Goal: Task Accomplishment & Management: Complete application form

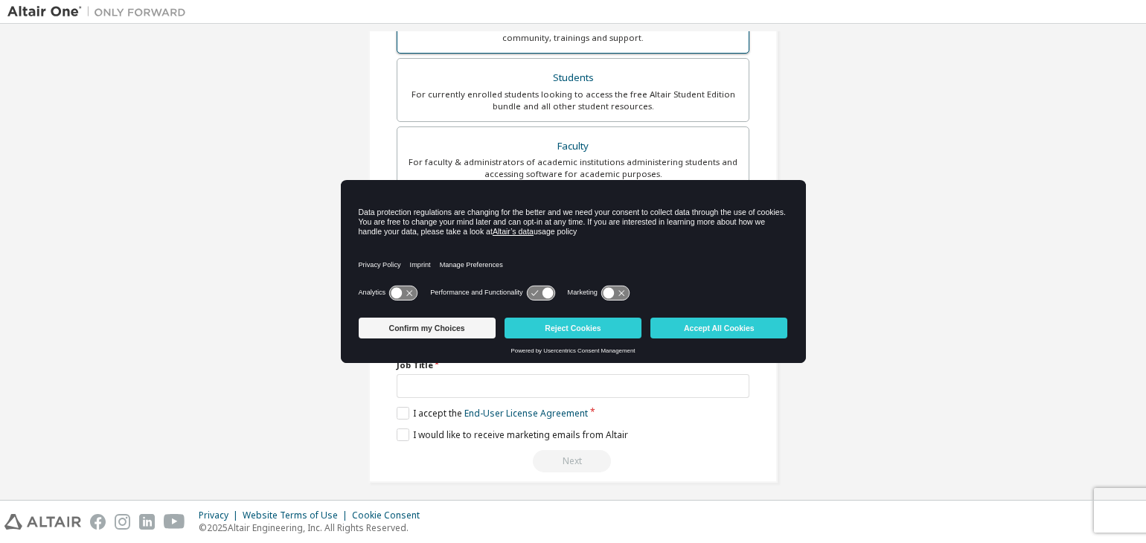
scroll to position [324, 0]
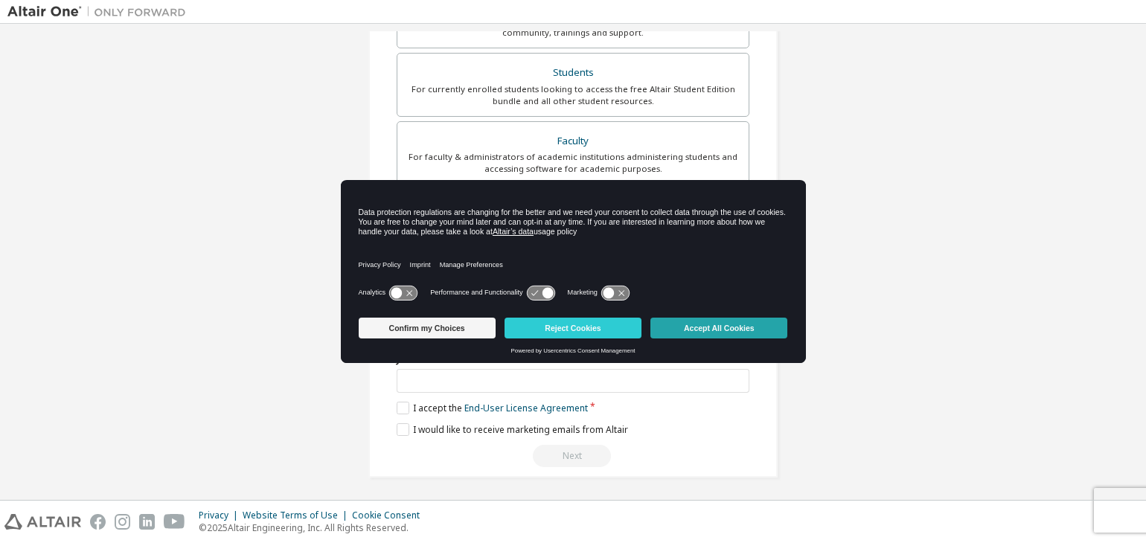
click at [698, 328] on button "Accept All Cookies" at bounding box center [718, 328] width 137 height 21
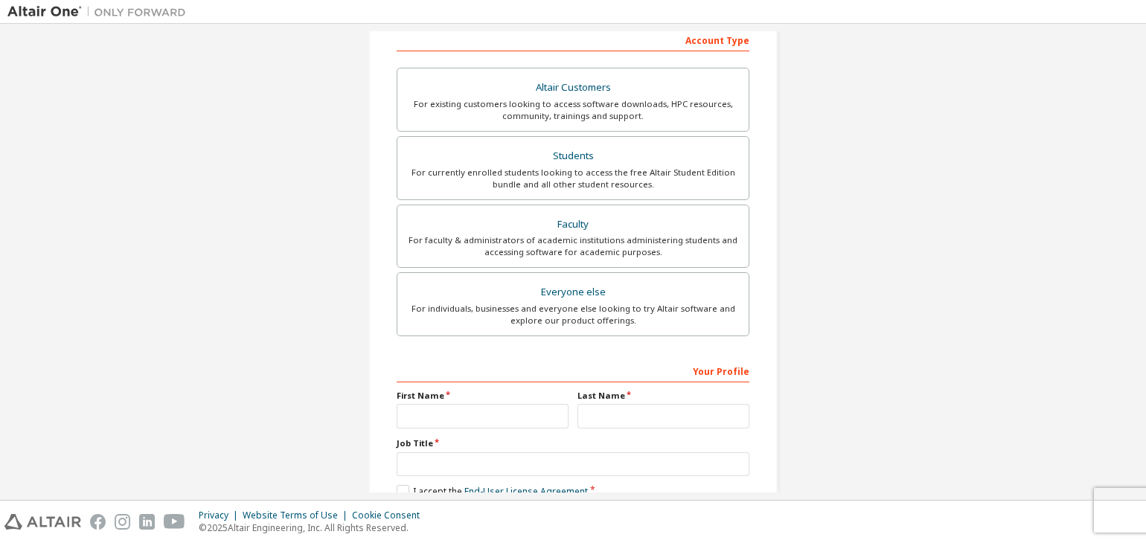
scroll to position [243, 0]
click at [455, 411] on input "text" at bounding box center [483, 414] width 172 height 25
type input "******"
click at [619, 413] on input "text" at bounding box center [663, 414] width 172 height 25
type input "*******"
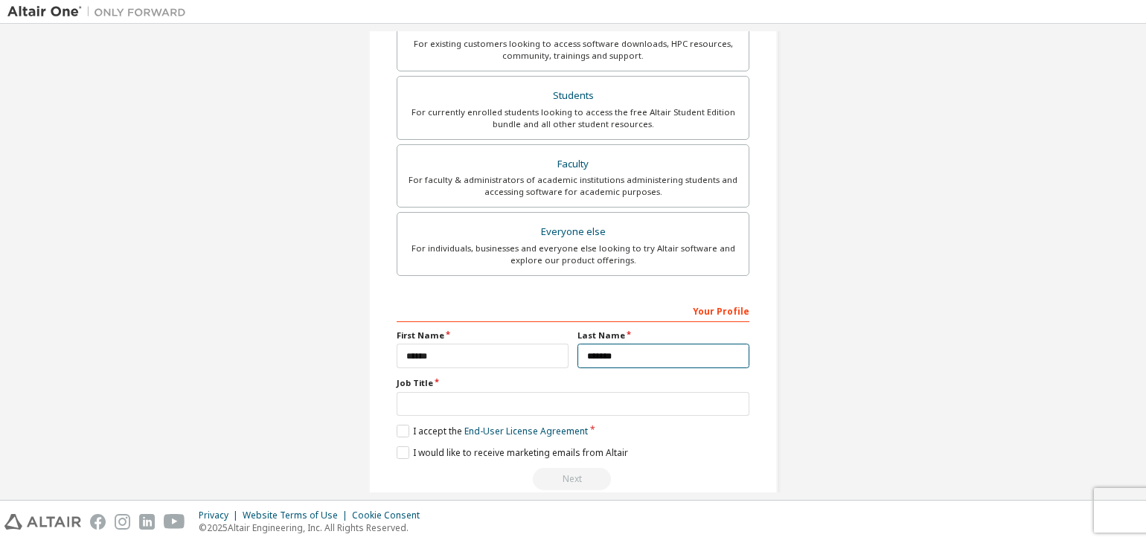
scroll to position [324, 0]
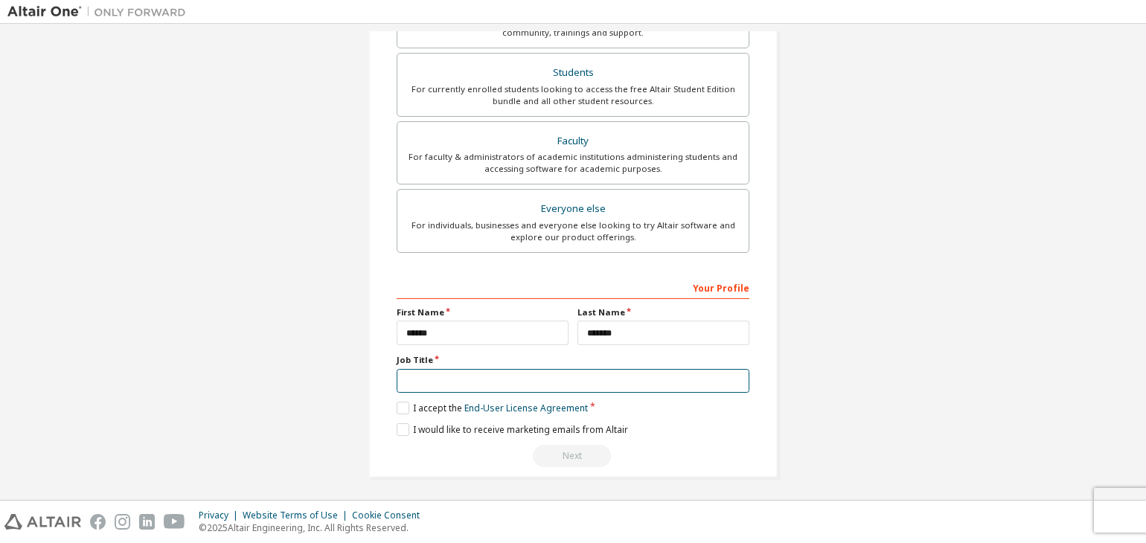
click at [446, 376] on input "text" at bounding box center [573, 381] width 353 height 25
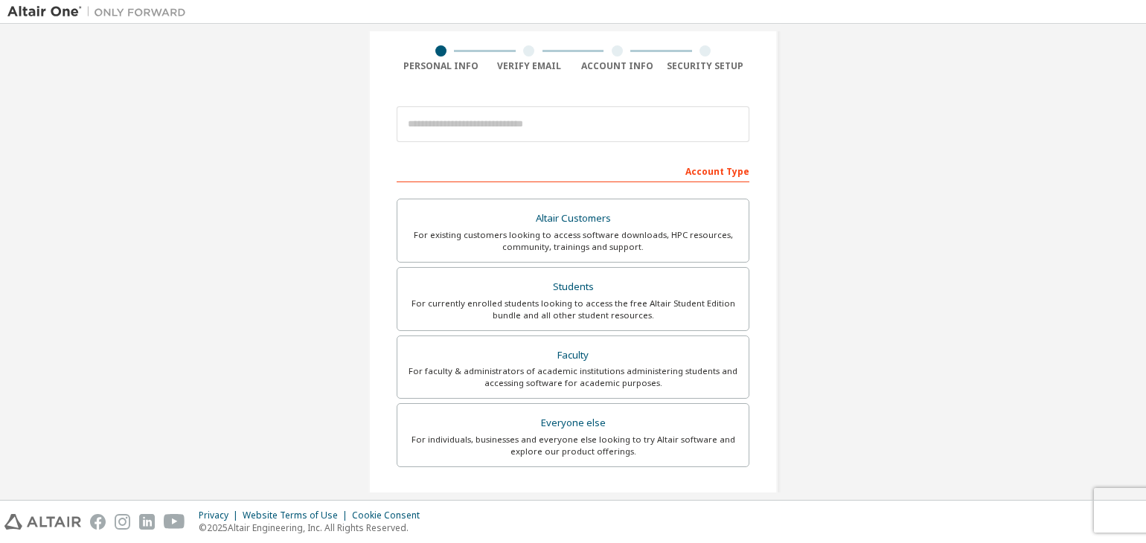
scroll to position [0, 0]
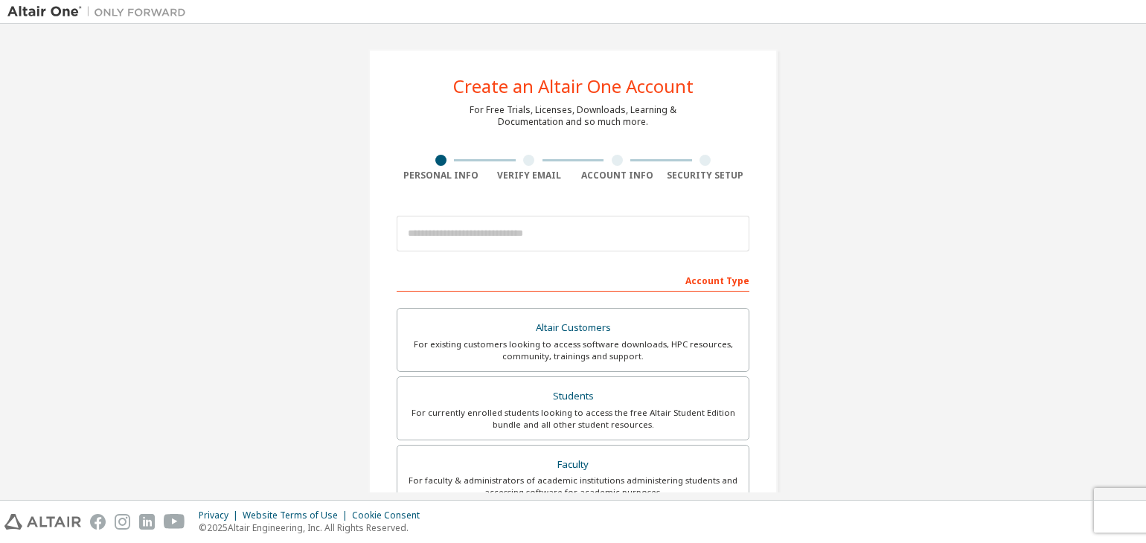
click at [21, 85] on div "Create an Altair One Account For Free Trials, Licenses, Downloads, Learning & D…" at bounding box center [572, 425] width 1131 height 788
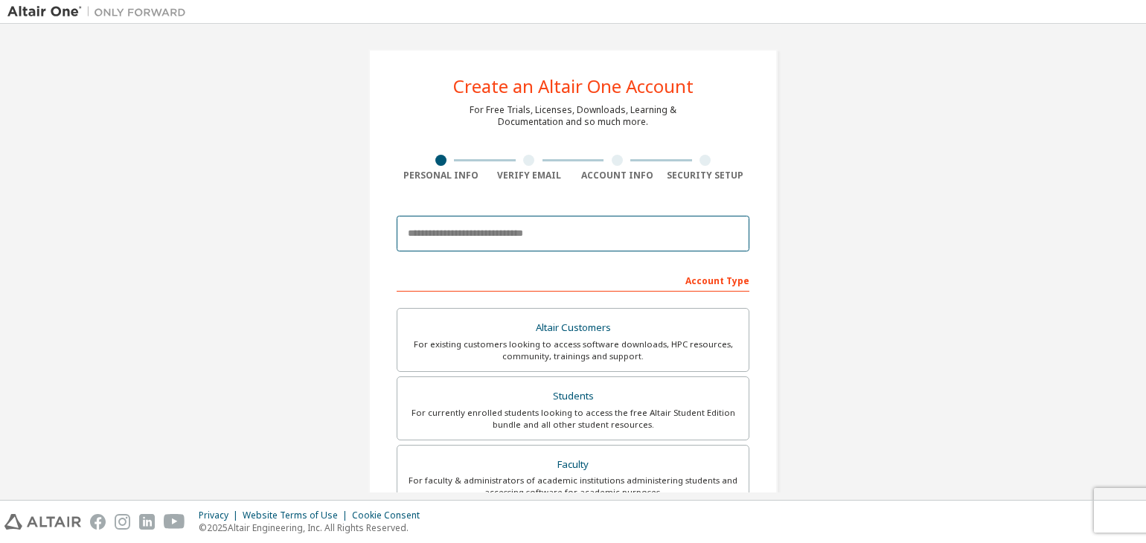
click at [571, 226] on input "email" at bounding box center [573, 234] width 353 height 36
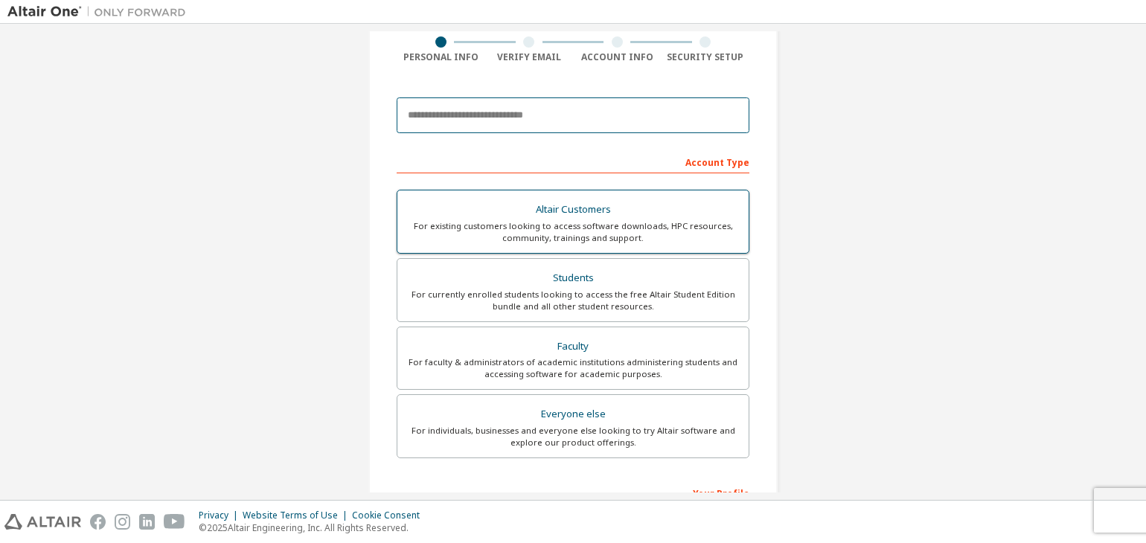
scroll to position [124, 0]
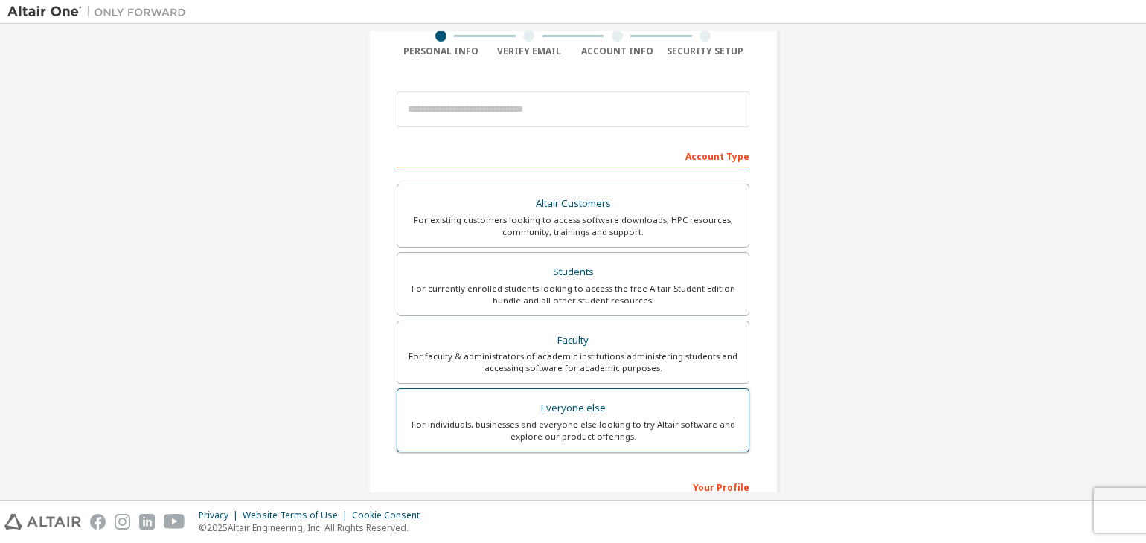
click at [653, 423] on div "For individuals, businesses and everyone else looking to try Altair software an…" at bounding box center [572, 431] width 333 height 24
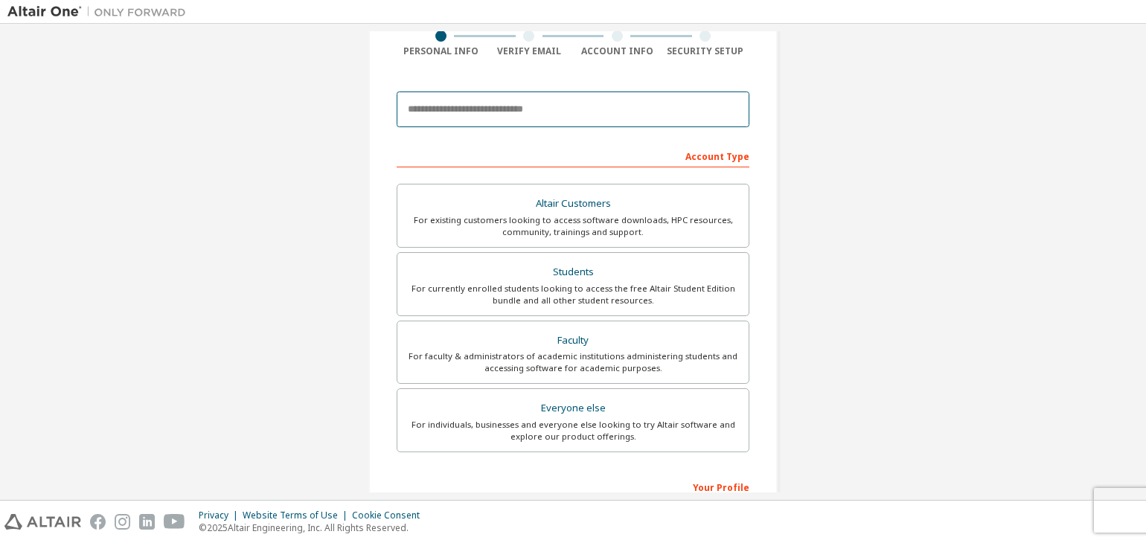
click at [527, 108] on input "email" at bounding box center [573, 110] width 353 height 36
paste input "**********"
type input "**********"
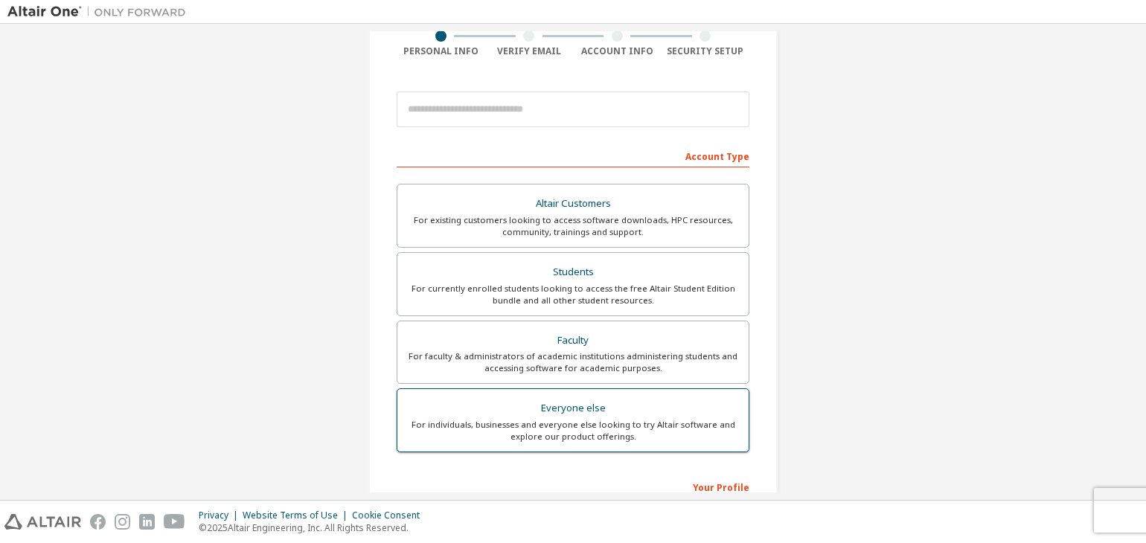
drag, startPoint x: 627, startPoint y: 424, endPoint x: 555, endPoint y: 396, distance: 76.8
click at [555, 396] on label "Everyone else For individuals, businesses and everyone else looking to try Alta…" at bounding box center [573, 420] width 353 height 64
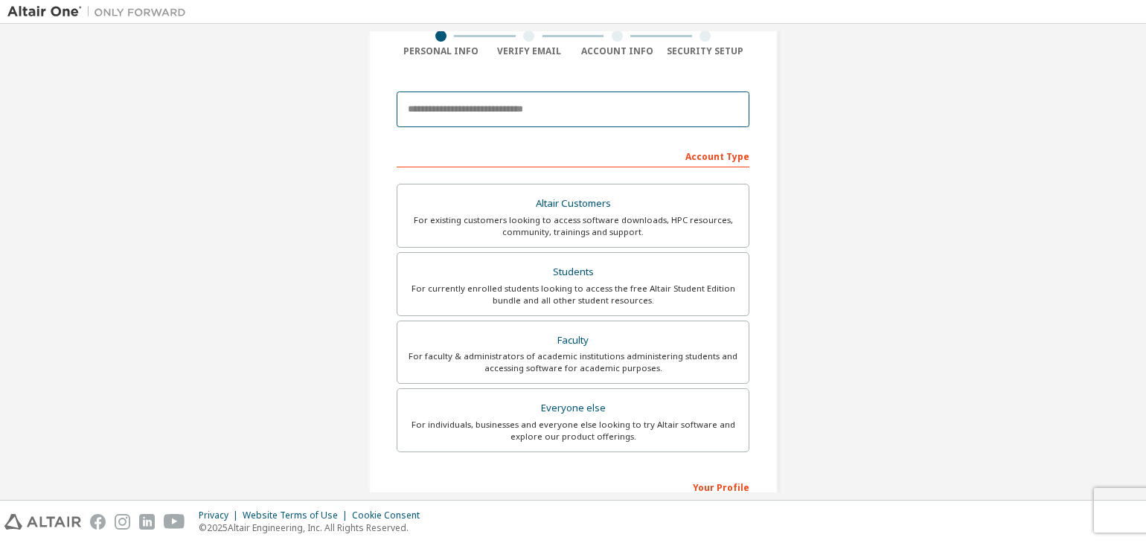
click at [534, 110] on input "email" at bounding box center [573, 110] width 353 height 36
paste input "**********"
type input "**********"
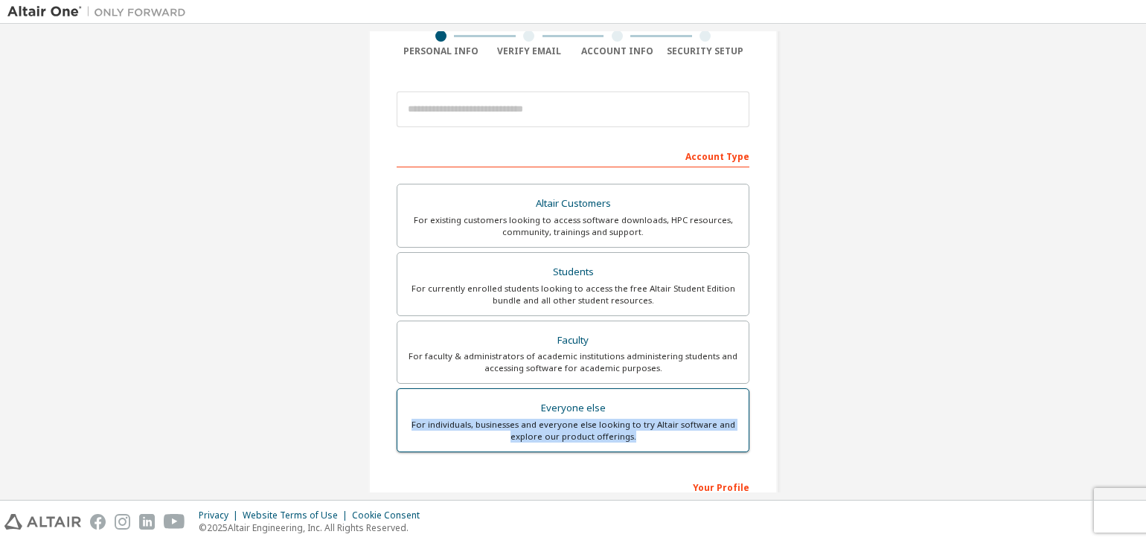
drag, startPoint x: 631, startPoint y: 435, endPoint x: 406, endPoint y: 422, distance: 225.8
click at [406, 422] on div "For individuals, businesses and everyone else looking to try Altair software an…" at bounding box center [572, 431] width 333 height 24
copy div "For individuals, businesses and everyone else looking to try Altair software an…"
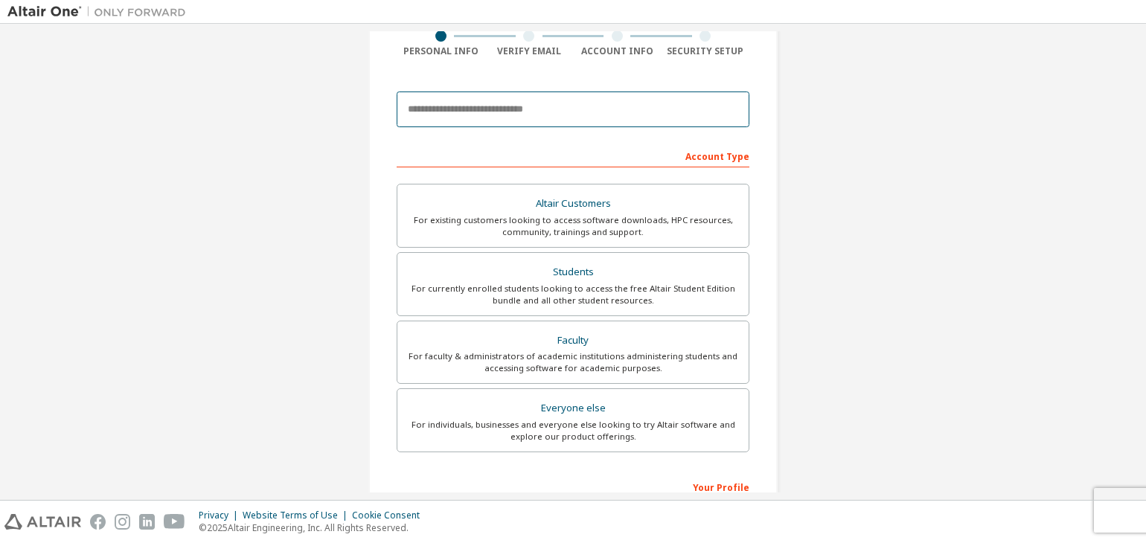
click at [429, 102] on input "email" at bounding box center [573, 110] width 353 height 36
paste input "**********"
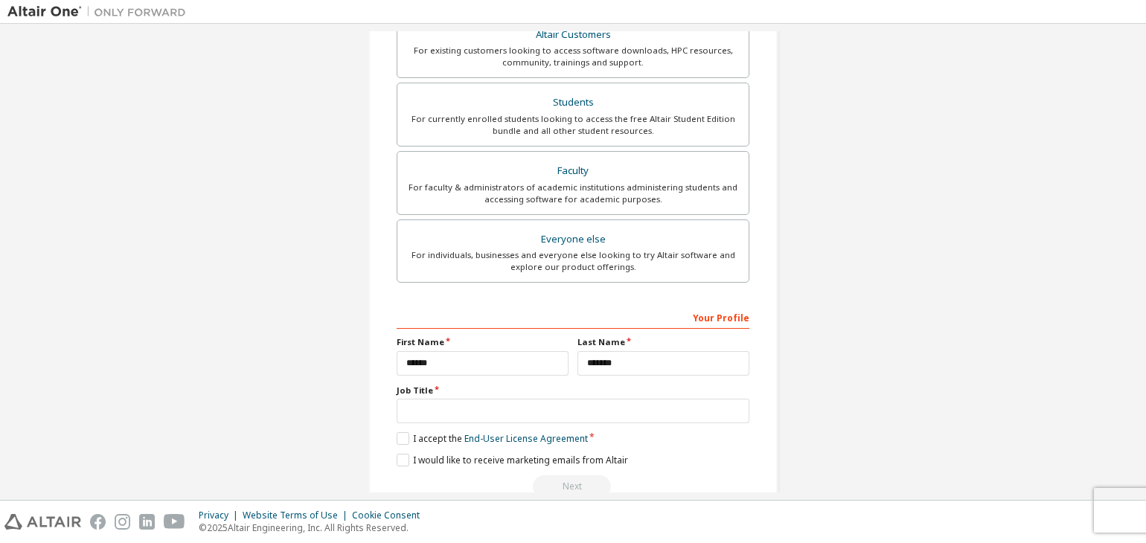
scroll to position [324, 0]
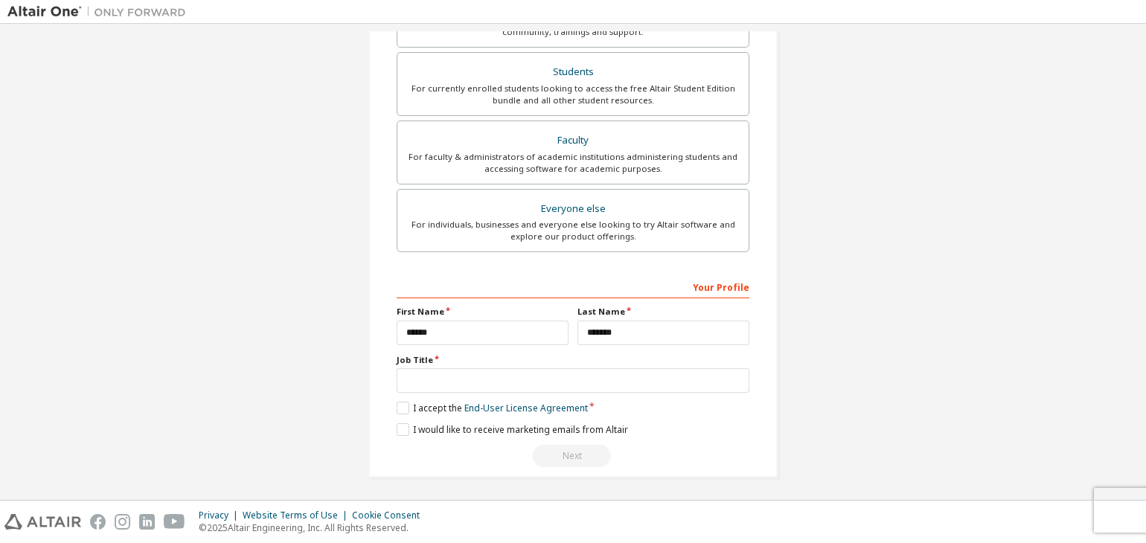
type input "**********"
click at [501, 376] on input "text" at bounding box center [573, 380] width 353 height 25
type input "*******"
click at [6, 76] on div "**********" at bounding box center [573, 262] width 1146 height 476
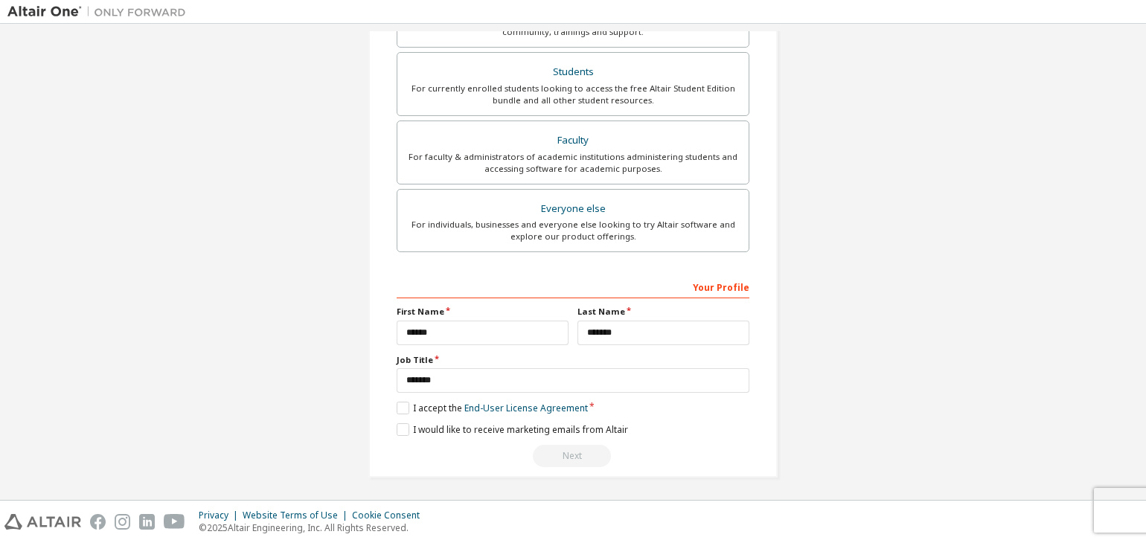
click at [398, 414] on div "Your Profile First Name ****** Last Name ******* Job Title ******* Please provi…" at bounding box center [573, 371] width 353 height 193
click at [397, 404] on label "I accept the End-User License Agreement" at bounding box center [492, 408] width 191 height 13
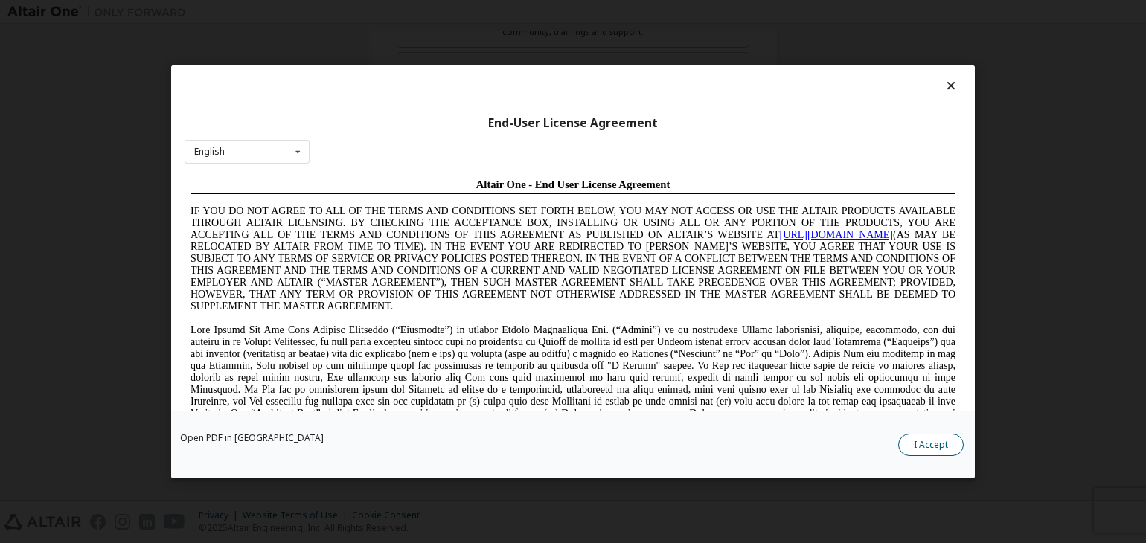
scroll to position [897, 0]
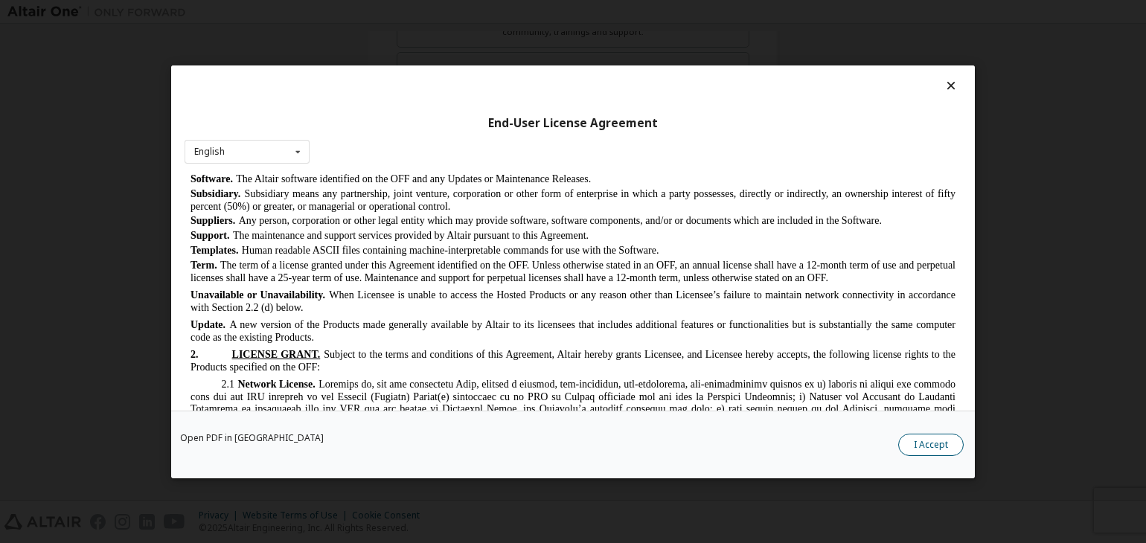
click at [915, 440] on button "I Accept" at bounding box center [930, 445] width 65 height 22
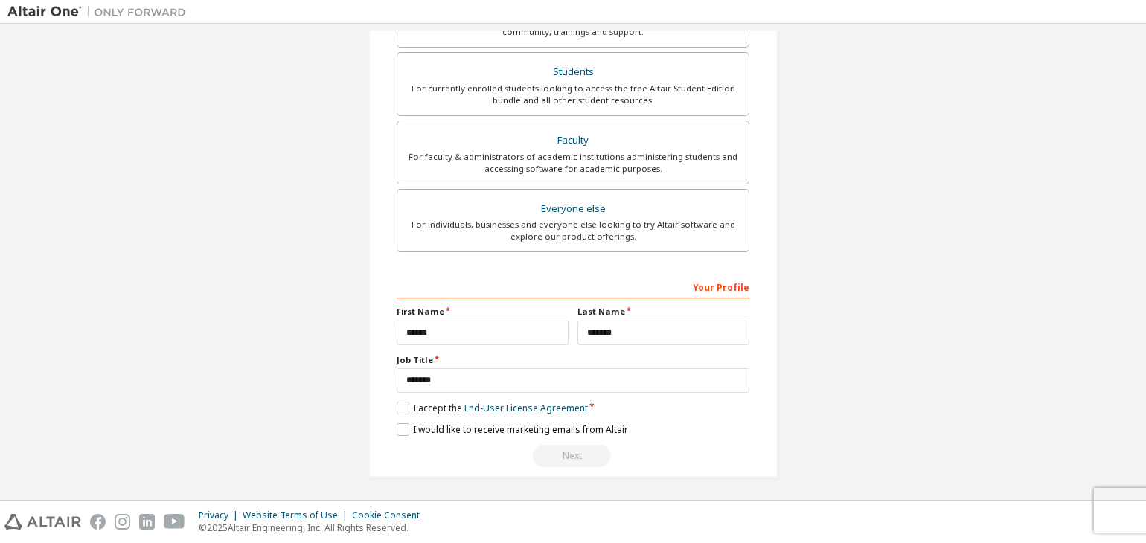
click at [400, 429] on label "I would like to receive marketing emails from Altair" at bounding box center [512, 429] width 231 height 13
click at [557, 455] on div "Next" at bounding box center [573, 456] width 353 height 22
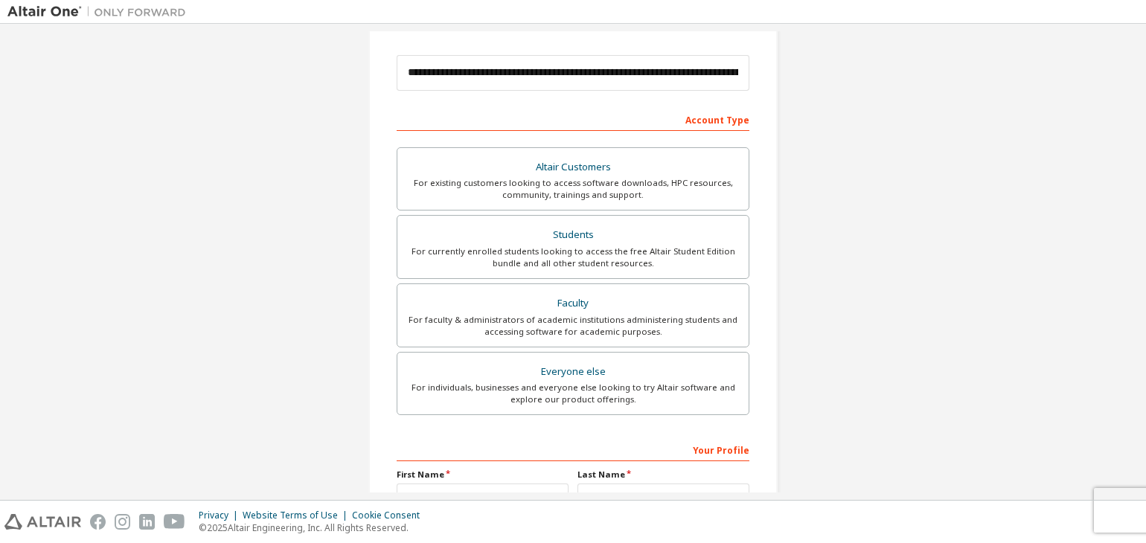
scroll to position [161, 0]
click at [737, 69] on input "**********" at bounding box center [573, 73] width 353 height 36
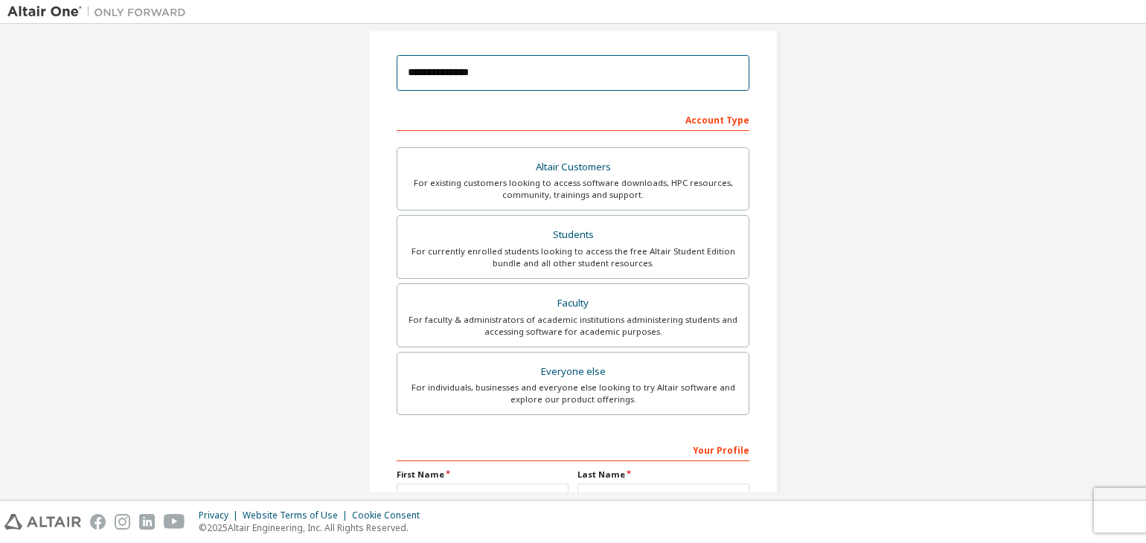
scroll to position [324, 0]
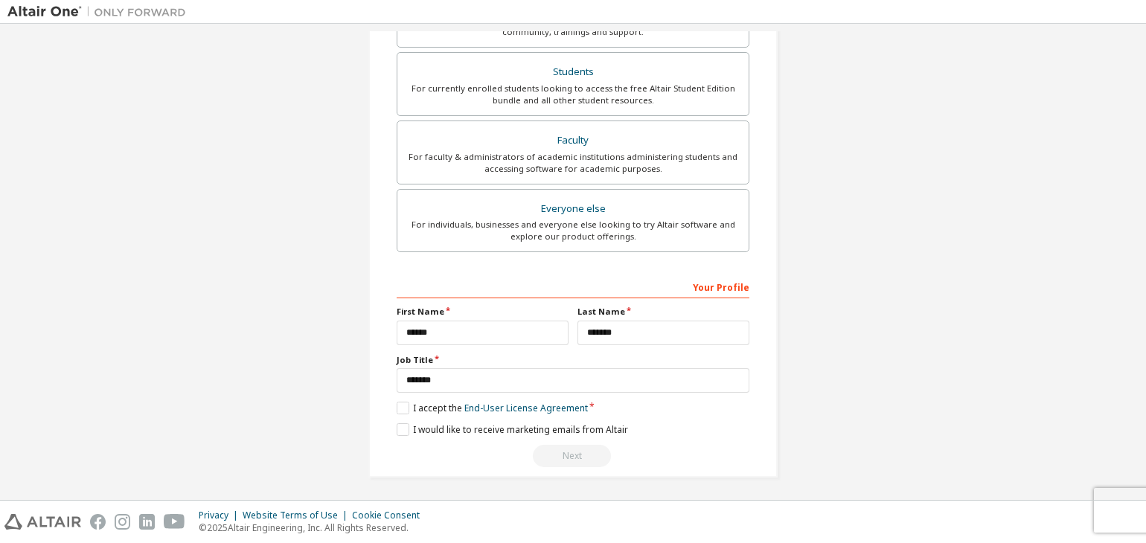
click at [720, 284] on div "Your Profile" at bounding box center [573, 287] width 353 height 24
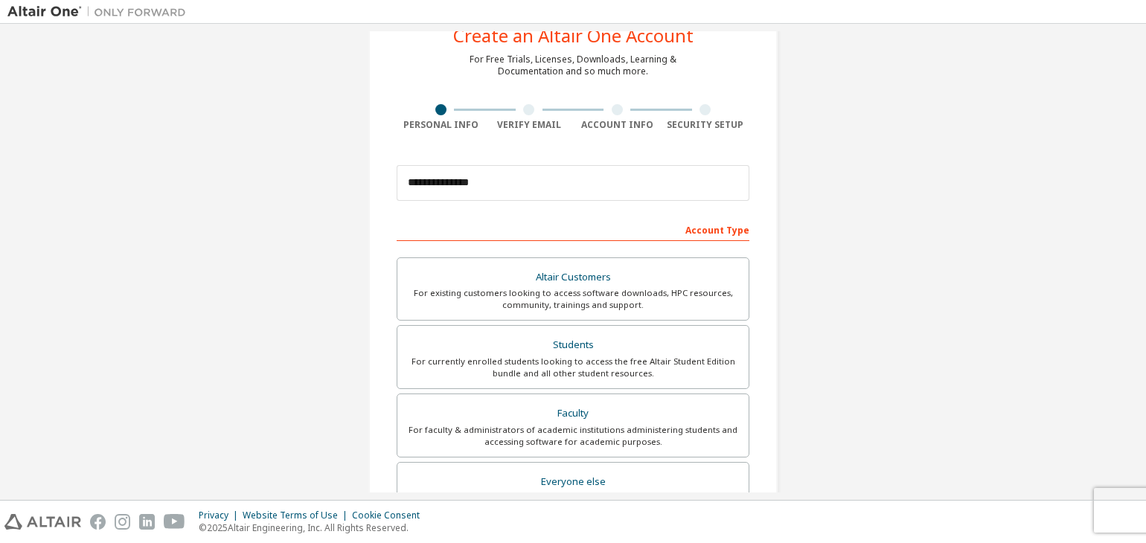
scroll to position [42, 0]
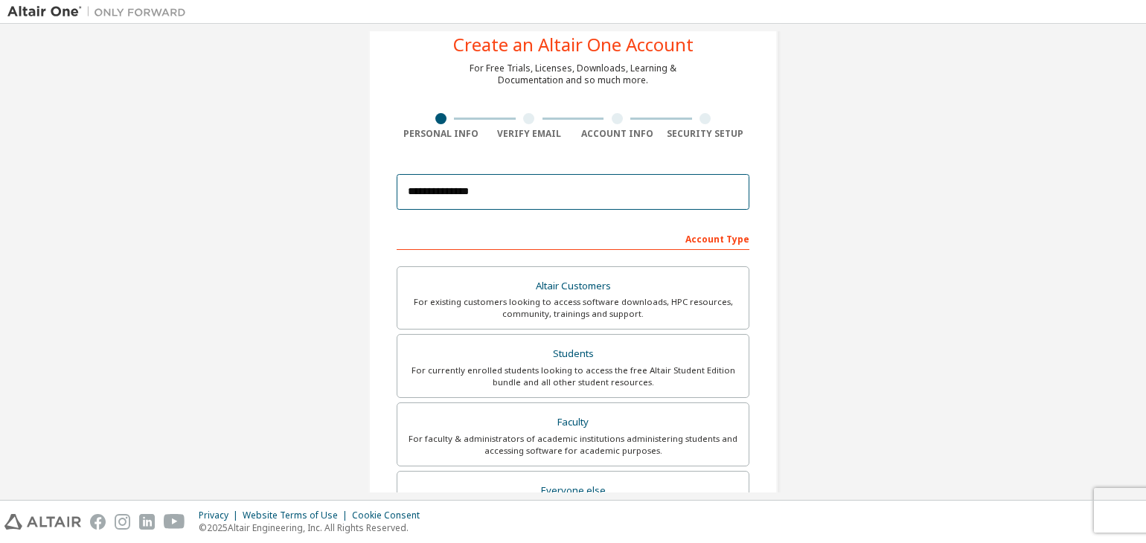
click at [443, 185] on input "**********" at bounding box center [573, 192] width 353 height 36
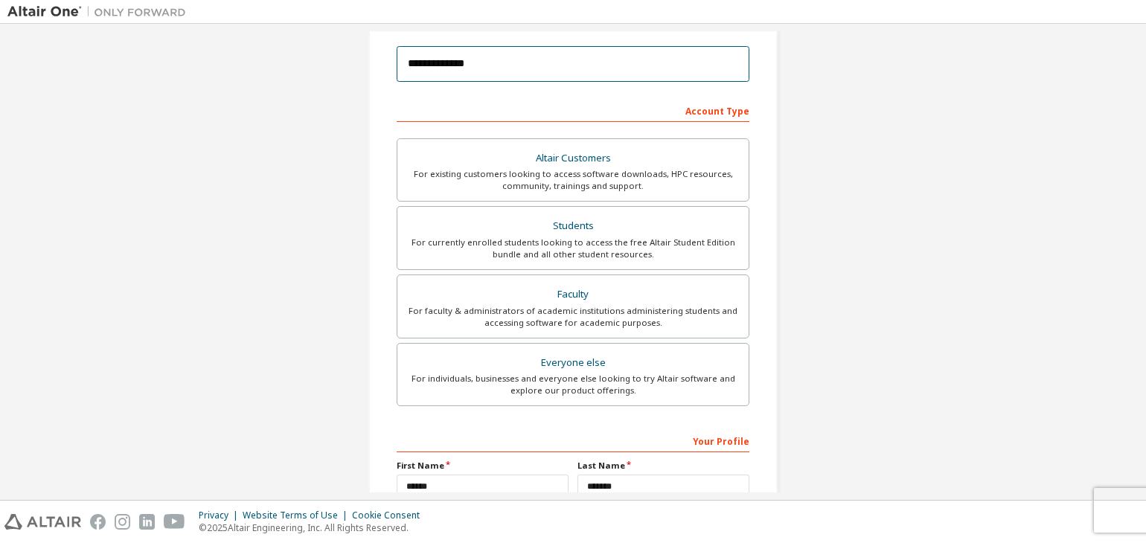
scroll to position [324, 0]
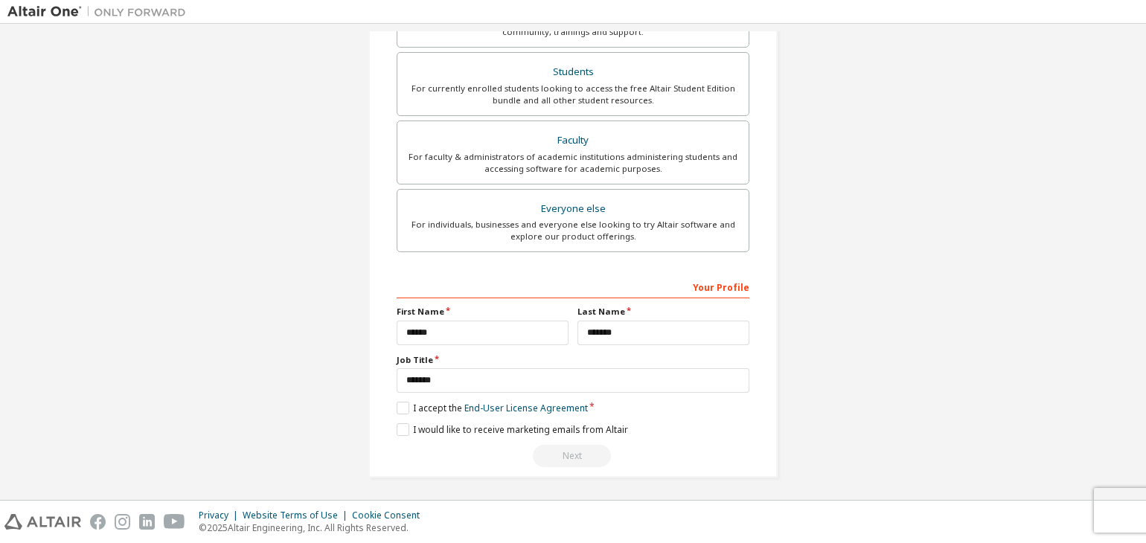
type input "**********"
drag, startPoint x: 388, startPoint y: 429, endPoint x: 397, endPoint y: 429, distance: 8.2
click at [397, 429] on div "**********" at bounding box center [572, 101] width 409 height 752
click at [397, 429] on label "I would like to receive marketing emails from Altair" at bounding box center [512, 429] width 231 height 13
click at [398, 403] on label "I accept the End-User License Agreement" at bounding box center [492, 408] width 191 height 13
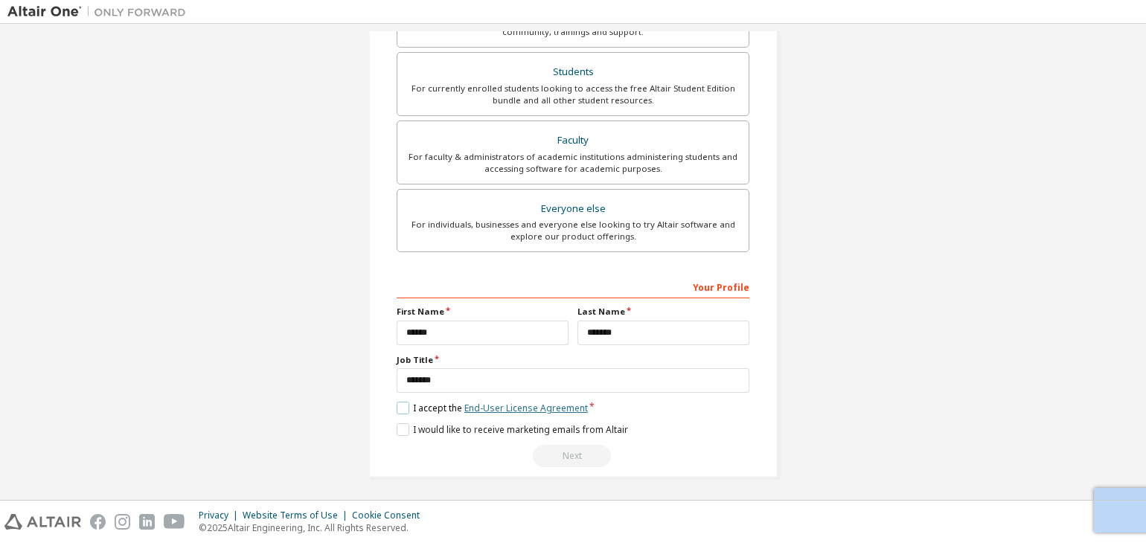
click at [513, 409] on link "End-User License Agreement" at bounding box center [526, 408] width 124 height 13
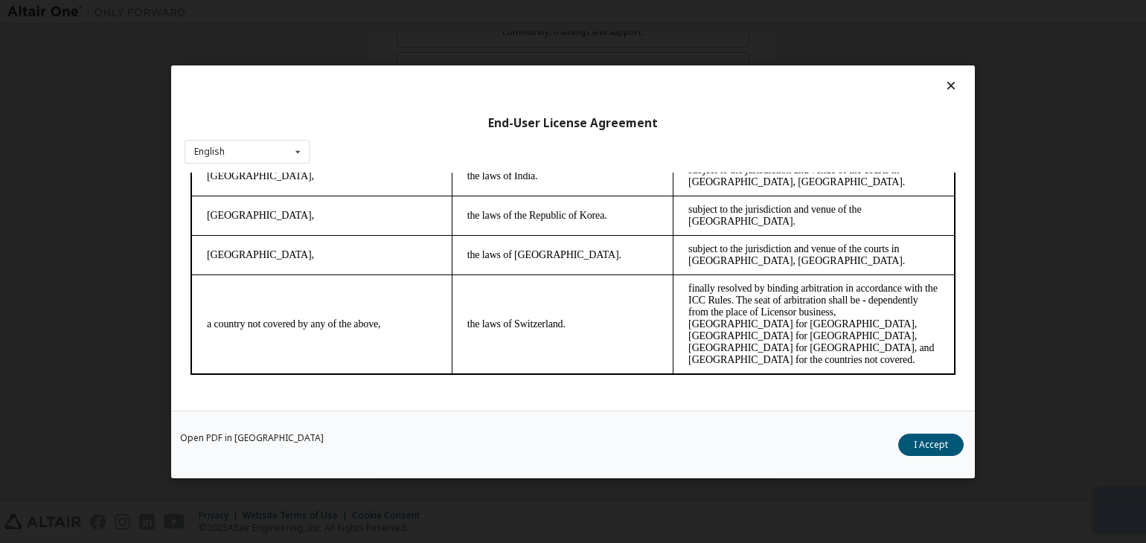
scroll to position [23, 0]
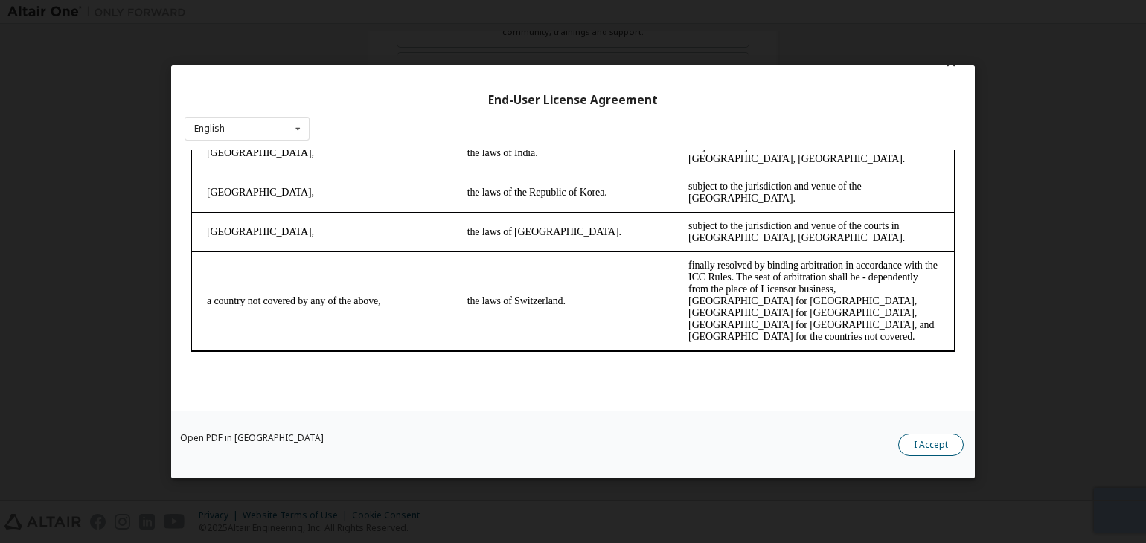
click at [922, 439] on button "I Accept" at bounding box center [930, 445] width 65 height 22
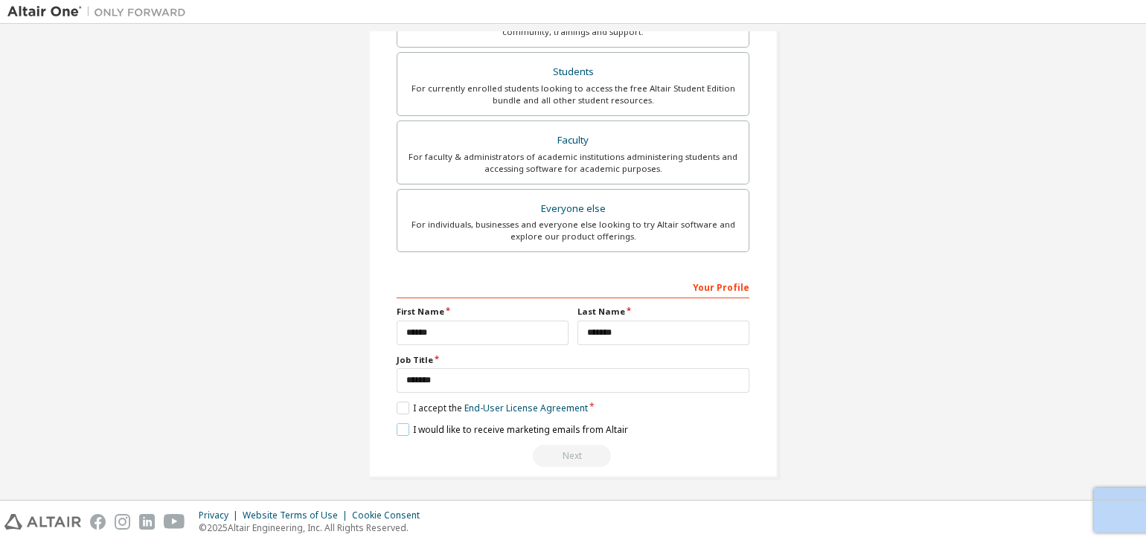
click at [397, 432] on label "I would like to receive marketing emails from Altair" at bounding box center [512, 429] width 231 height 13
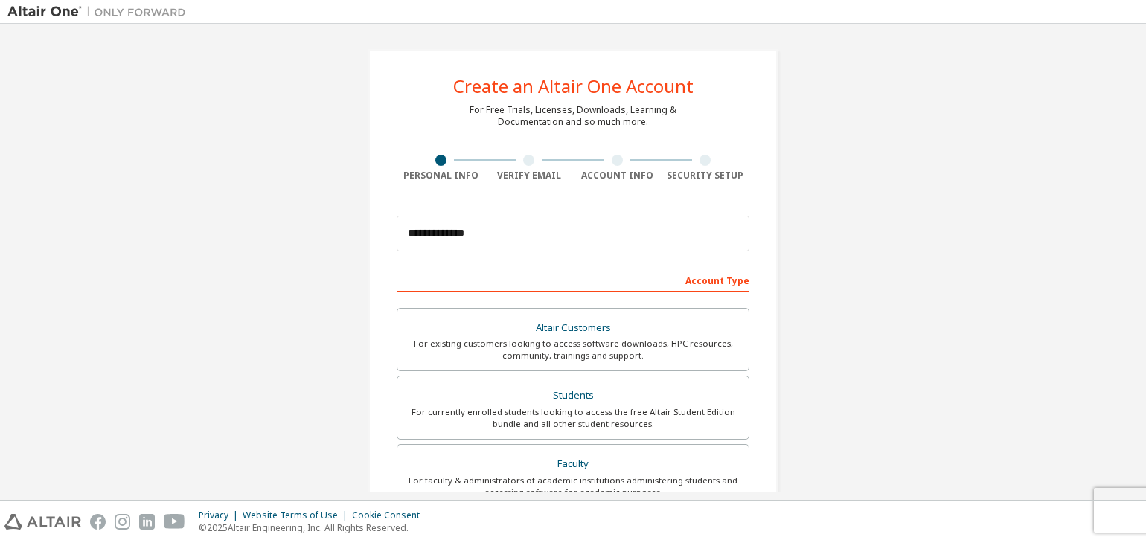
click at [519, 164] on div at bounding box center [529, 160] width 89 height 11
drag, startPoint x: 519, startPoint y: 164, endPoint x: 524, endPoint y: 172, distance: 9.1
click at [524, 172] on div "Verify Email" at bounding box center [529, 168] width 89 height 27
click at [524, 172] on div "Verify Email" at bounding box center [529, 176] width 89 height 12
click at [706, 282] on div "Account Type" at bounding box center [573, 280] width 353 height 24
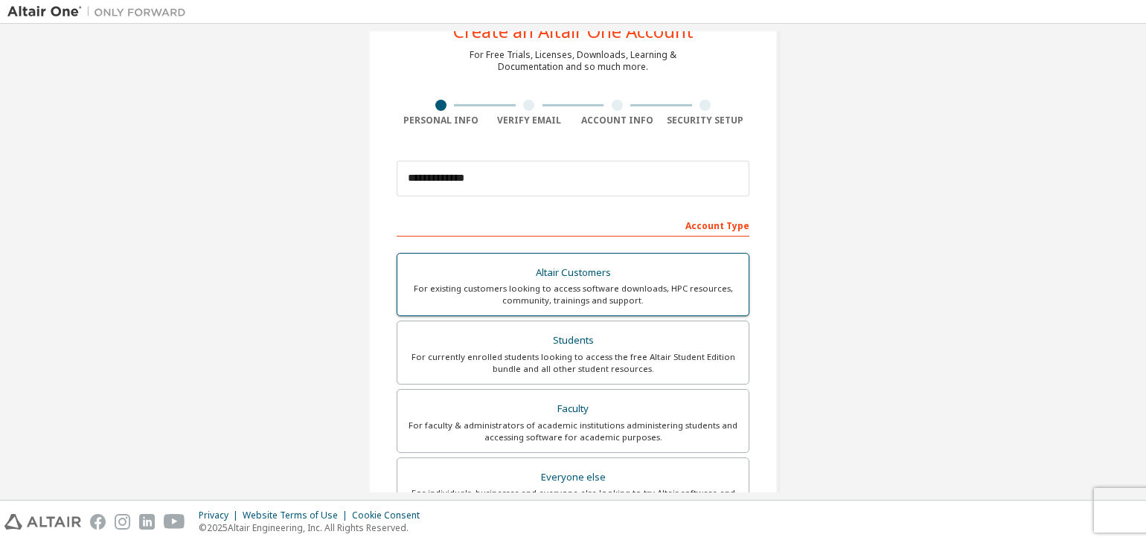
click at [685, 286] on div "For existing customers looking to access software downloads, HPC resources, com…" at bounding box center [573, 295] width 334 height 24
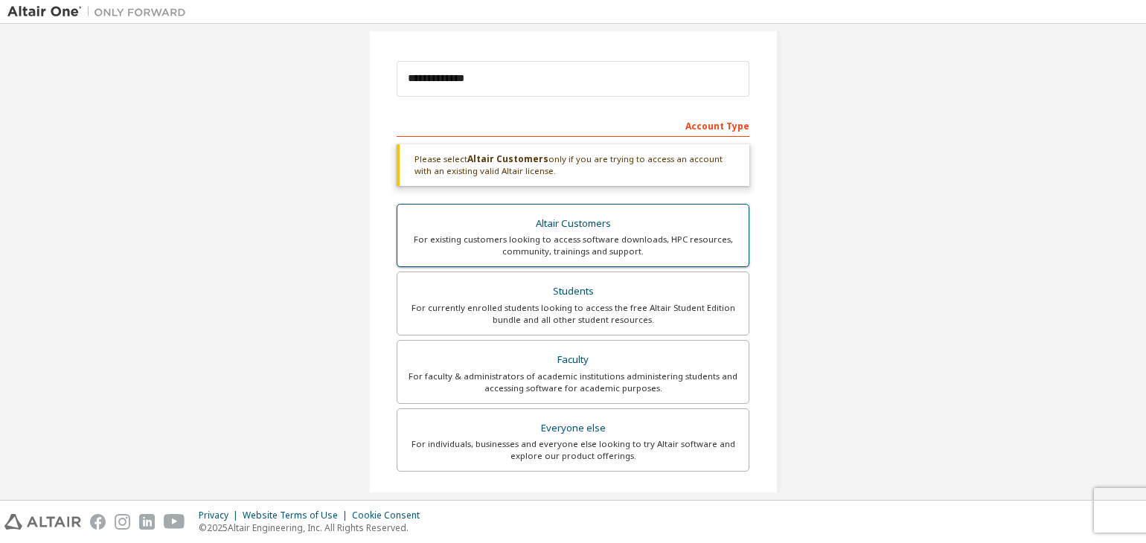
scroll to position [155, 0]
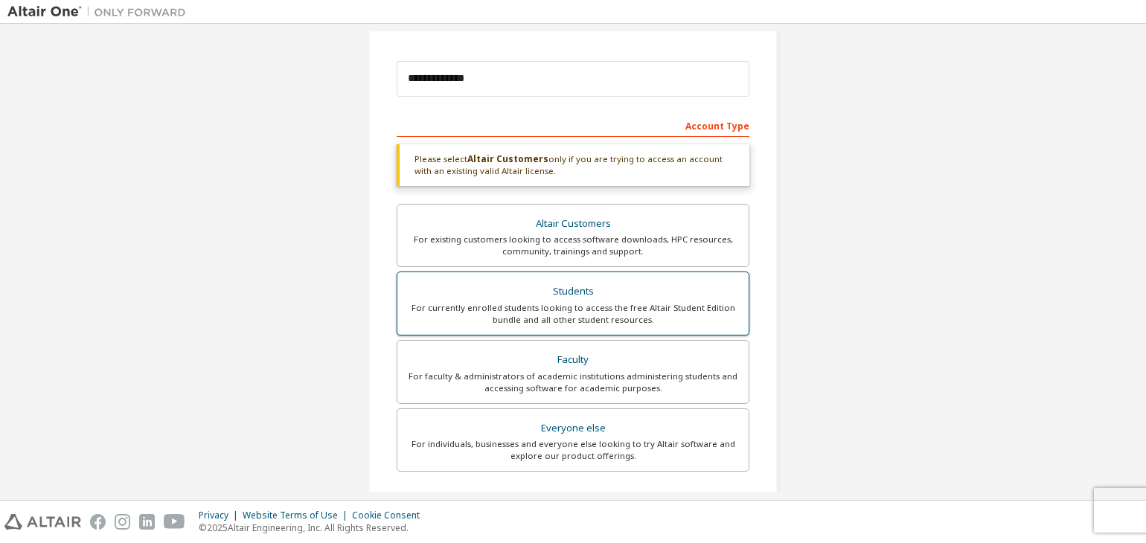
click at [592, 284] on div "Students" at bounding box center [573, 291] width 334 height 21
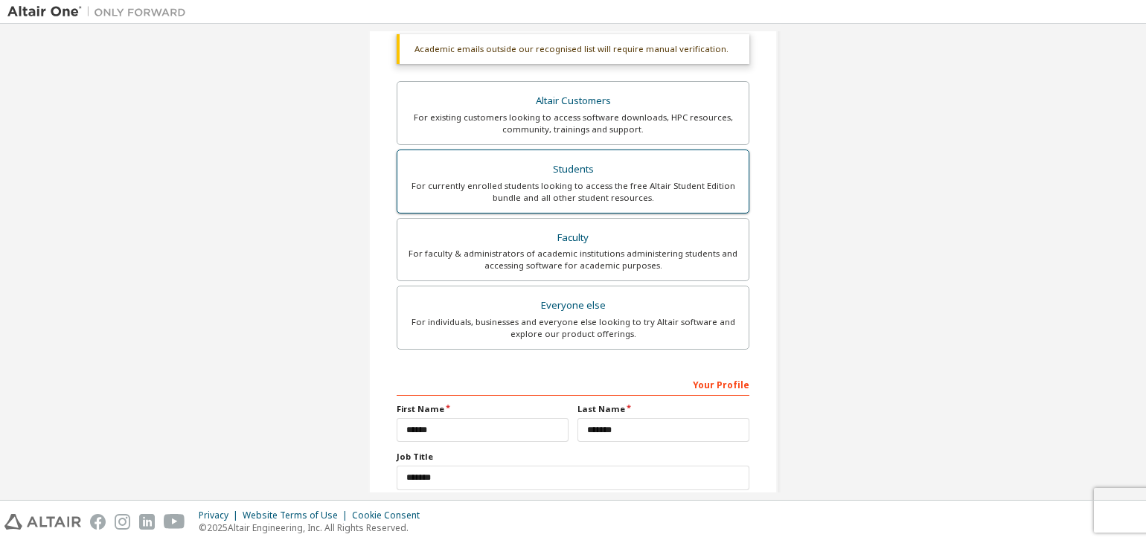
scroll to position [362, 0]
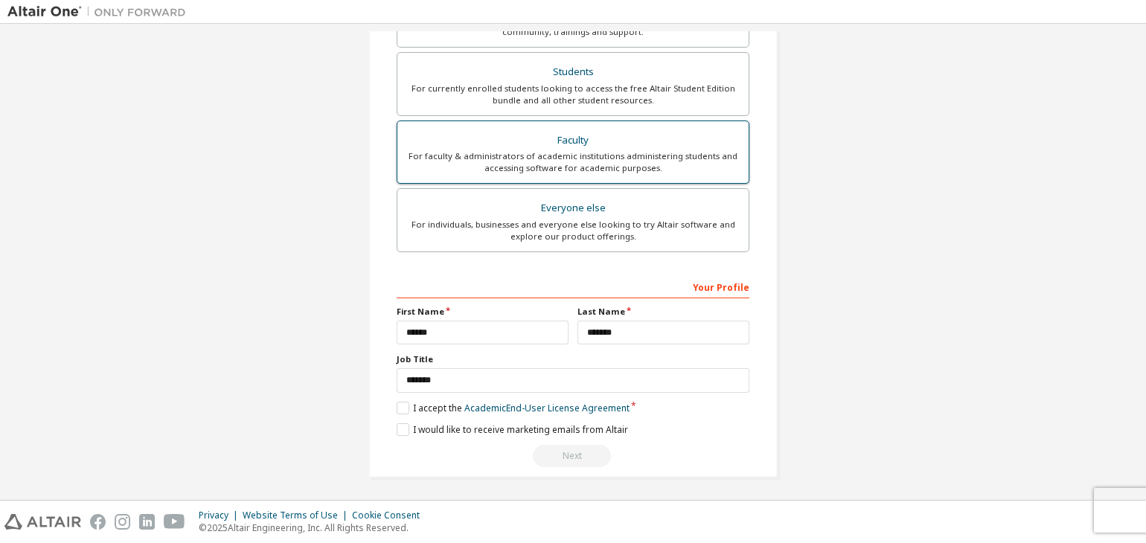
click at [604, 175] on label "Faculty For faculty & administrators of academic institutions administering stu…" at bounding box center [573, 153] width 353 height 64
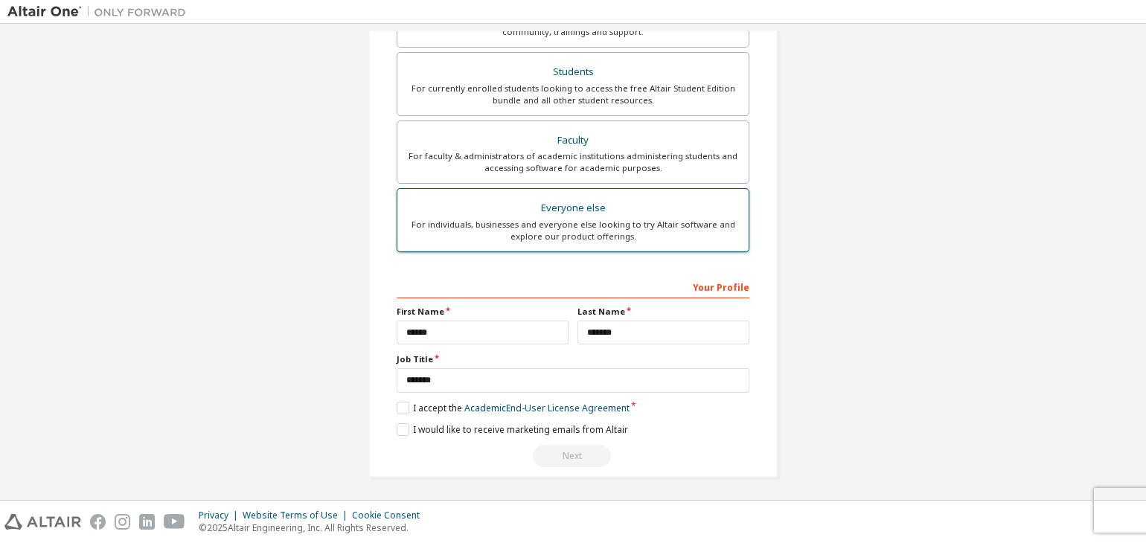
click at [586, 212] on div "Everyone else" at bounding box center [573, 208] width 334 height 21
click at [586, 212] on div "Everyone else" at bounding box center [573, 209] width 334 height 21
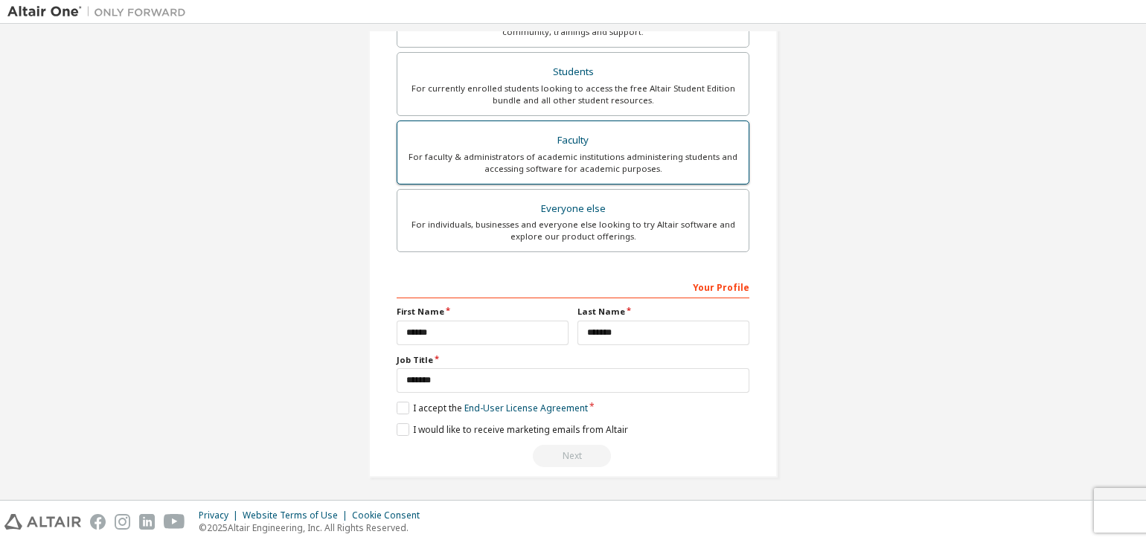
click at [592, 146] on div "Faculty" at bounding box center [573, 140] width 334 height 21
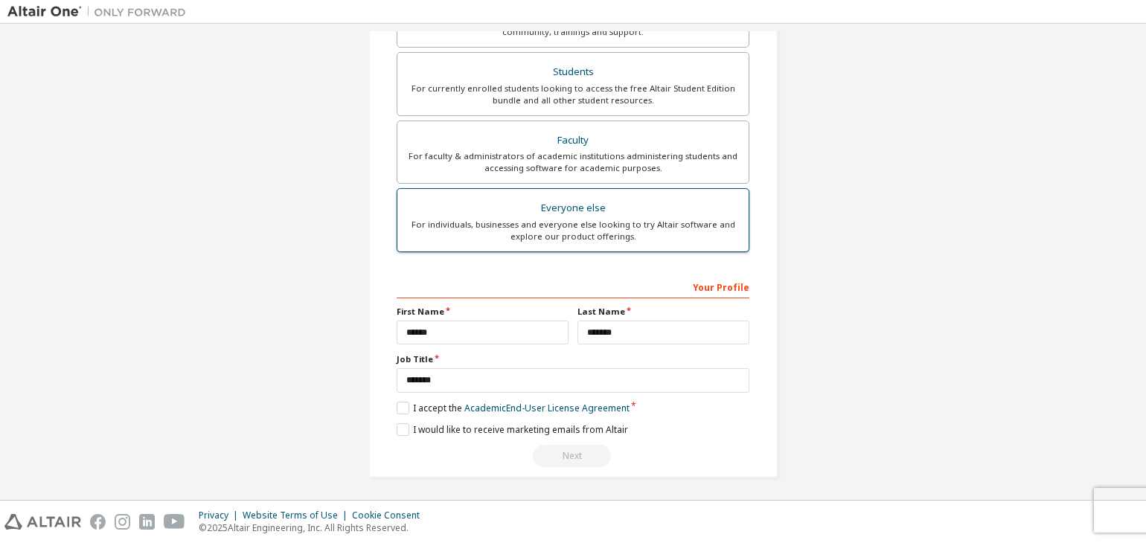
click at [567, 198] on div "Everyone else" at bounding box center [573, 208] width 334 height 21
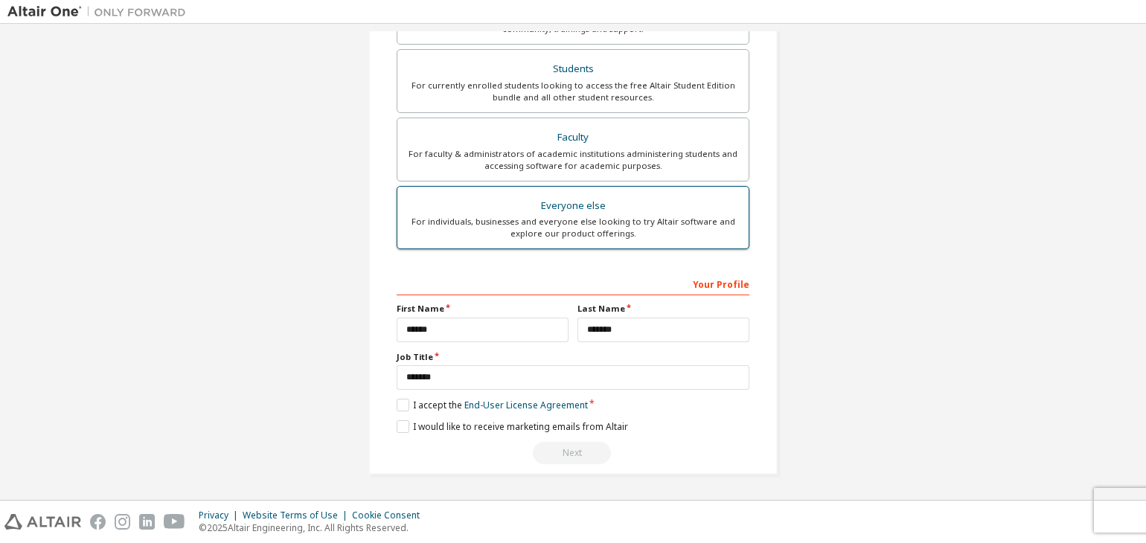
scroll to position [324, 0]
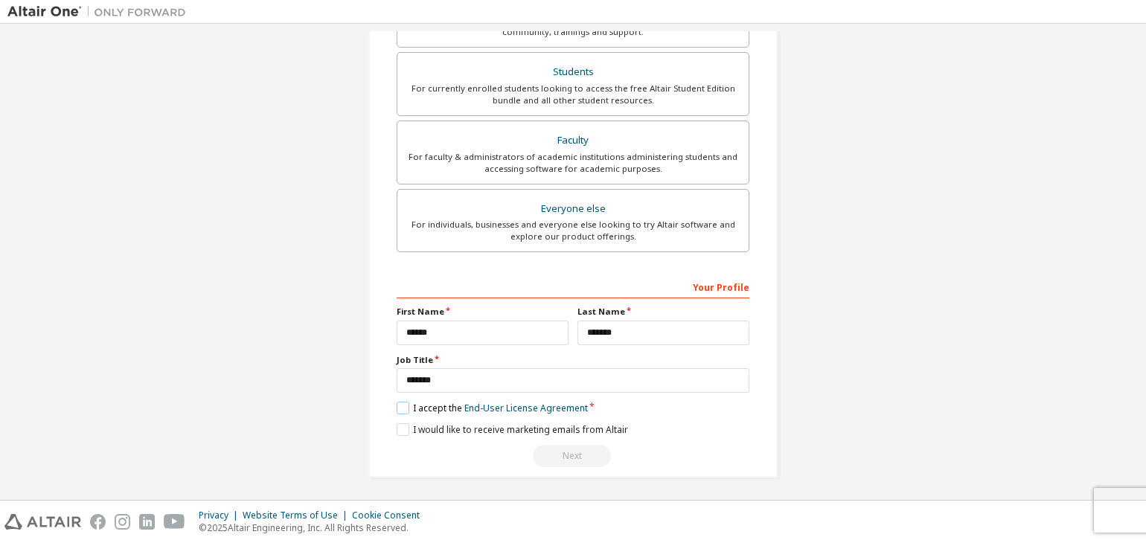
click at [402, 407] on label "I accept the End-User License Agreement" at bounding box center [492, 408] width 191 height 13
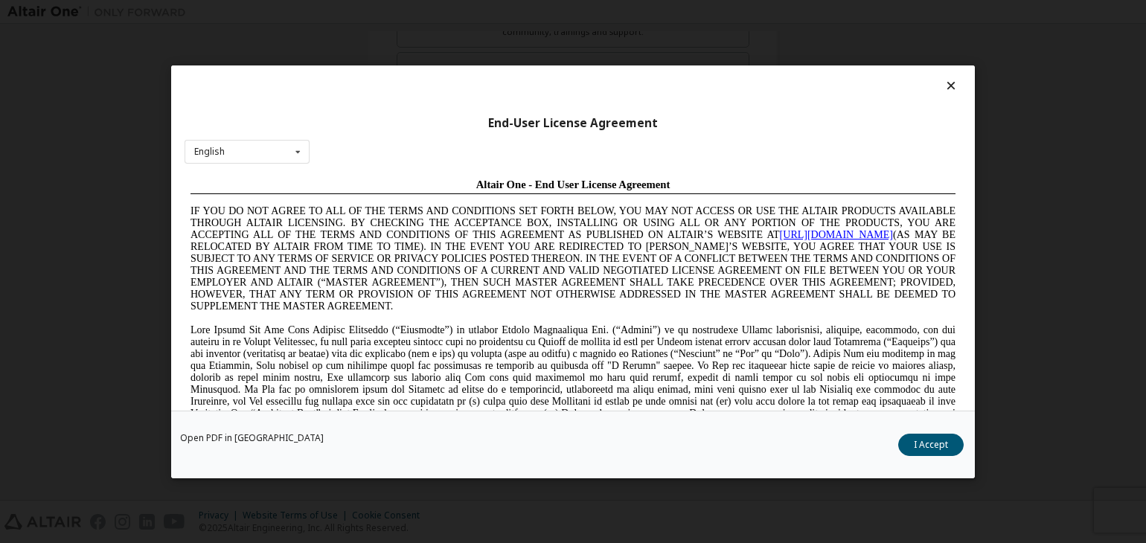
scroll to position [0, 0]
click at [928, 439] on button "I Accept" at bounding box center [930, 445] width 65 height 22
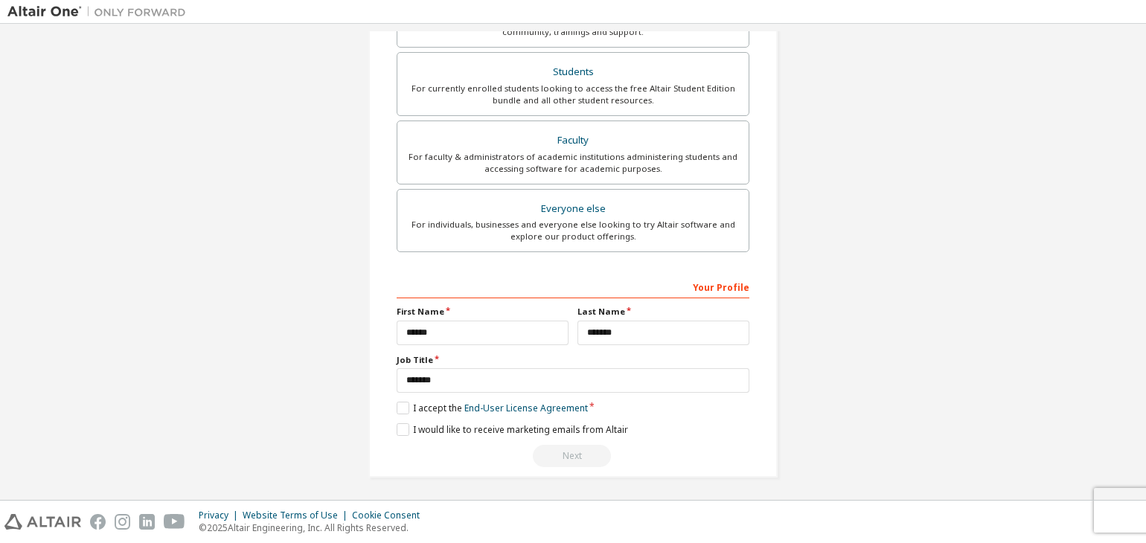
click at [572, 449] on div "Next" at bounding box center [573, 456] width 353 height 22
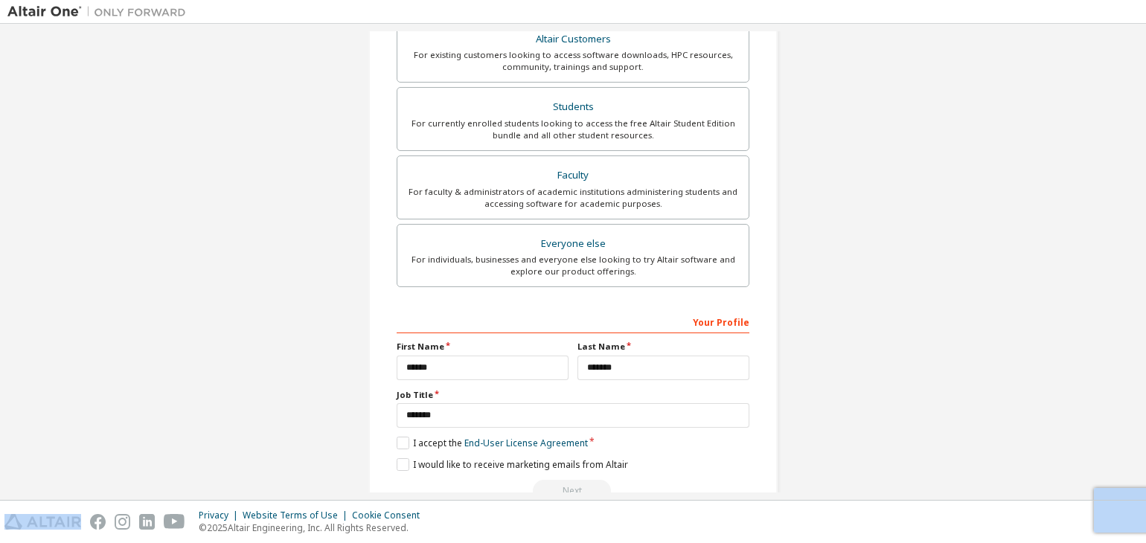
scroll to position [295, 0]
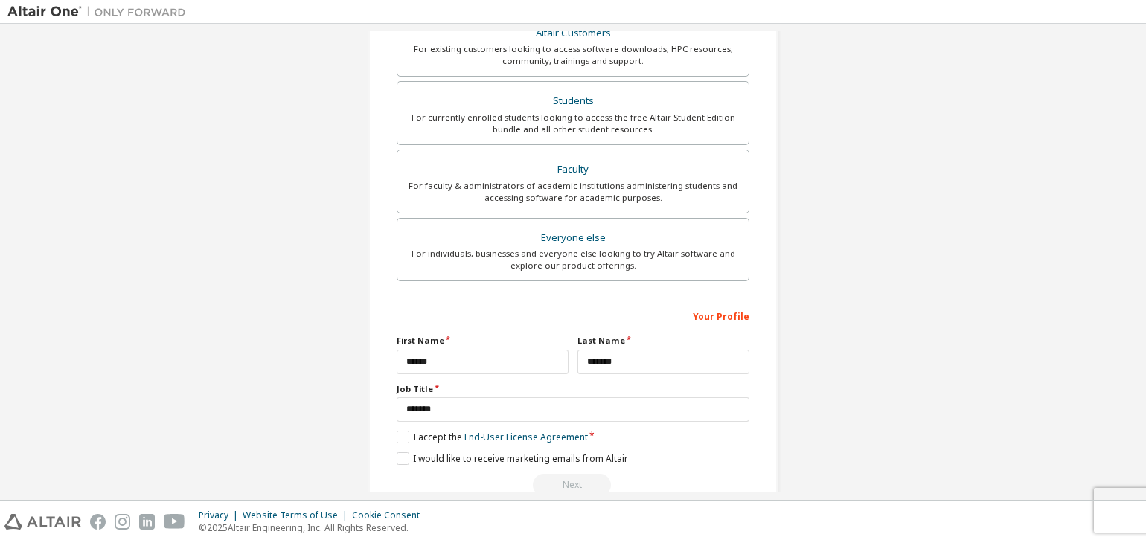
click at [18, 200] on div "**********" at bounding box center [572, 131] width 1131 height 788
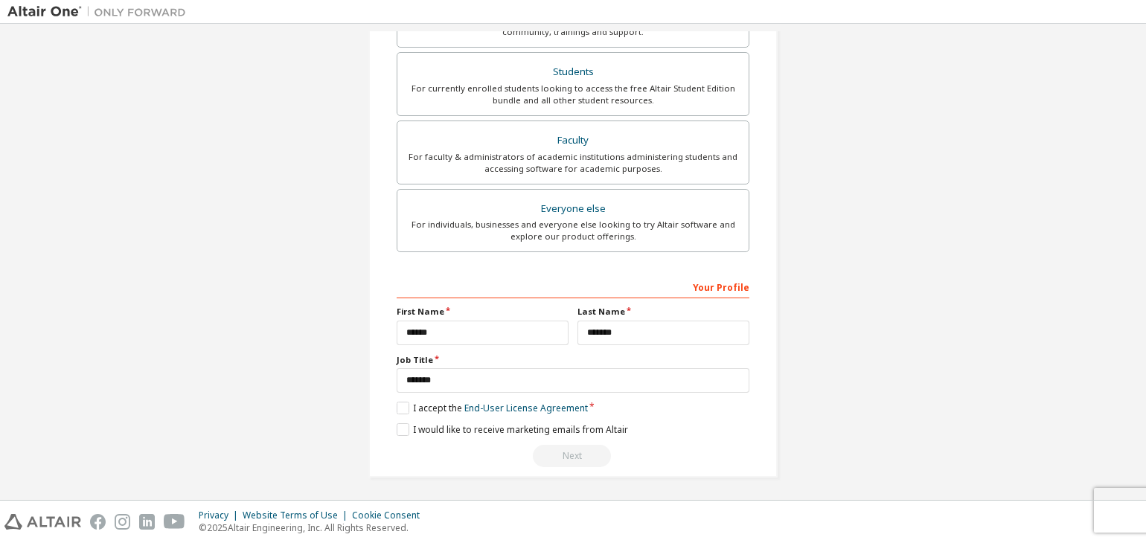
click at [554, 449] on div "Next" at bounding box center [573, 456] width 353 height 22
click at [398, 406] on label "I accept the End-User License Agreement" at bounding box center [492, 408] width 191 height 13
click at [399, 419] on div "**********" at bounding box center [573, 371] width 353 height 193
click at [399, 423] on label "I would like to receive marketing emails from Altair" at bounding box center [512, 429] width 231 height 13
click at [560, 441] on div "**********" at bounding box center [573, 371] width 353 height 193
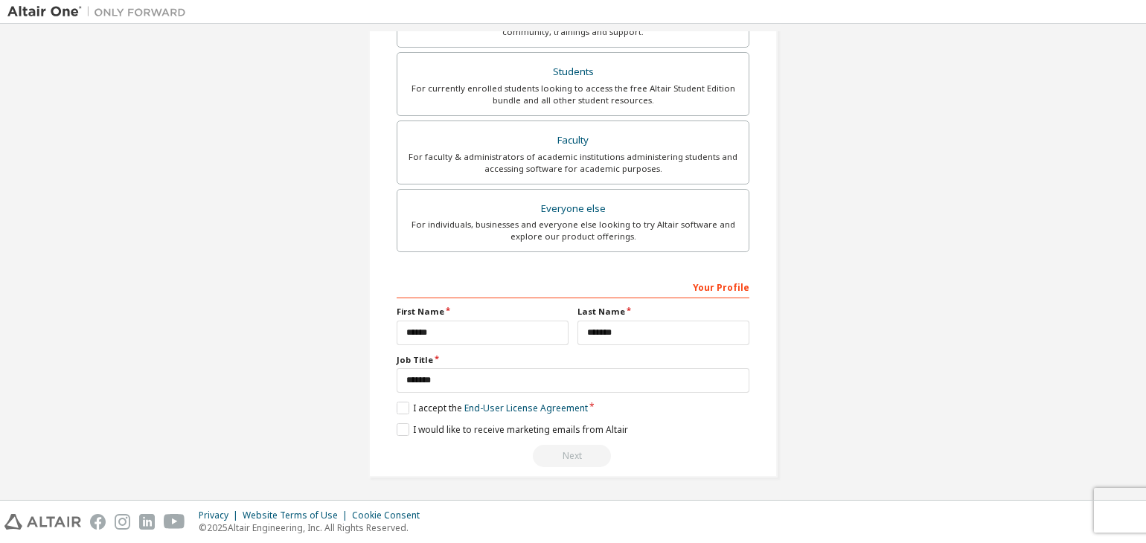
click at [560, 441] on div "**********" at bounding box center [573, 371] width 353 height 193
drag, startPoint x: 560, startPoint y: 441, endPoint x: 569, endPoint y: 291, distance: 150.5
click at [569, 291] on div "**********" at bounding box center [573, 371] width 353 height 193
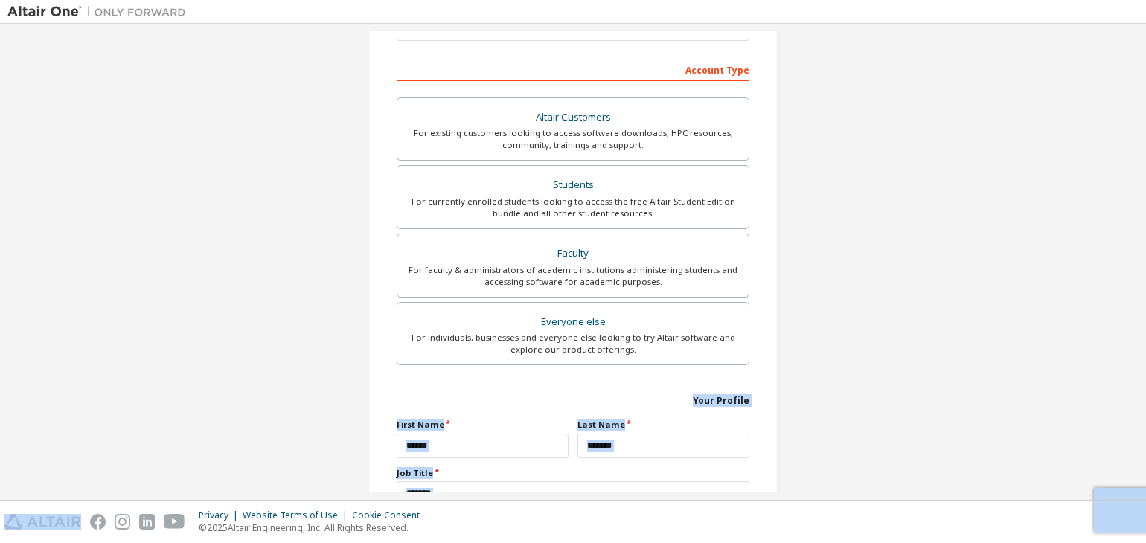
scroll to position [210, 0]
click at [561, 369] on div "**********" at bounding box center [573, 319] width 353 height 523
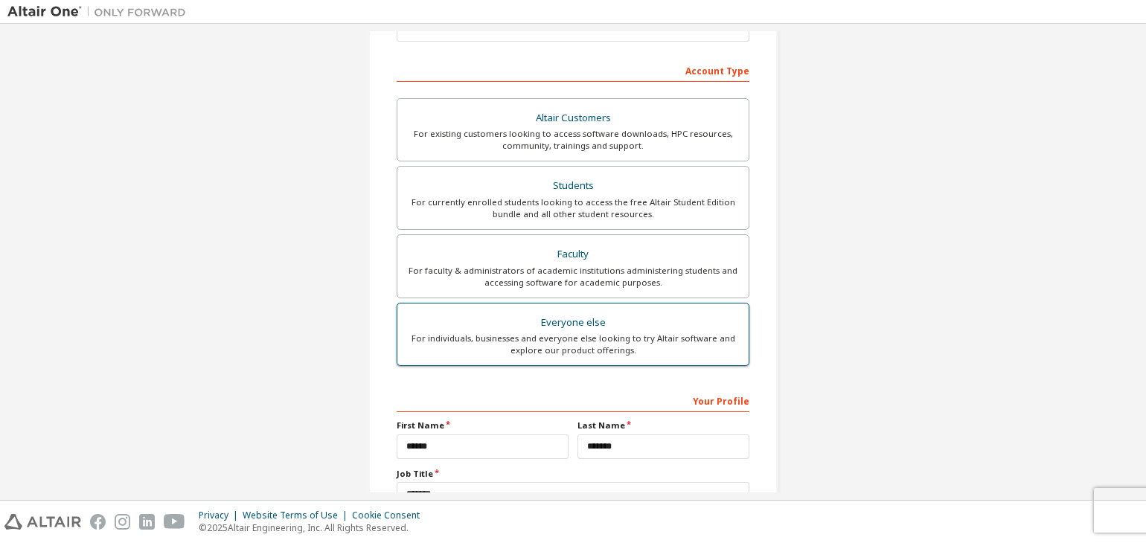
click at [592, 326] on div "Everyone else" at bounding box center [573, 323] width 334 height 21
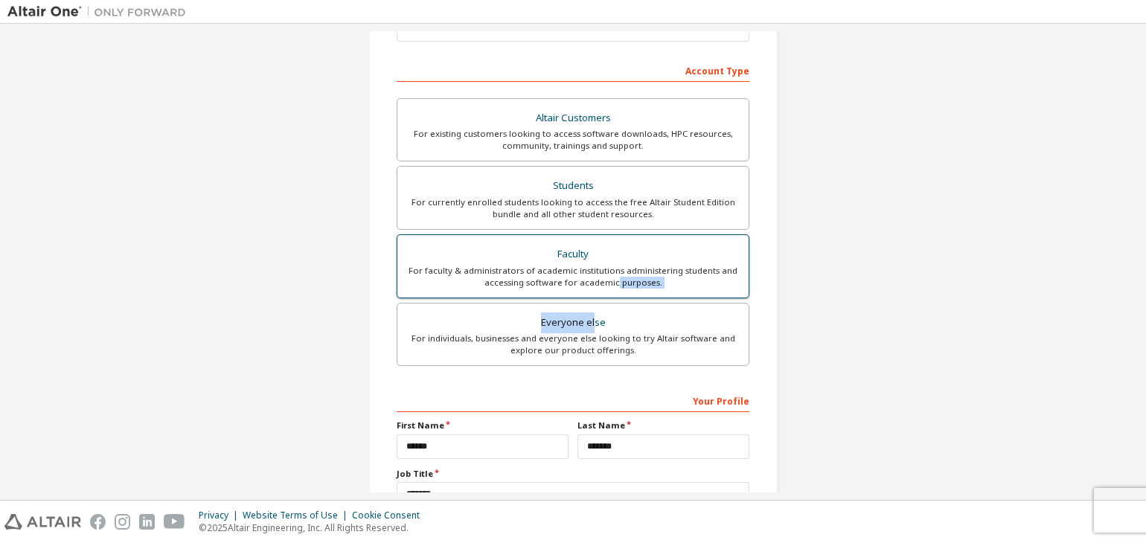
drag, startPoint x: 592, startPoint y: 326, endPoint x: 611, endPoint y: 281, distance: 49.1
click at [611, 281] on div "Altair Customers For existing customers looking to access software downloads, H…" at bounding box center [573, 234] width 353 height 273
click at [611, 281] on div "For faculty & administrators of academic institutions administering students an…" at bounding box center [573, 277] width 334 height 24
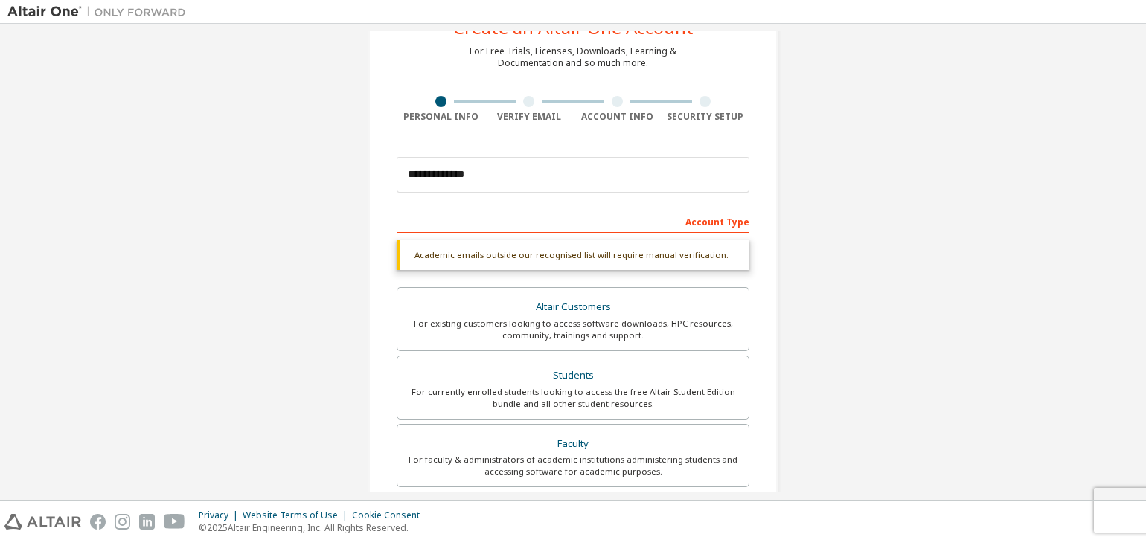
scroll to position [362, 0]
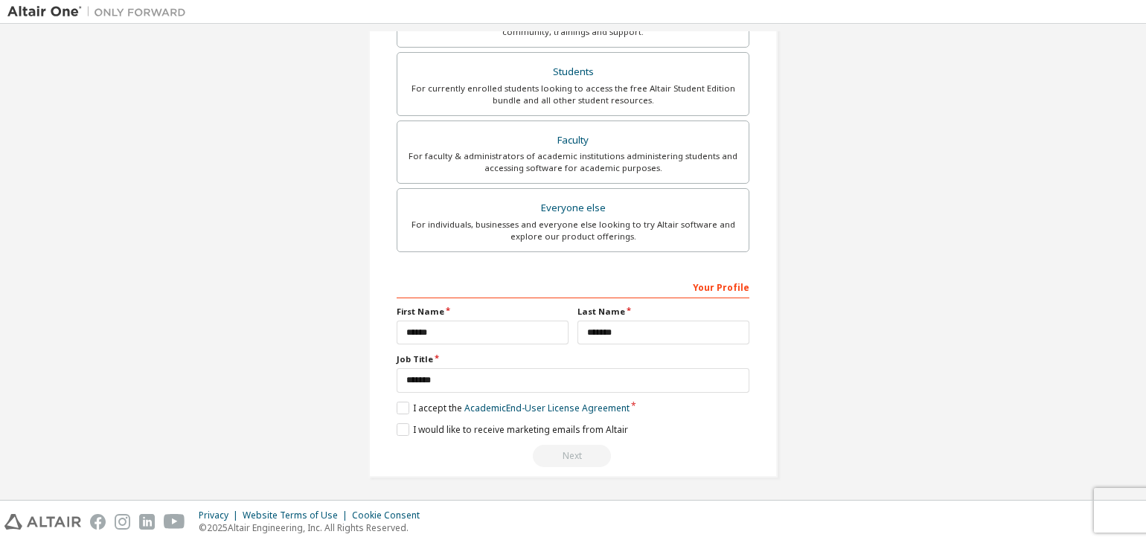
click at [671, 441] on div "**********" at bounding box center [573, 371] width 353 height 193
click at [407, 403] on label "I accept the Academic End-User License Agreement" at bounding box center [513, 408] width 233 height 13
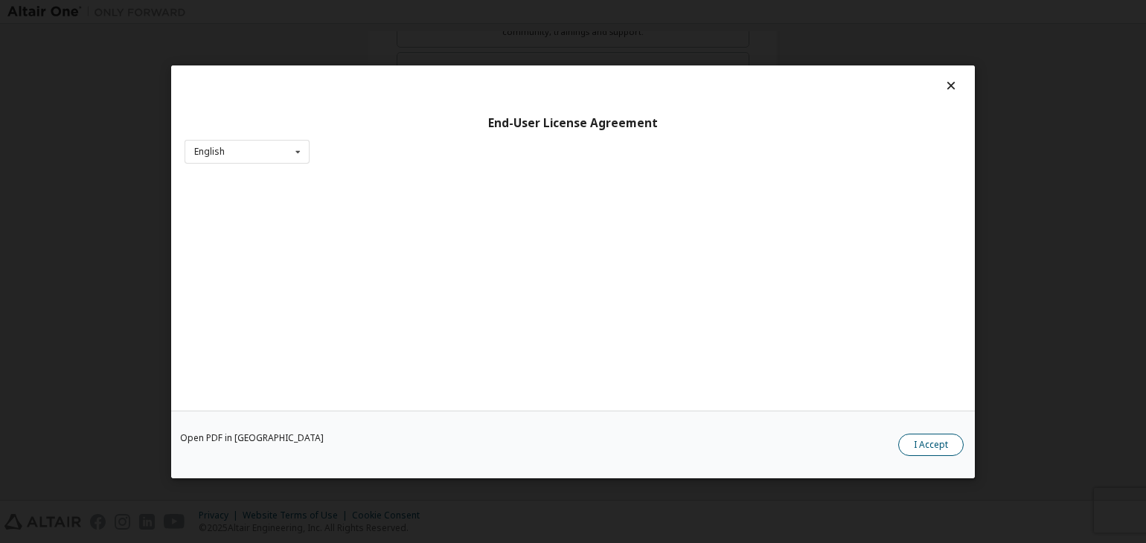
click at [930, 442] on button "I Accept" at bounding box center [930, 445] width 65 height 22
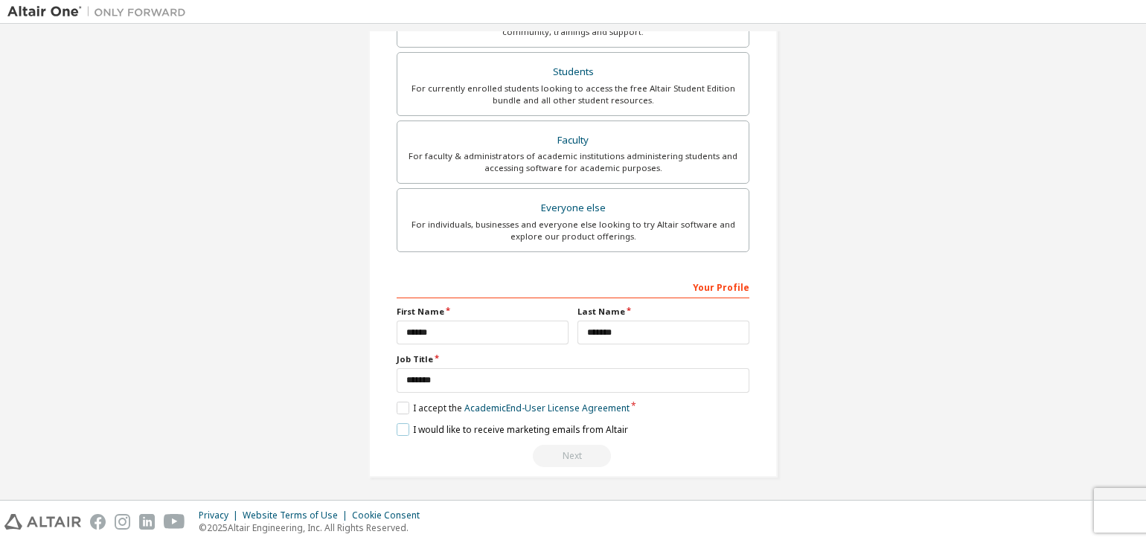
click at [398, 425] on label "I would like to receive marketing emails from Altair" at bounding box center [512, 429] width 231 height 13
click at [545, 403] on link "Academic End-User License Agreement" at bounding box center [546, 408] width 165 height 13
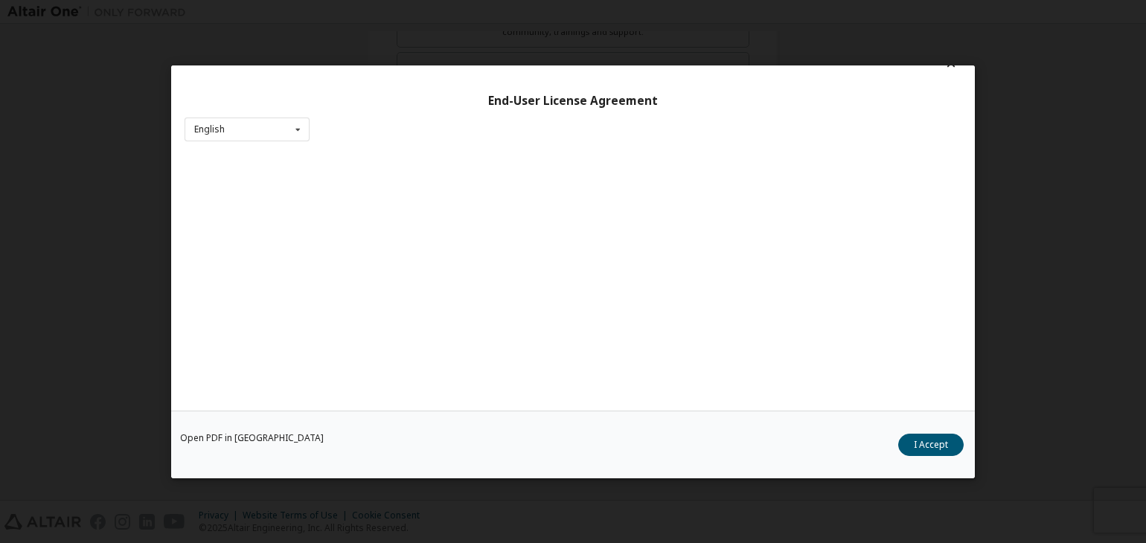
scroll to position [0, 0]
click at [944, 87] on icon at bounding box center [952, 85] width 16 height 13
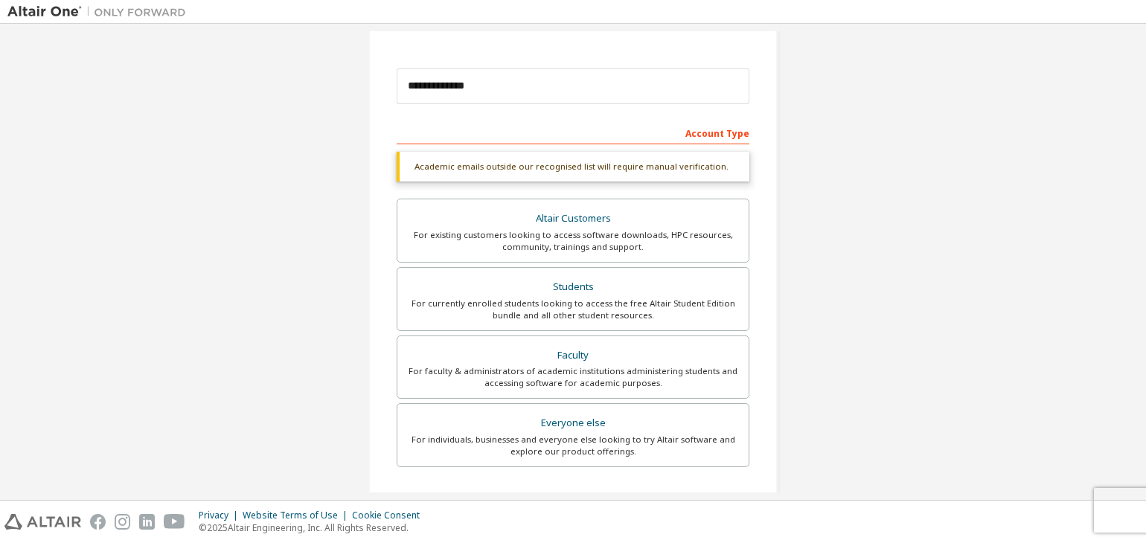
scroll to position [149, 0]
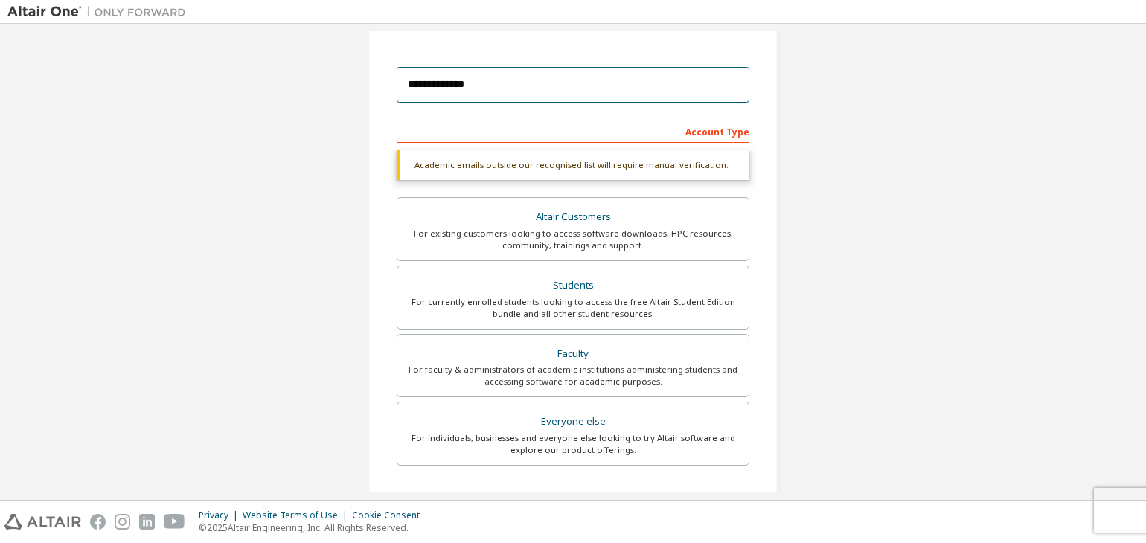
drag, startPoint x: 488, startPoint y: 83, endPoint x: 373, endPoint y: 100, distance: 116.5
click at [373, 100] on div "**********" at bounding box center [572, 295] width 409 height 791
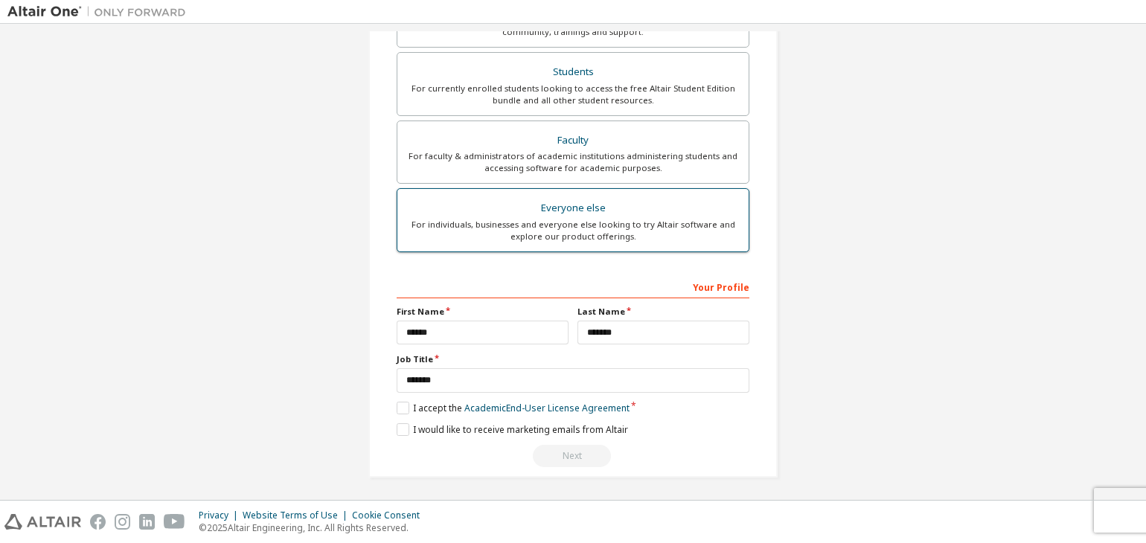
click at [606, 233] on div "For individuals, businesses and everyone else looking to try Altair software an…" at bounding box center [573, 231] width 334 height 24
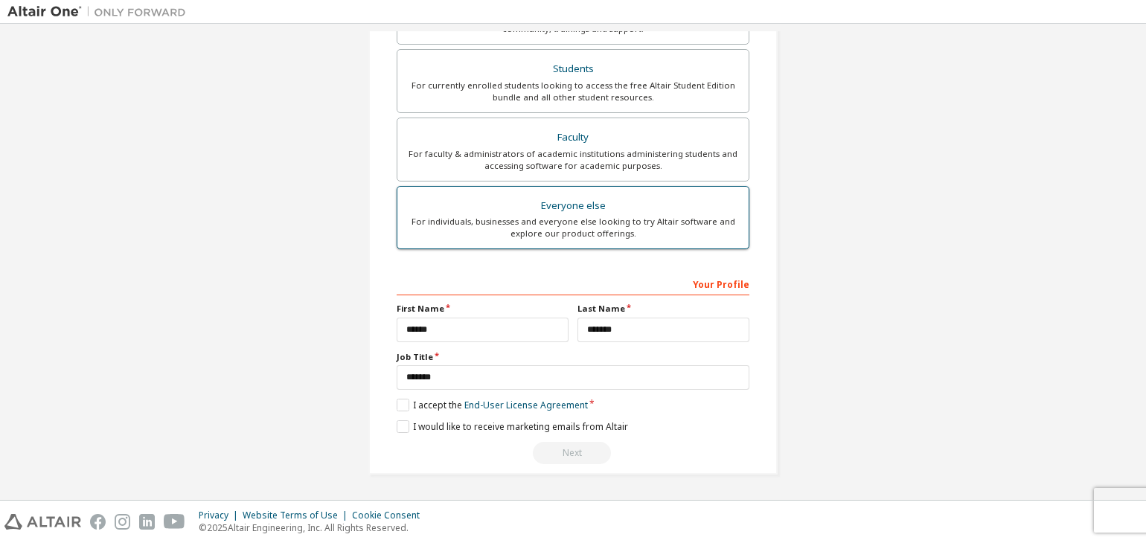
scroll to position [324, 0]
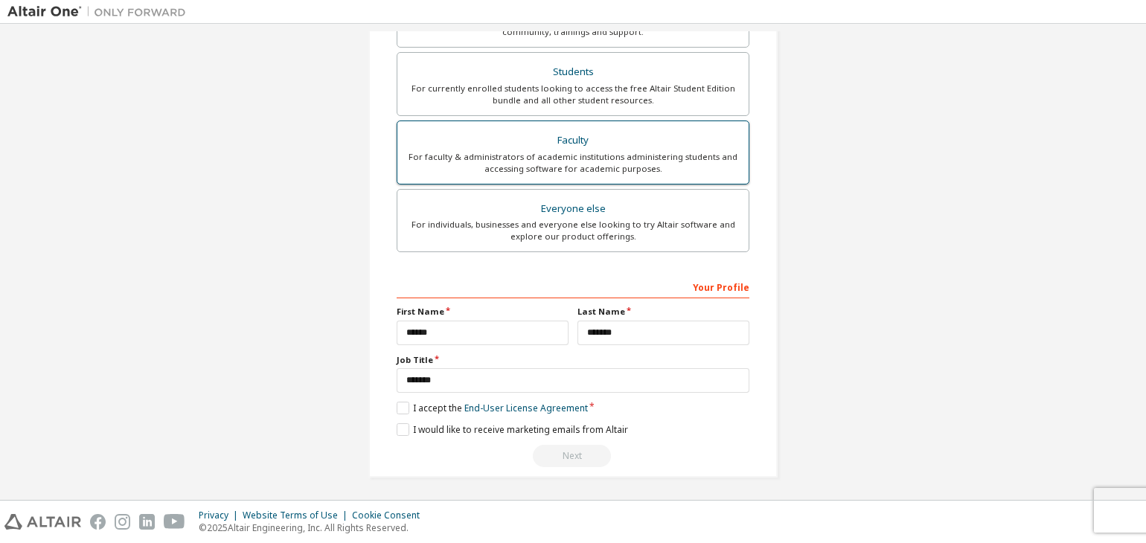
click at [626, 153] on div "For faculty & administrators of academic institutions administering students an…" at bounding box center [573, 163] width 334 height 24
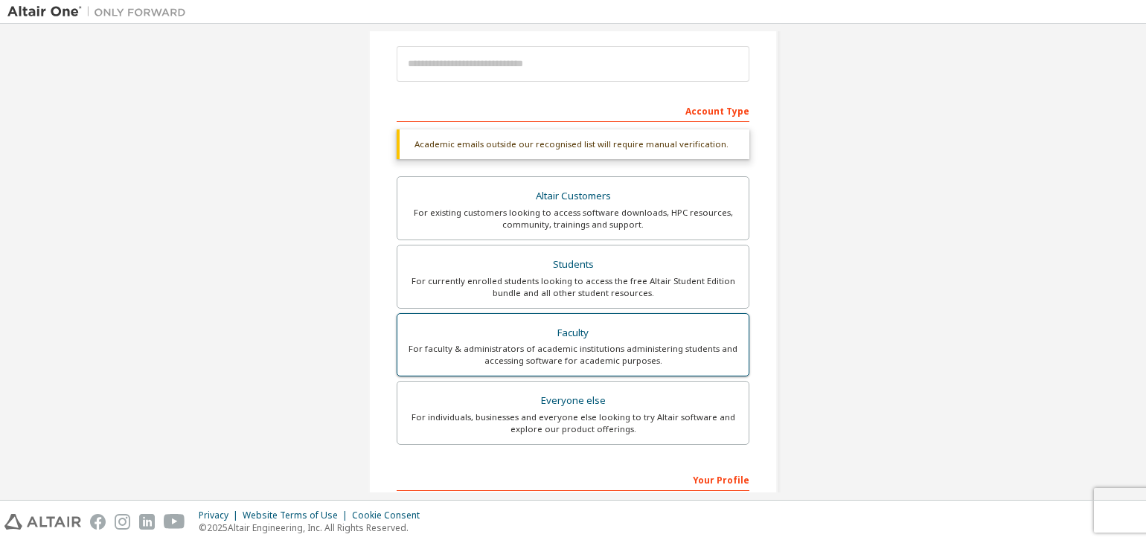
scroll to position [165, 0]
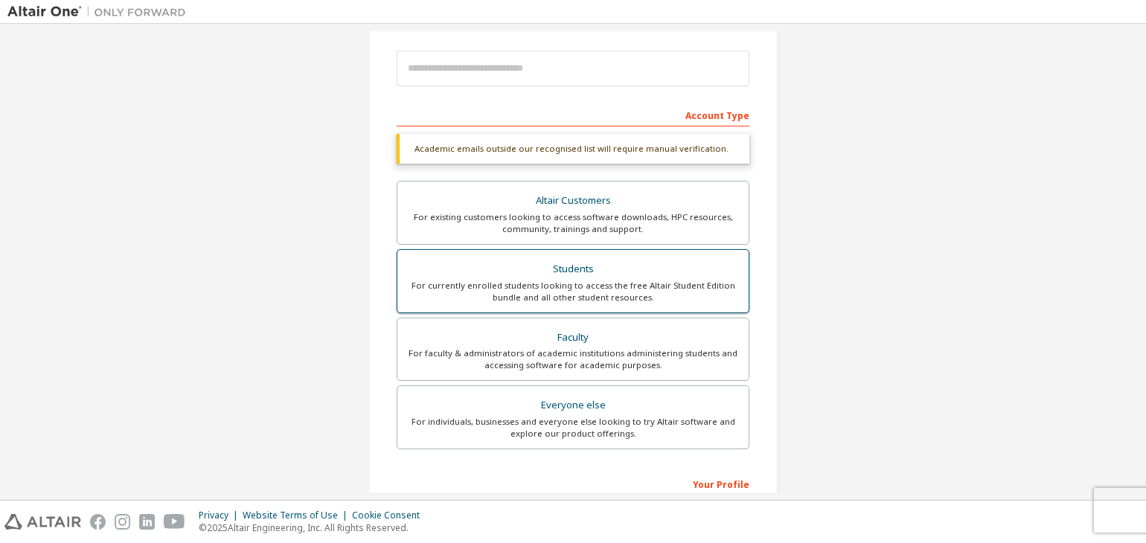
click at [539, 260] on div "Students" at bounding box center [573, 269] width 334 height 21
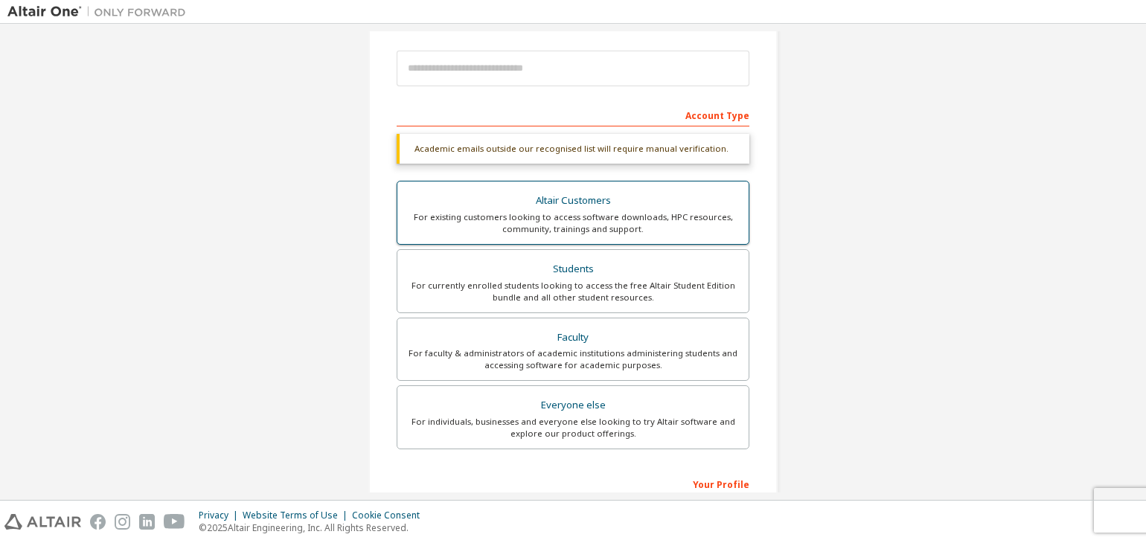
click at [586, 194] on div "Altair Customers" at bounding box center [573, 200] width 334 height 21
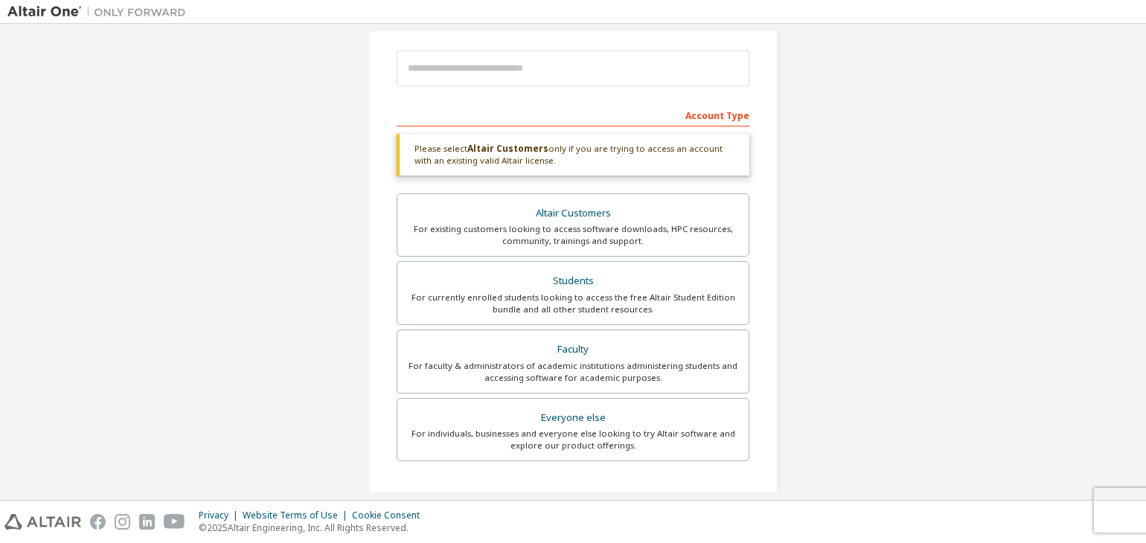
click at [482, 118] on div "Account Type" at bounding box center [573, 115] width 353 height 24
drag, startPoint x: 482, startPoint y: 118, endPoint x: 717, endPoint y: 112, distance: 235.2
click at [717, 112] on div "Account Type" at bounding box center [573, 115] width 353 height 24
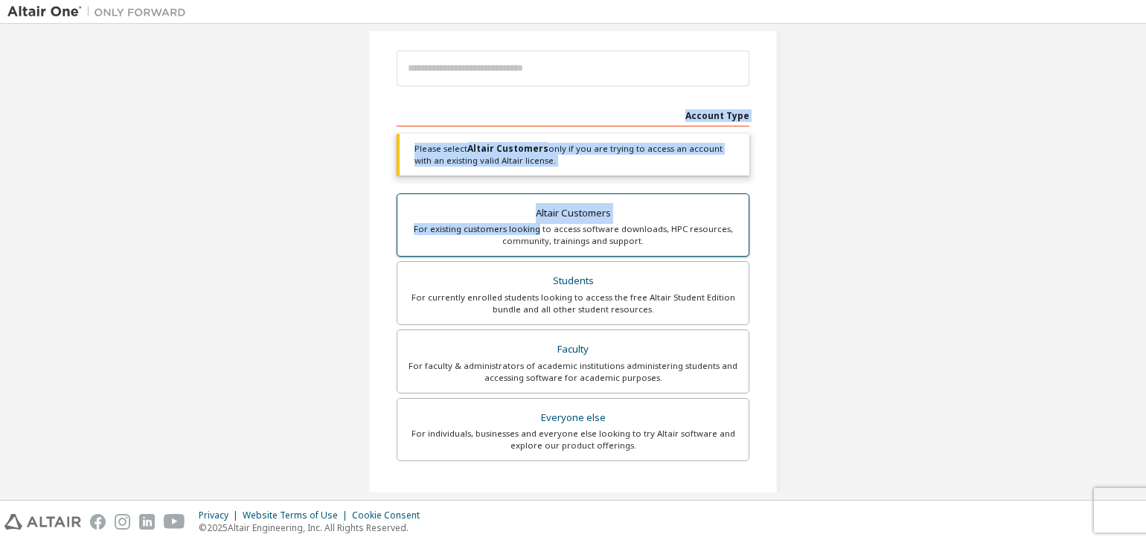
drag, startPoint x: 717, startPoint y: 112, endPoint x: 509, endPoint y: 228, distance: 238.5
click at [509, 228] on div "Account Type Please select Altair Customers only if you are trying to access an…" at bounding box center [573, 390] width 353 height 574
click at [509, 228] on div "For existing customers looking to access software downloads, HPC resources, com…" at bounding box center [573, 235] width 334 height 24
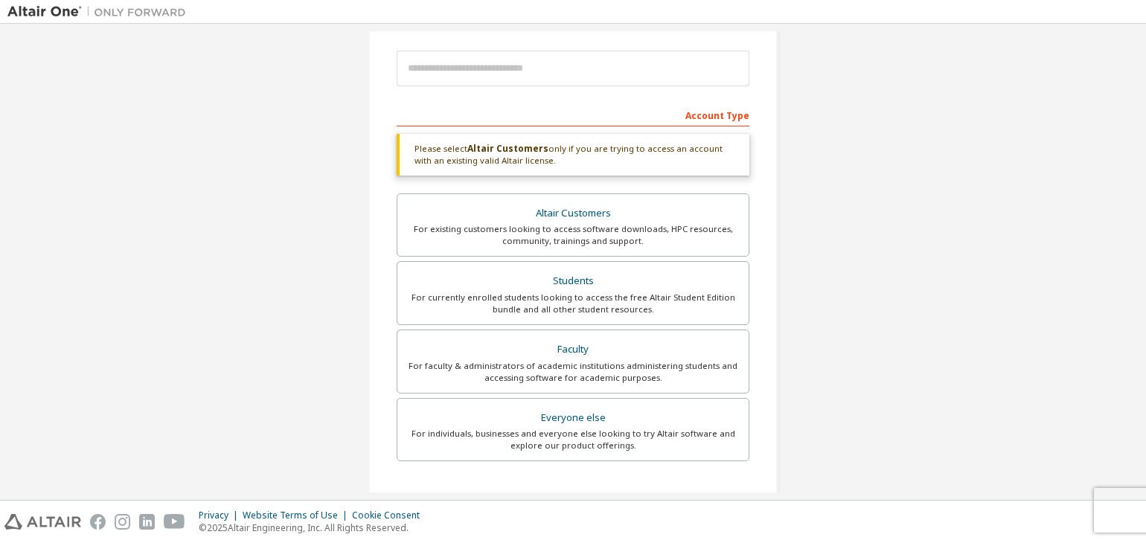
click at [480, 151] on b "Altair Customers" at bounding box center [507, 148] width 81 height 13
drag, startPoint x: 480, startPoint y: 151, endPoint x: 519, endPoint y: 154, distance: 38.8
click at [519, 154] on div "Please select Altair Customers only if you are trying to access an account with…" at bounding box center [573, 155] width 353 height 42
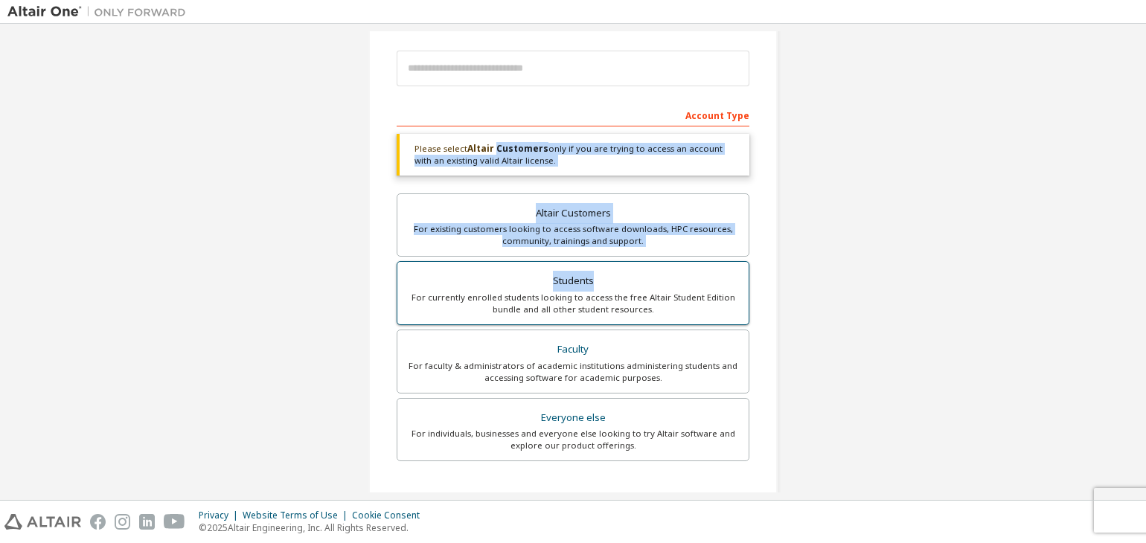
drag, startPoint x: 519, startPoint y: 154, endPoint x: 560, endPoint y: 275, distance: 128.0
click at [560, 275] on div "Please select Altair Customers only if you are trying to access an account with…" at bounding box center [573, 300] width 353 height 333
click at [560, 275] on div "Students" at bounding box center [573, 281] width 334 height 21
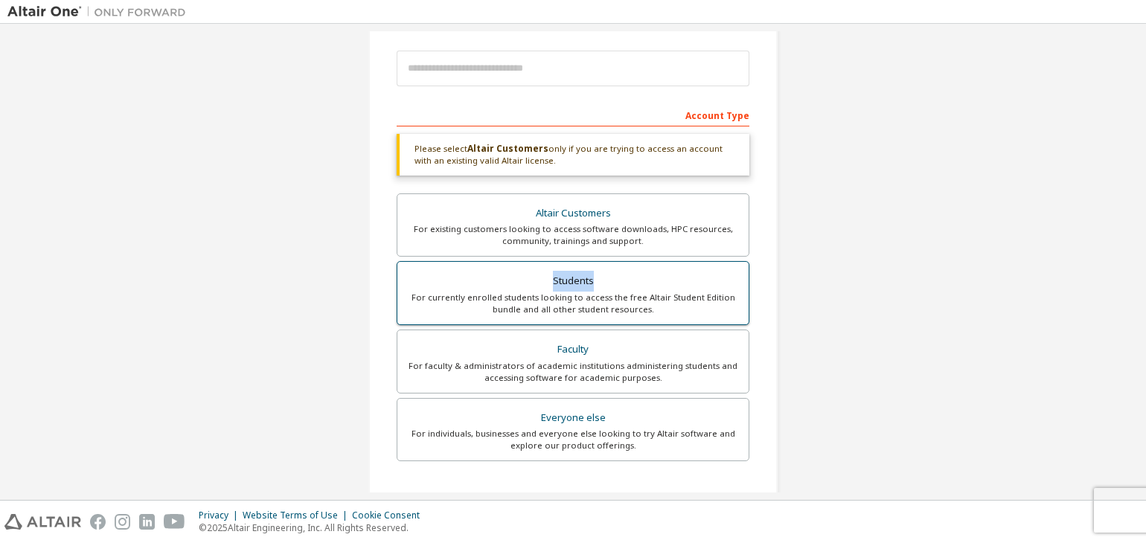
click at [560, 275] on div "Students" at bounding box center [573, 281] width 334 height 21
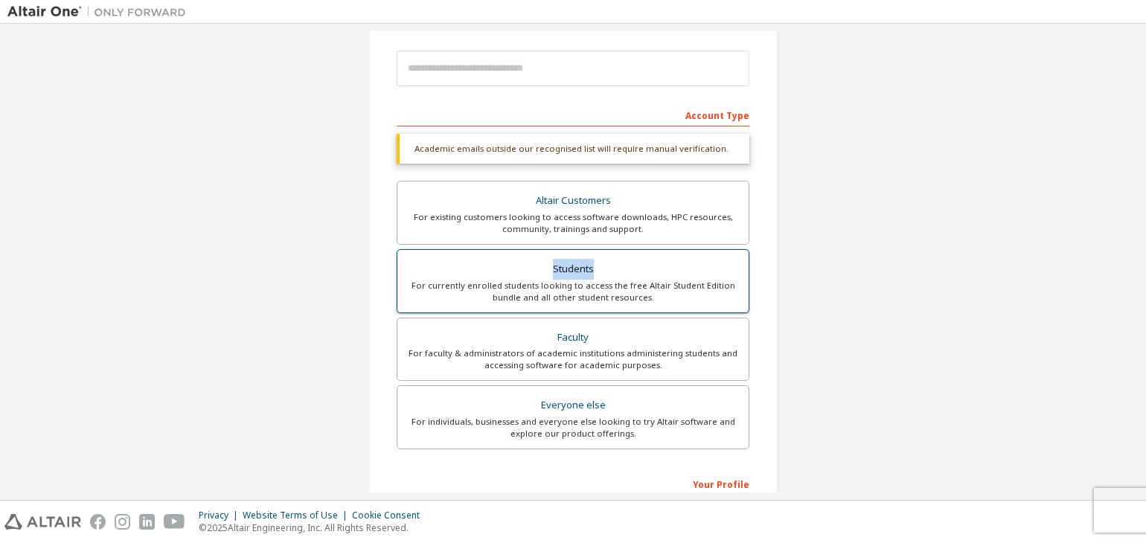
scroll to position [362, 0]
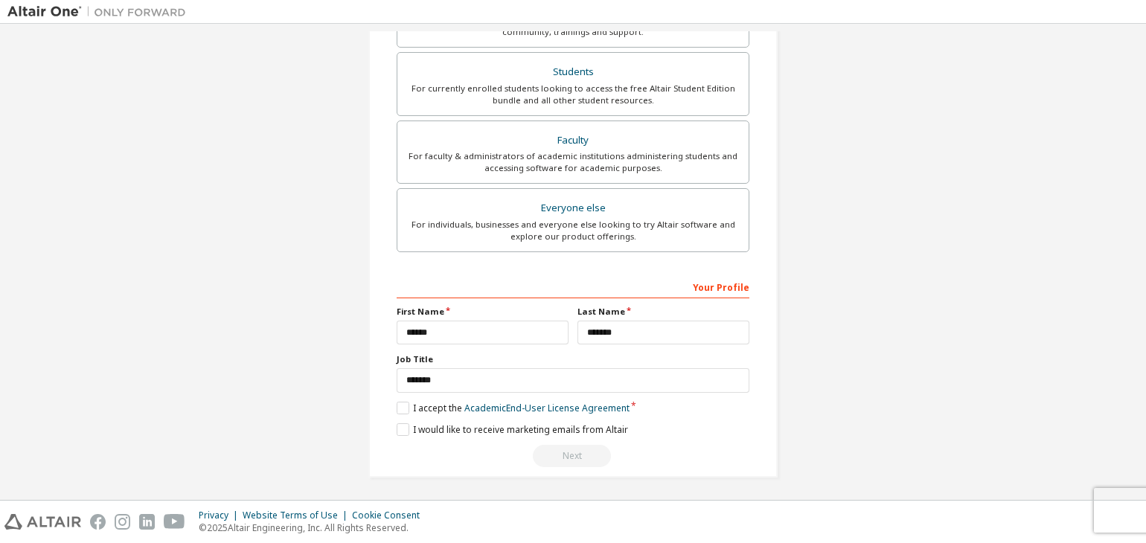
click at [389, 406] on div "Create an Altair One Account For Free Trials, Licenses, Downloads, Learning & D…" at bounding box center [572, 82] width 409 height 791
click at [397, 404] on label "I accept the Academic End-User License Agreement" at bounding box center [513, 408] width 233 height 13
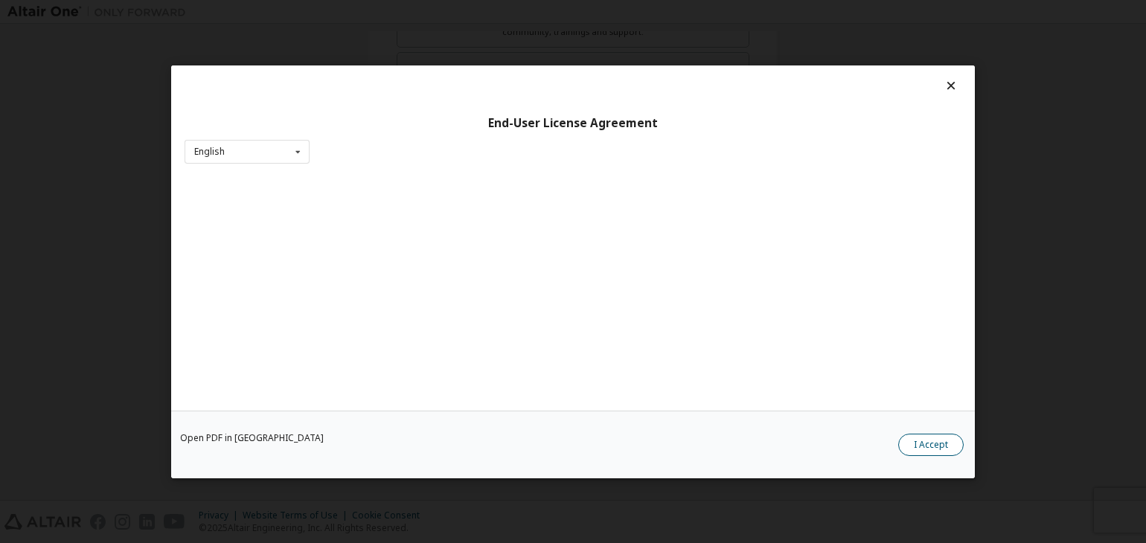
click at [929, 438] on button "I Accept" at bounding box center [930, 445] width 65 height 22
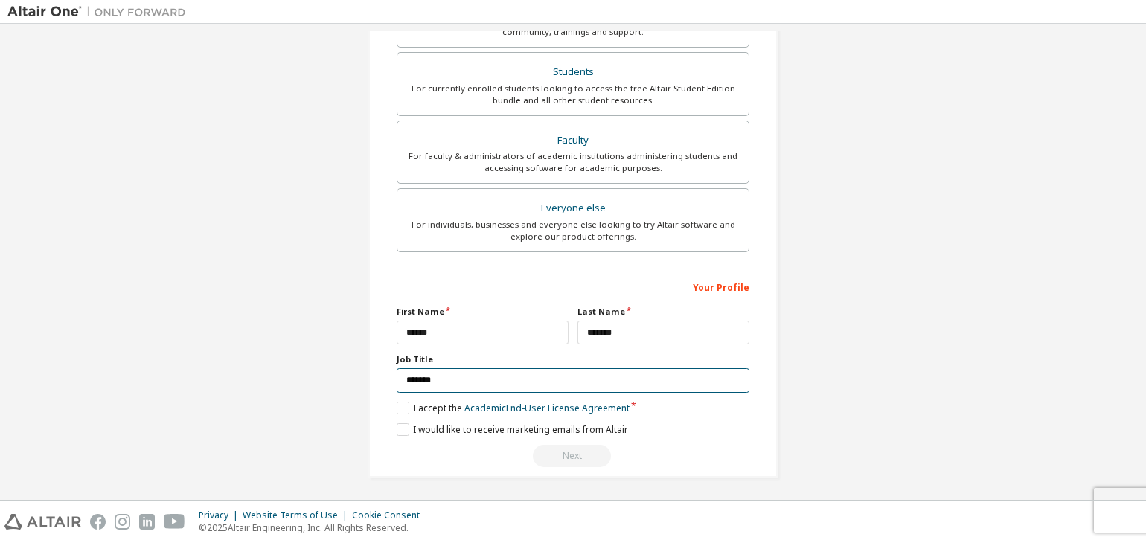
click at [516, 368] on input "*******" at bounding box center [573, 380] width 353 height 25
type input "*"
type input "*******"
click at [571, 424] on label "I would like to receive marketing emails from Altair" at bounding box center [512, 429] width 231 height 13
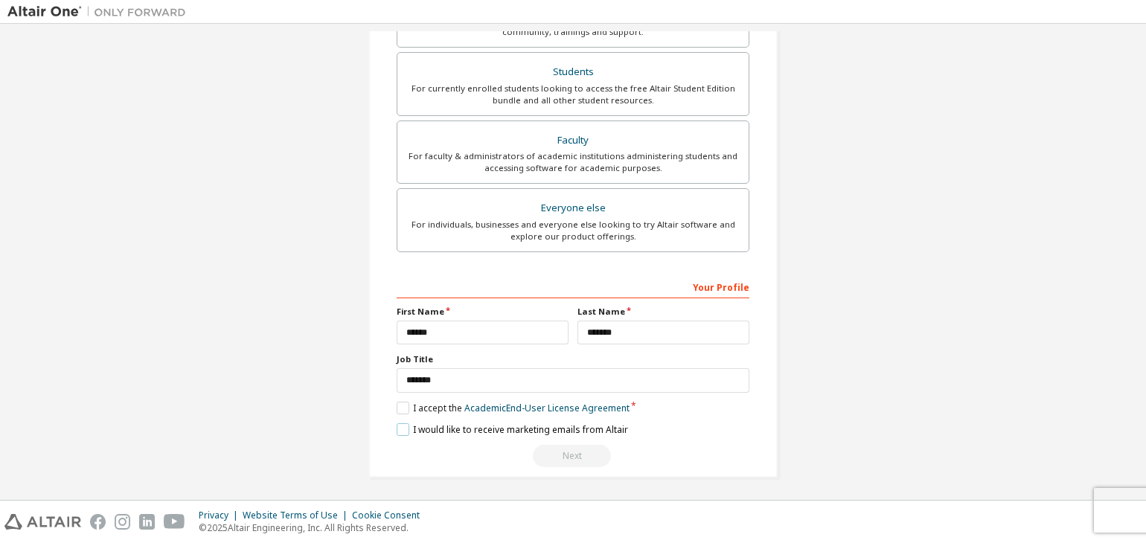
click at [571, 424] on label "I would like to receive marketing emails from Altair" at bounding box center [512, 429] width 231 height 13
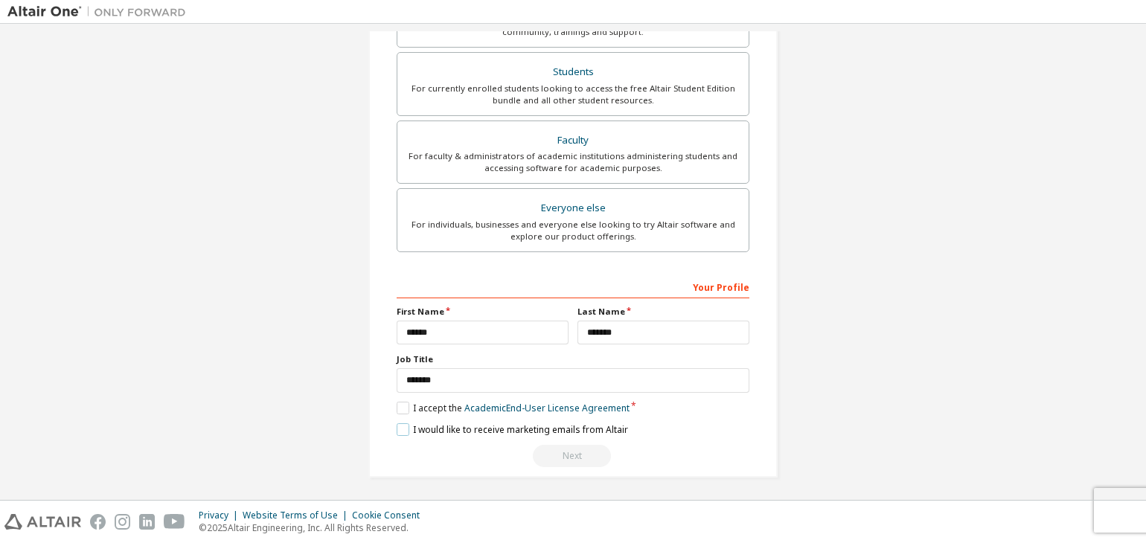
click at [571, 424] on label "I would like to receive marketing emails from Altair" at bounding box center [512, 429] width 231 height 13
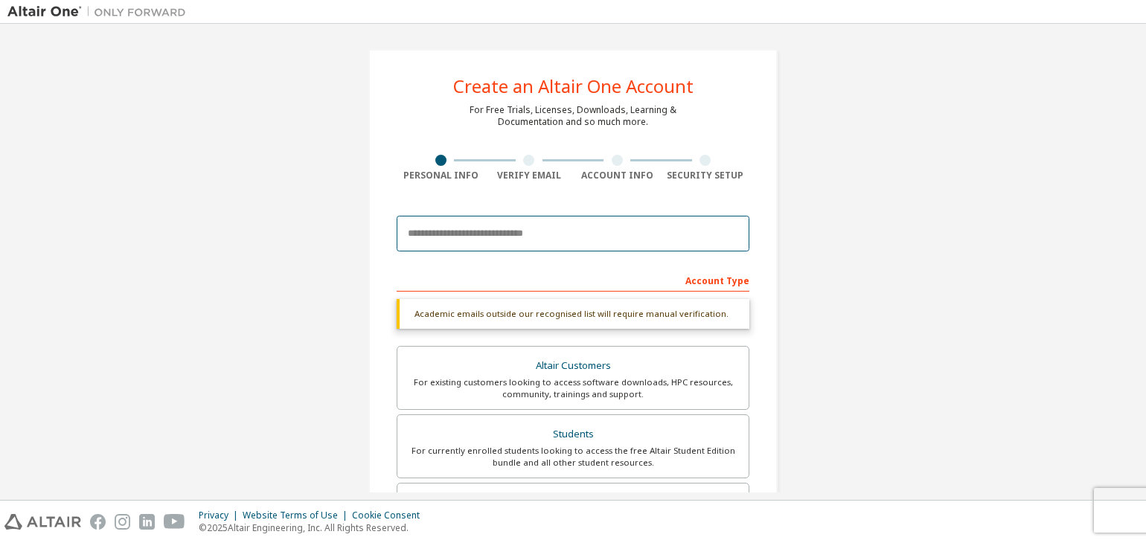
click at [436, 228] on input "email" at bounding box center [573, 234] width 353 height 36
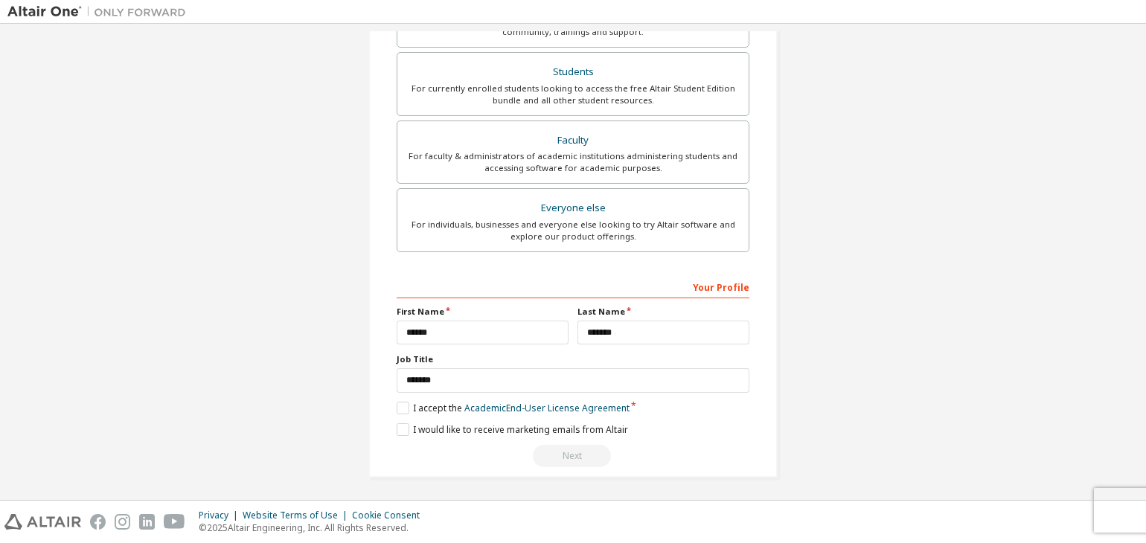
scroll to position [298, 0]
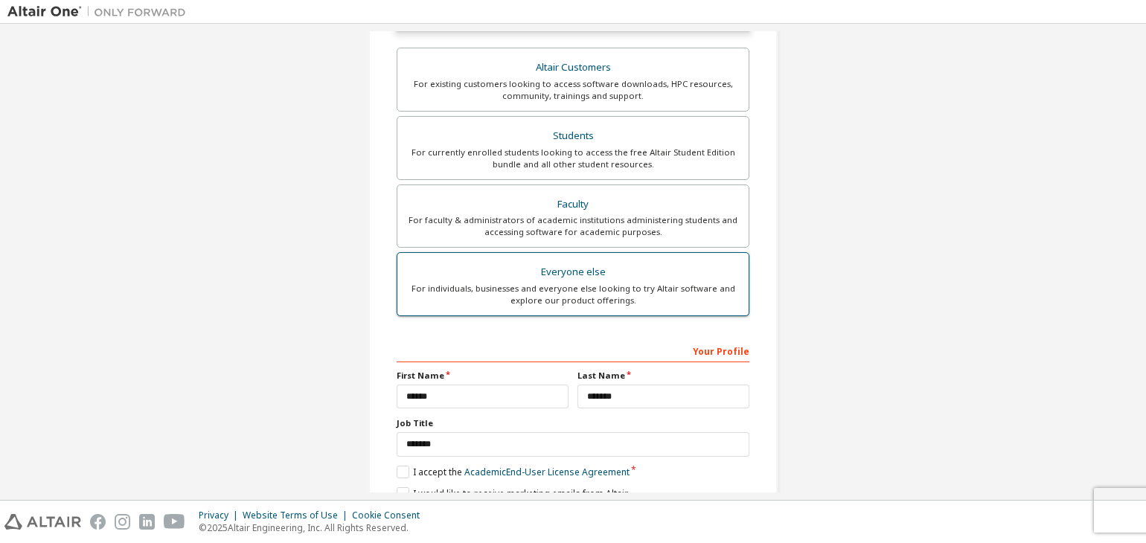
click at [551, 268] on div "Everyone else" at bounding box center [573, 272] width 334 height 21
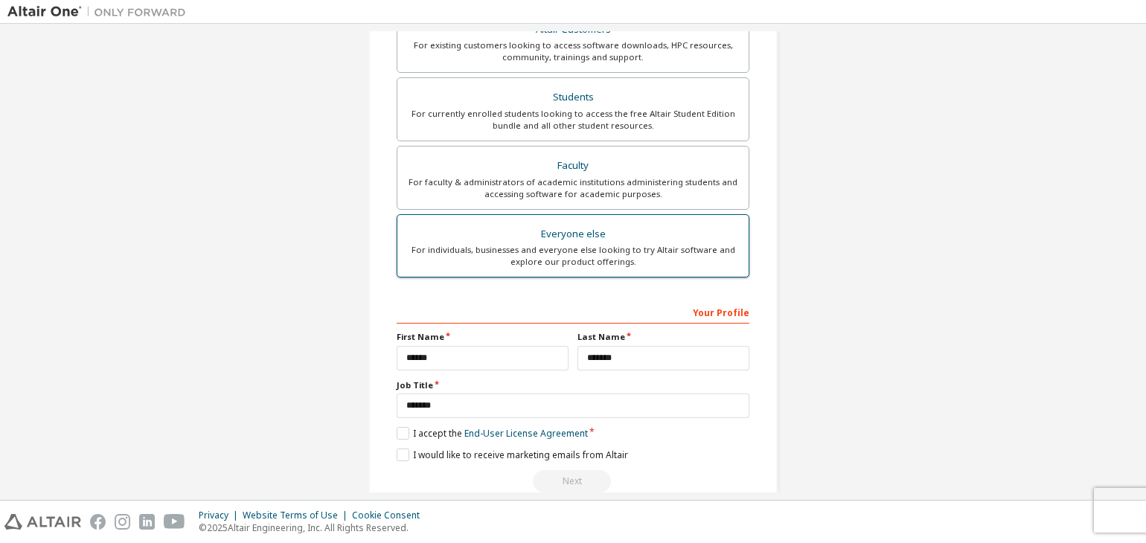
scroll to position [324, 0]
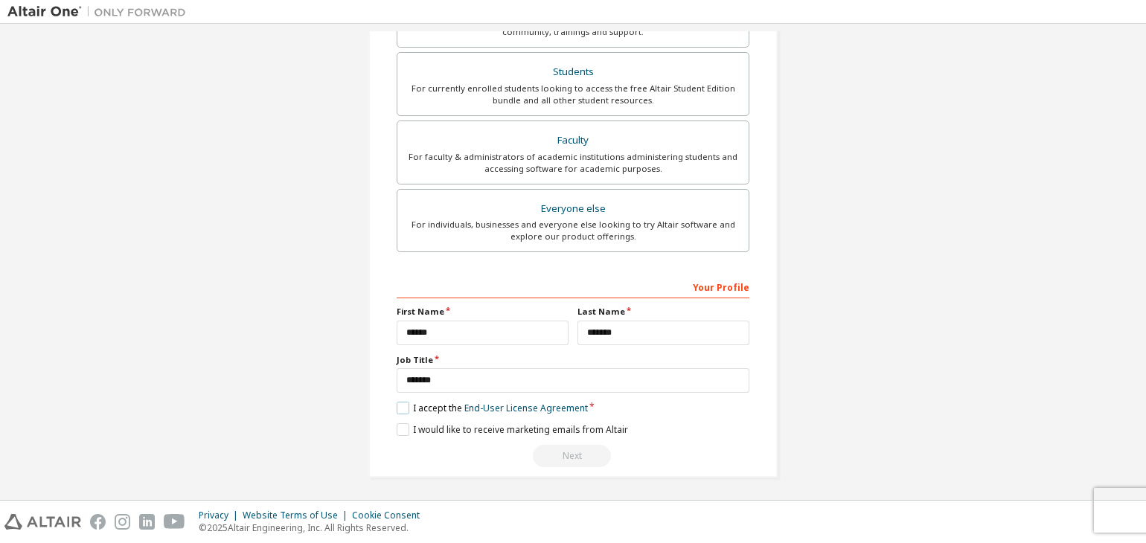
click at [402, 407] on label "I accept the End-User License Agreement" at bounding box center [492, 408] width 191 height 13
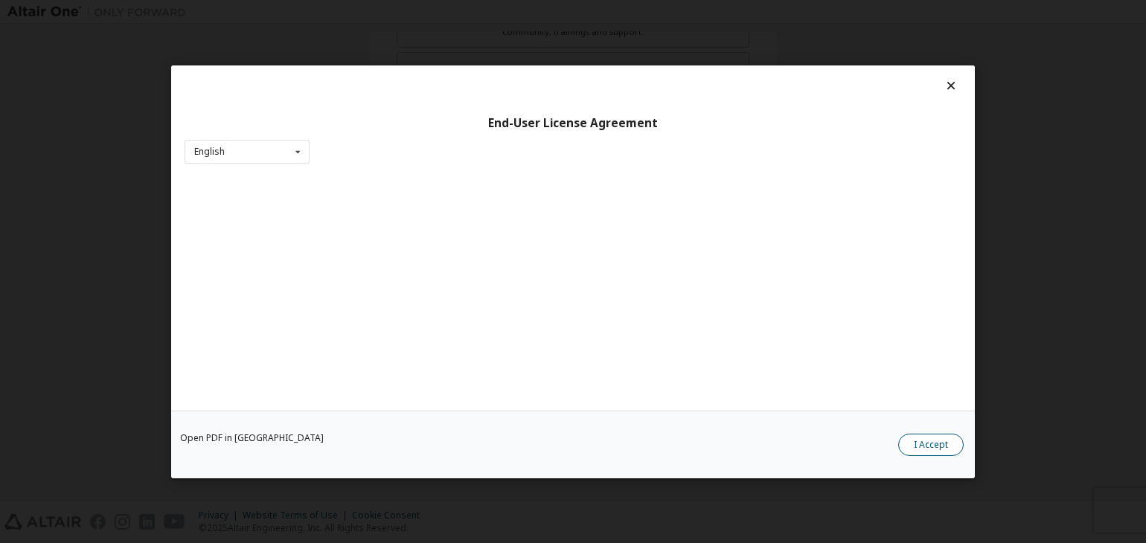
click at [931, 445] on button "I Accept" at bounding box center [930, 445] width 65 height 22
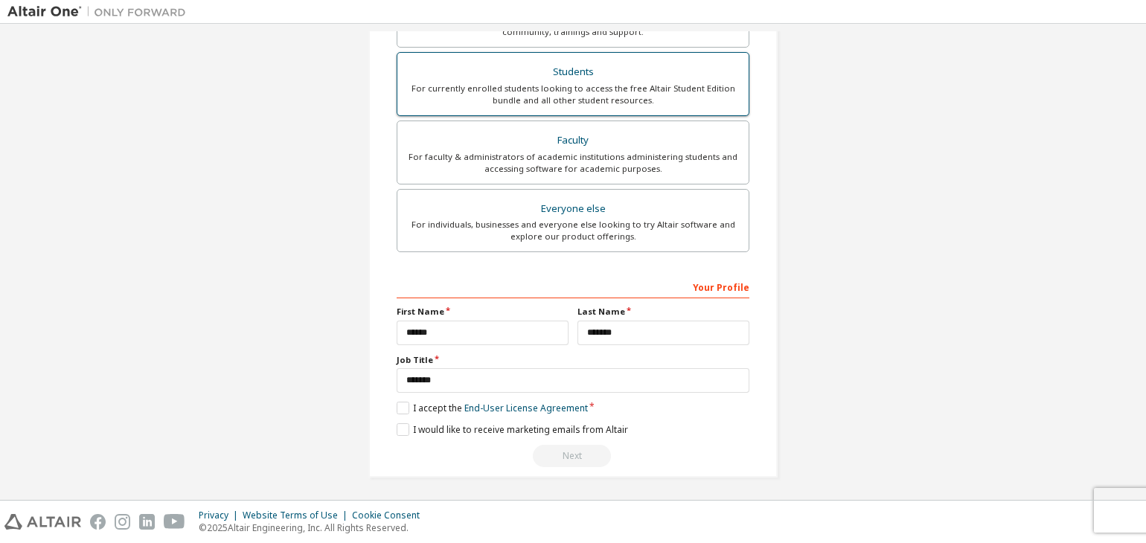
click at [589, 91] on div "For currently enrolled students looking to access the free Altair Student Editi…" at bounding box center [573, 95] width 334 height 24
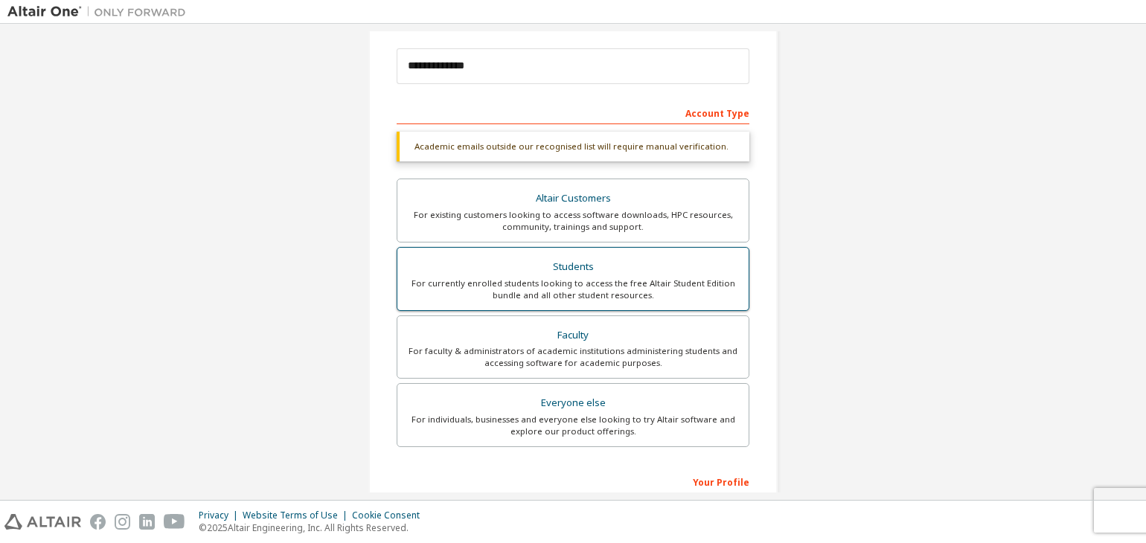
scroll to position [161, 0]
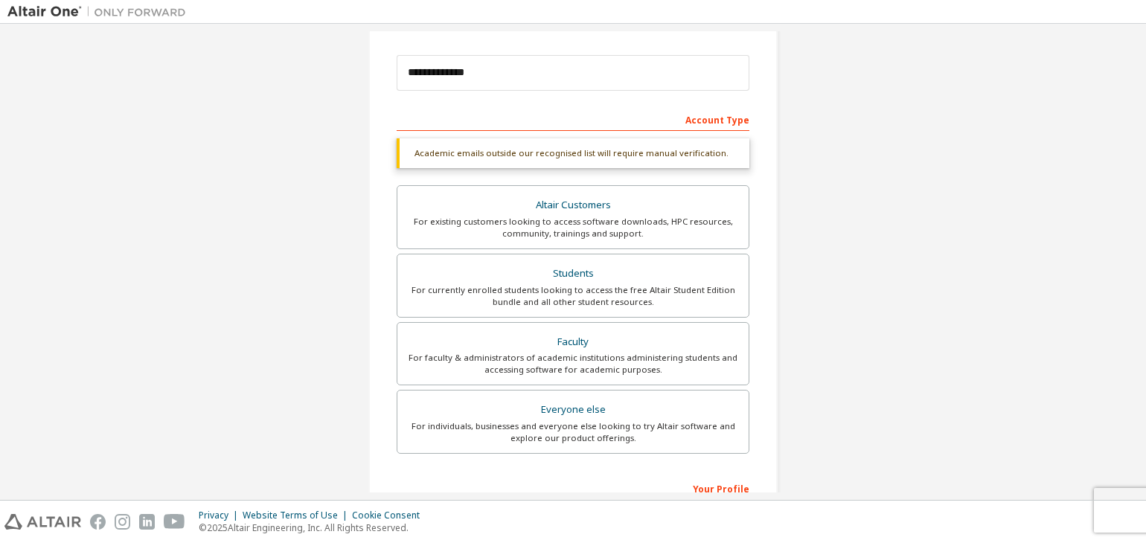
click at [474, 150] on div "Academic emails outside our recognised list will require manual verification." at bounding box center [573, 153] width 353 height 30
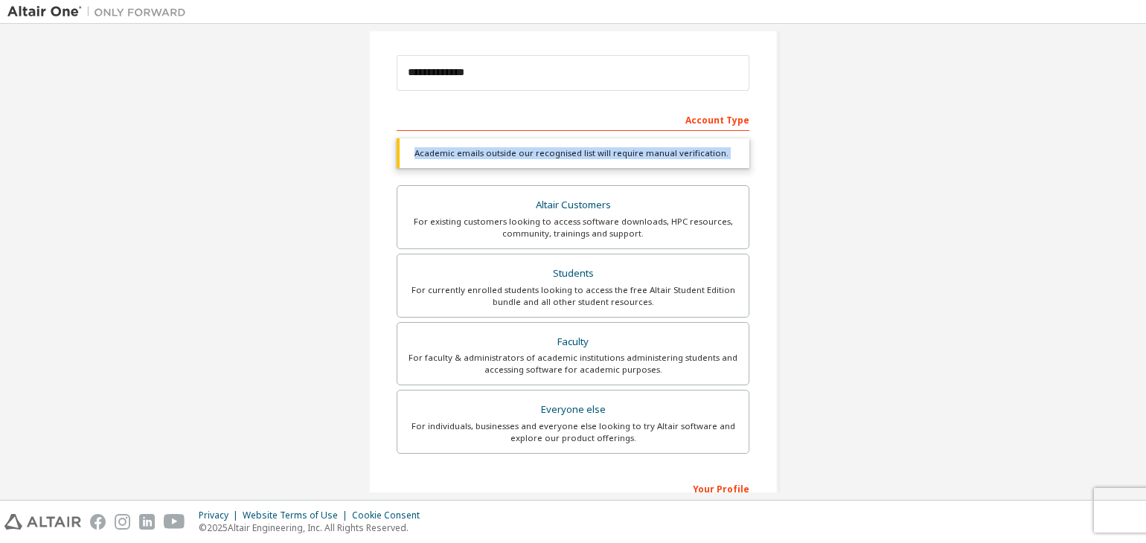
click at [474, 150] on div "Academic emails outside our recognised list will require manual verification." at bounding box center [573, 153] width 353 height 30
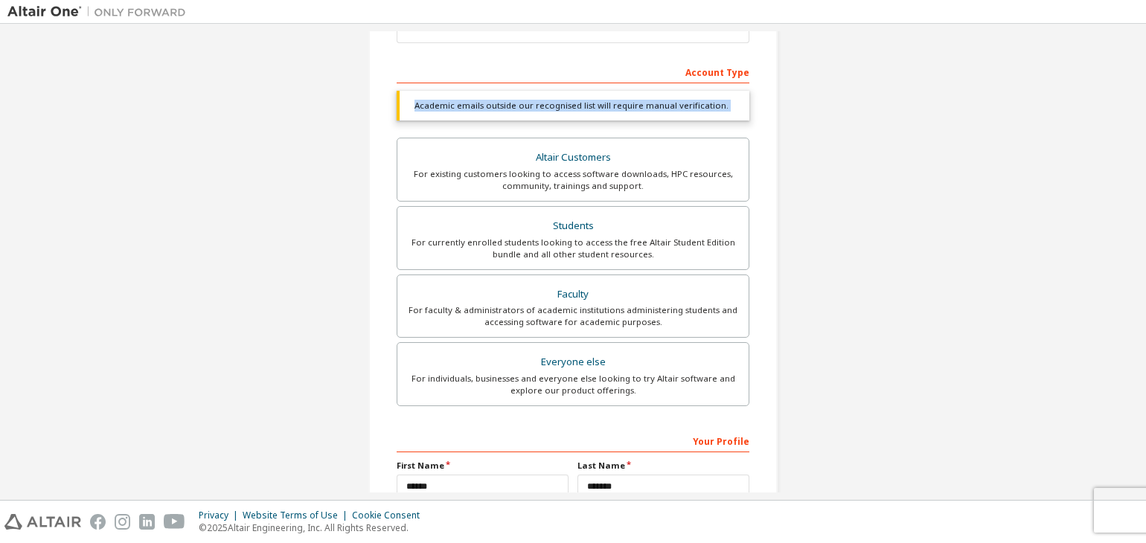
scroll to position [362, 0]
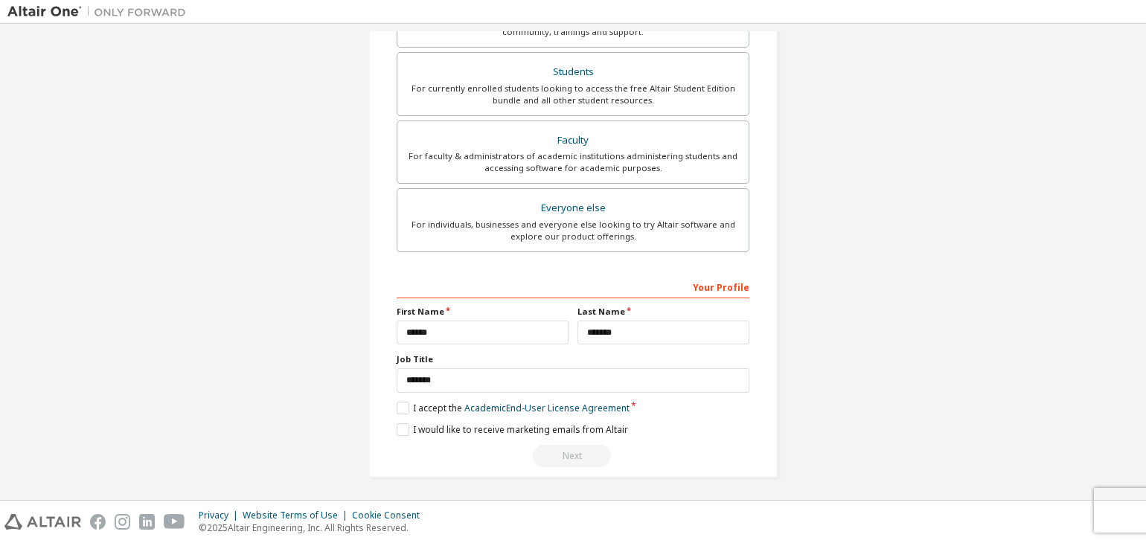
click at [271, 382] on div "**********" at bounding box center [572, 82] width 1131 height 827
drag, startPoint x: 271, startPoint y: 382, endPoint x: 824, endPoint y: 377, distance: 553.6
click at [824, 377] on div "**********" at bounding box center [572, 82] width 1131 height 827
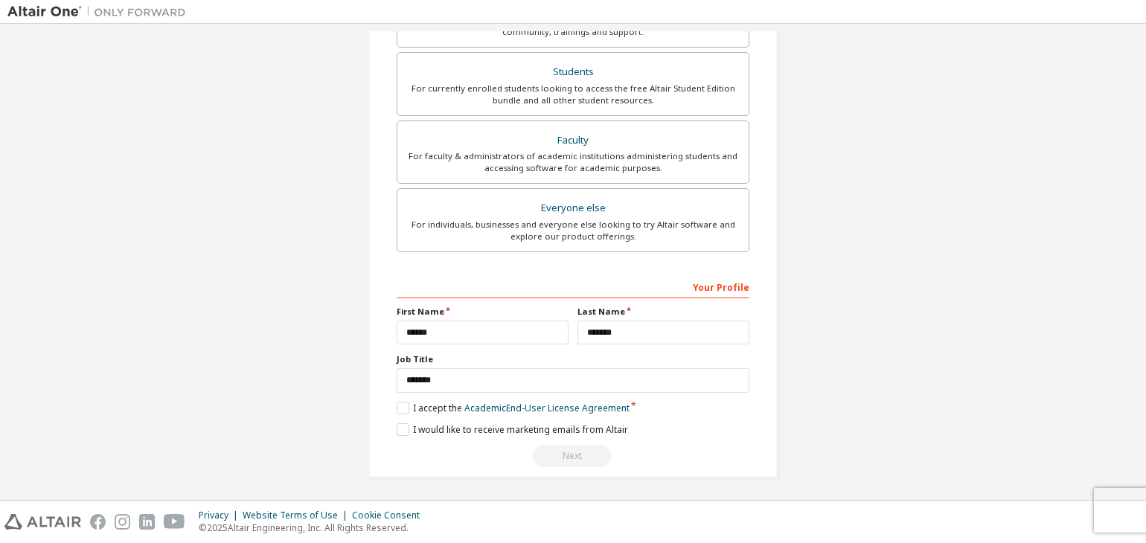
click at [726, 281] on div "Your Profile" at bounding box center [573, 287] width 353 height 24
drag, startPoint x: 726, startPoint y: 281, endPoint x: 693, endPoint y: 284, distance: 33.6
click at [693, 284] on div "Your Profile" at bounding box center [573, 287] width 353 height 24
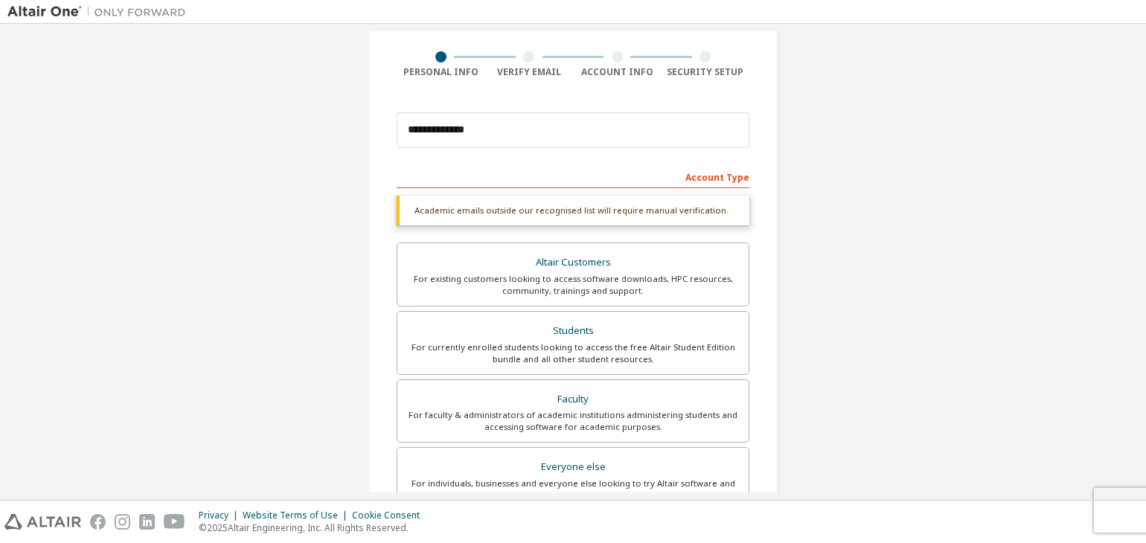
scroll to position [0, 0]
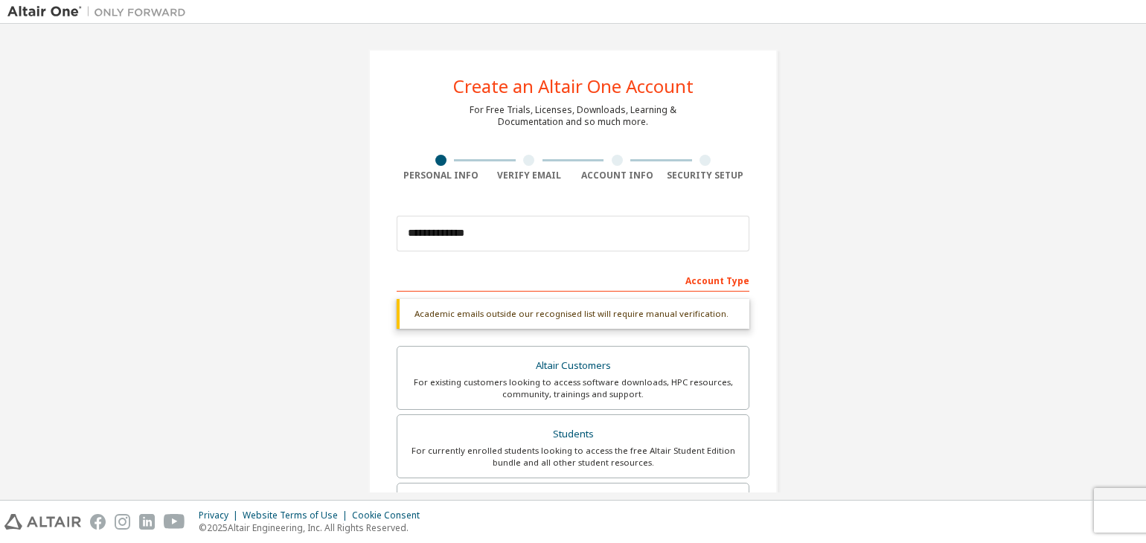
click at [523, 161] on div at bounding box center [528, 160] width 11 height 11
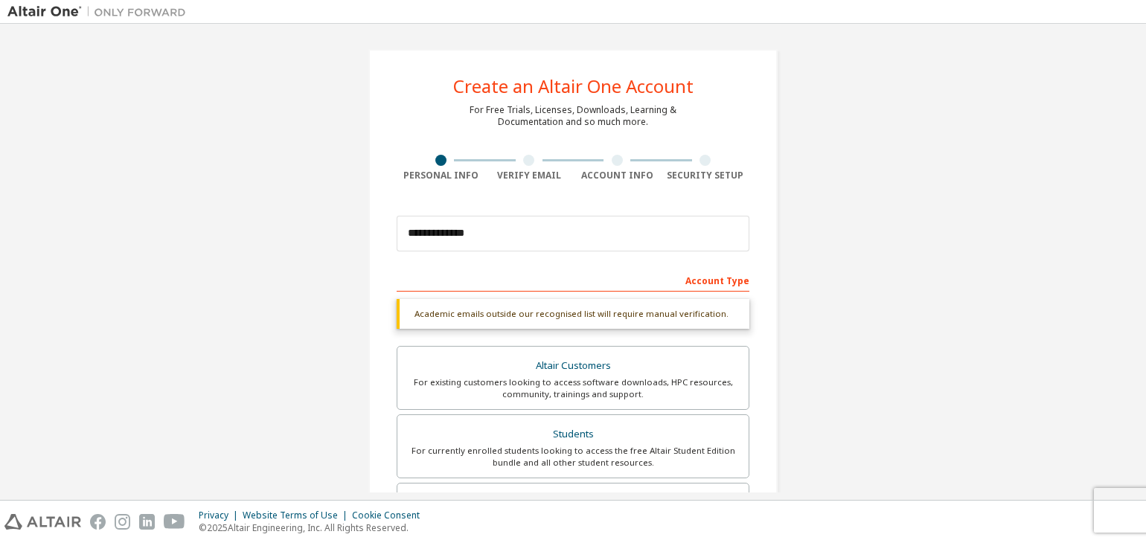
click at [523, 161] on div at bounding box center [528, 160] width 11 height 11
click at [519, 173] on div "Verify Email" at bounding box center [529, 176] width 89 height 12
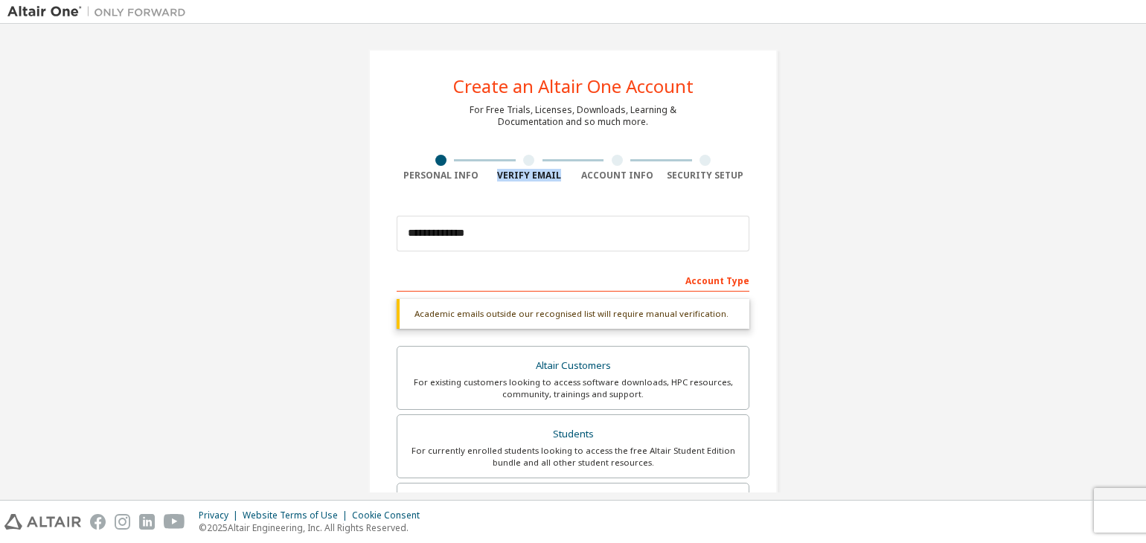
click at [519, 173] on div "Verify Email" at bounding box center [529, 176] width 89 height 12
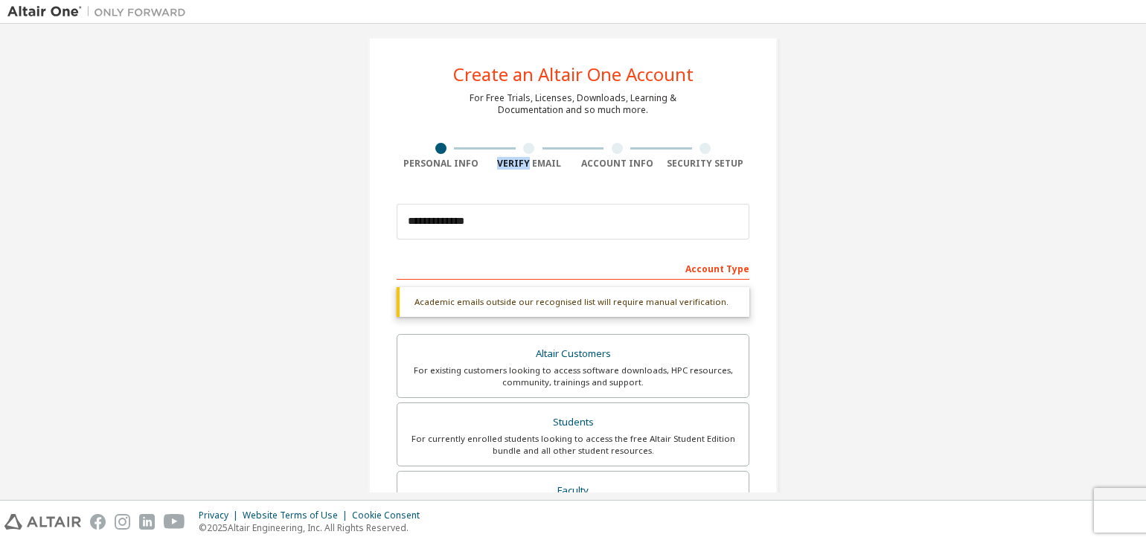
scroll to position [12, 0]
click at [524, 222] on input "**********" at bounding box center [573, 222] width 353 height 36
type input "*"
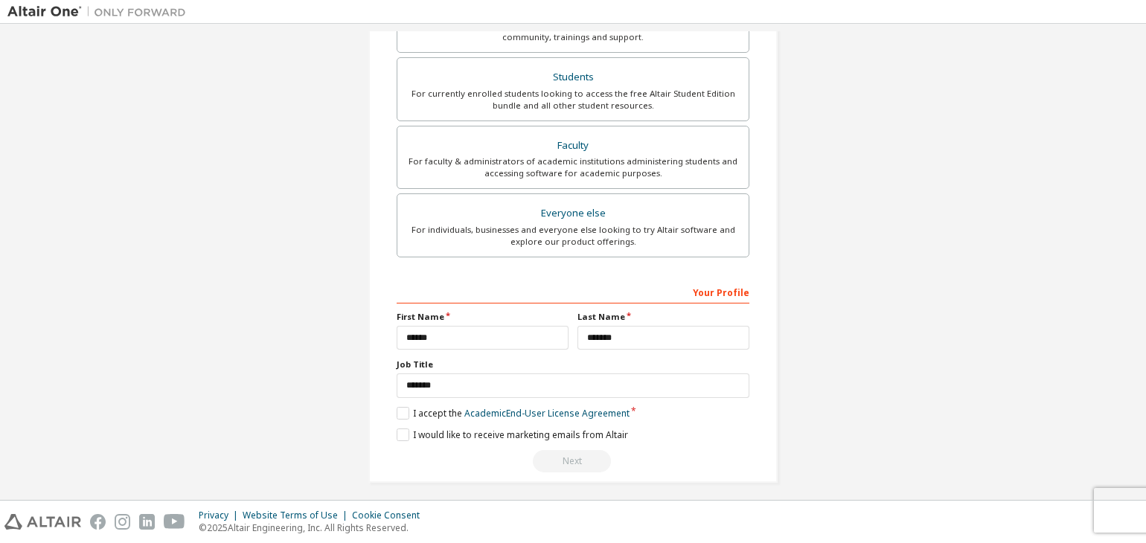
scroll to position [362, 0]
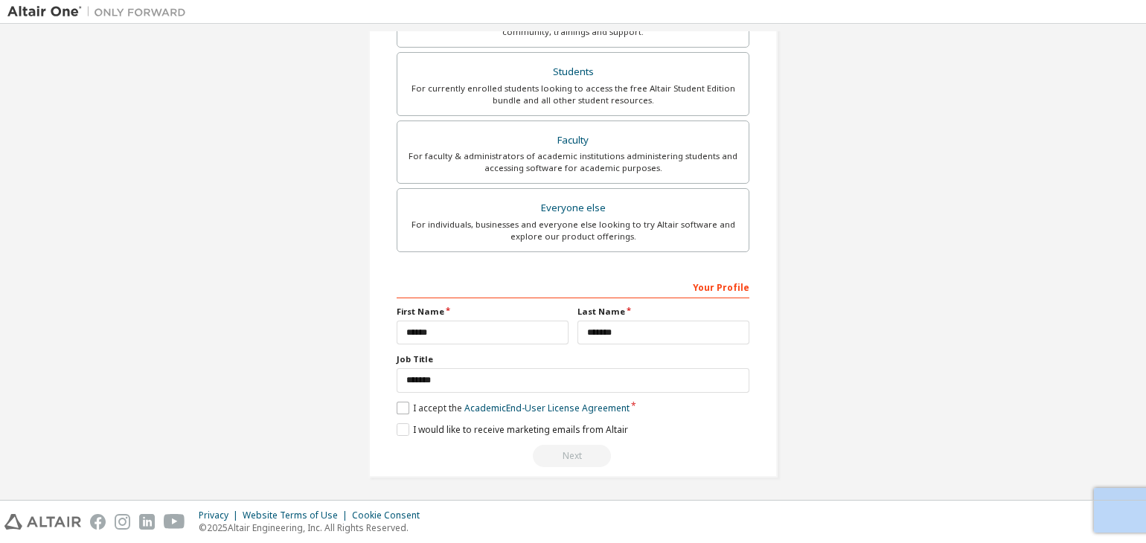
drag, startPoint x: 557, startPoint y: 442, endPoint x: 411, endPoint y: 406, distance: 150.2
click at [411, 406] on div "**********" at bounding box center [573, 371] width 353 height 193
click at [411, 406] on label "I accept the Academic End-User License Agreement" at bounding box center [513, 408] width 233 height 13
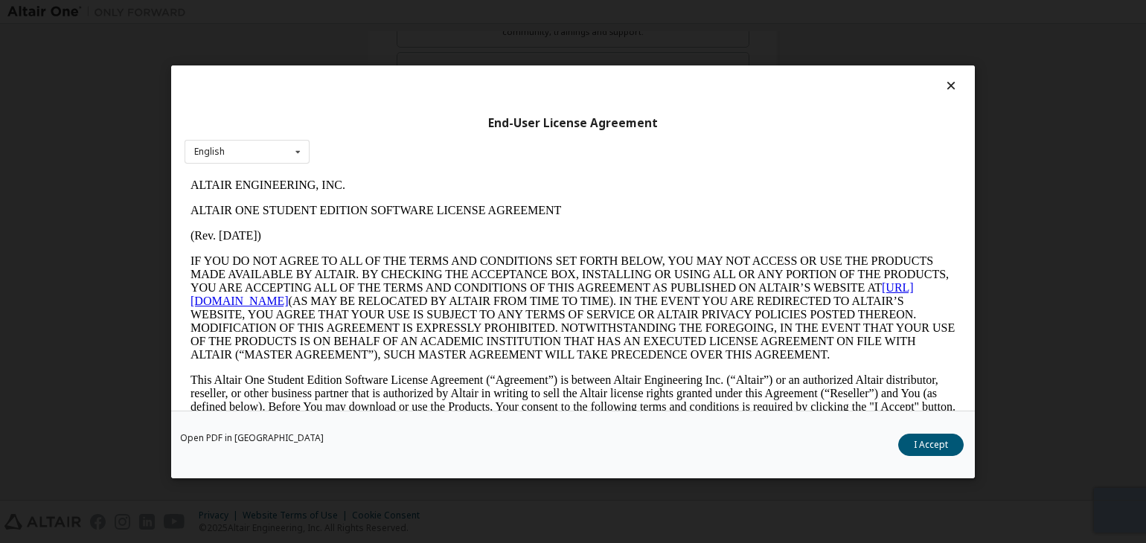
scroll to position [0, 0]
click at [242, 300] on link "[URL][DOMAIN_NAME]" at bounding box center [551, 294] width 723 height 26
click at [292, 155] on icon at bounding box center [298, 151] width 19 height 23
click at [262, 170] on div "English" at bounding box center [247, 175] width 124 height 24
click at [912, 450] on button "I Accept" at bounding box center [930, 445] width 65 height 22
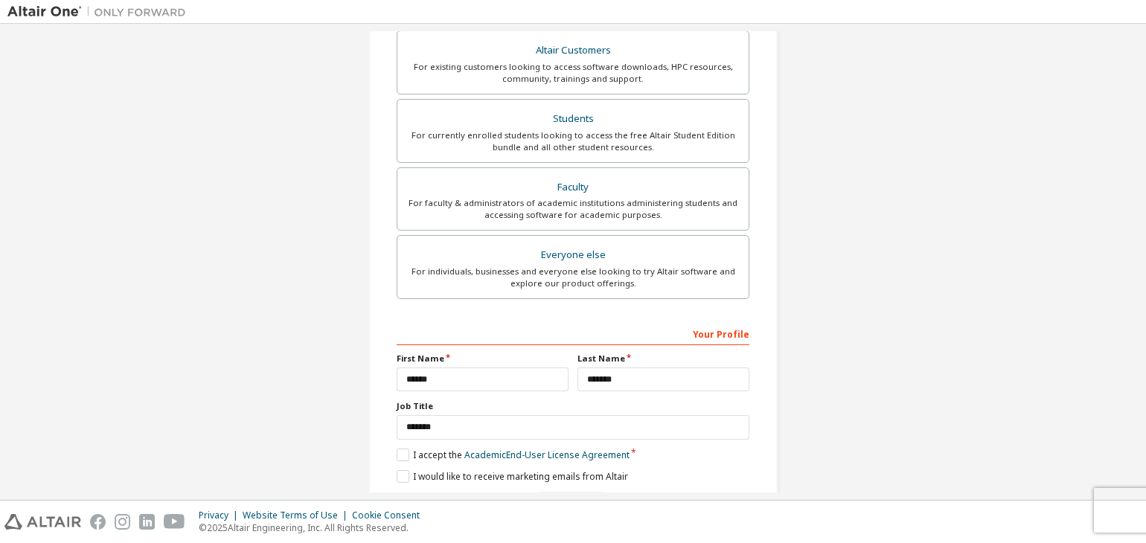
scroll to position [362, 0]
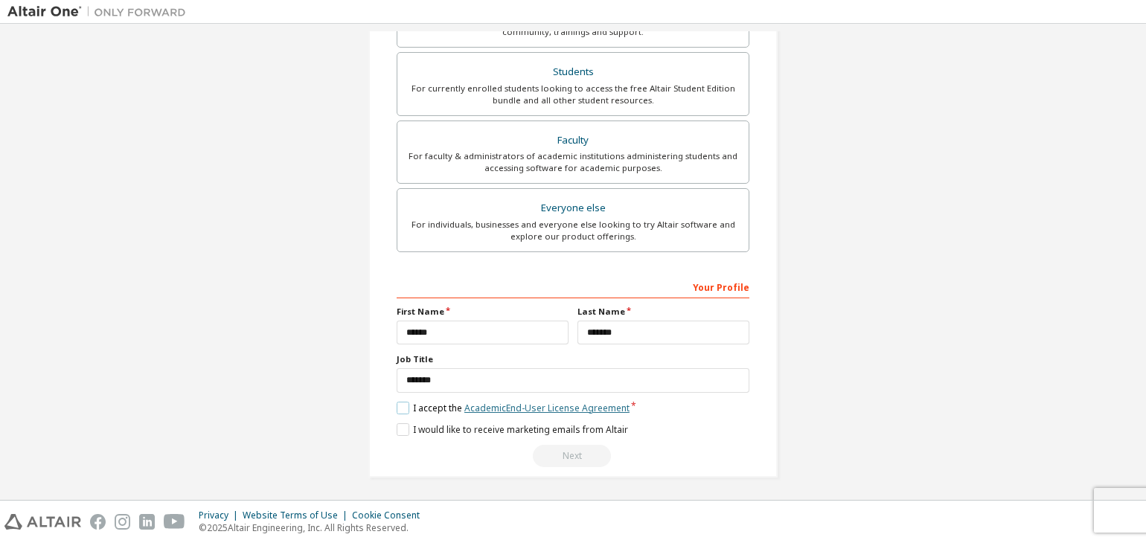
click at [533, 402] on link "Academic End-User License Agreement" at bounding box center [546, 408] width 165 height 13
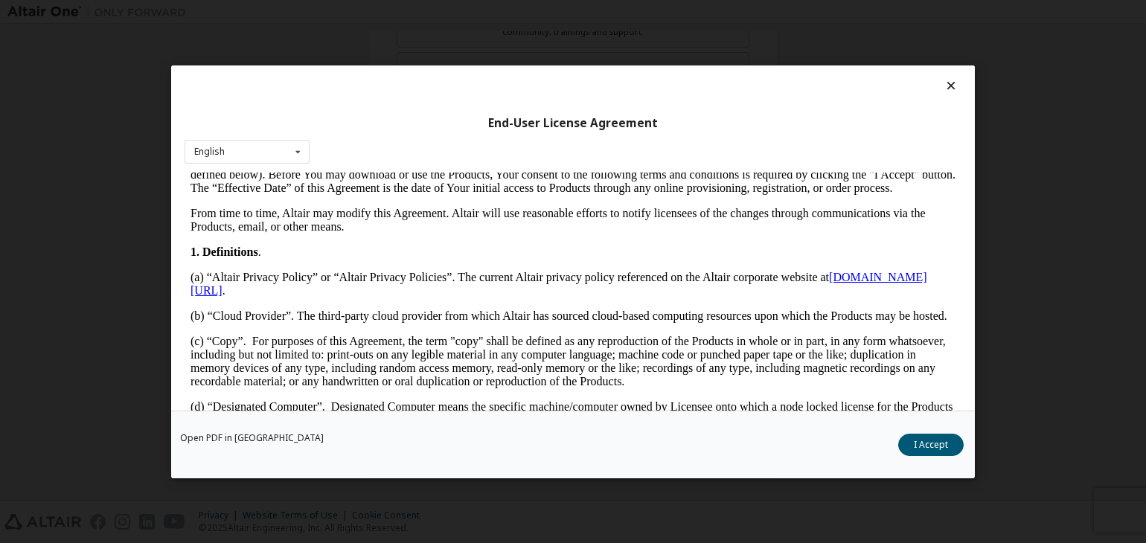
scroll to position [234, 0]
click at [259, 295] on link "[DOMAIN_NAME][URL]" at bounding box center [558, 282] width 737 height 26
click at [935, 87] on div at bounding box center [573, 89] width 777 height 21
click at [946, 87] on icon at bounding box center [952, 85] width 16 height 13
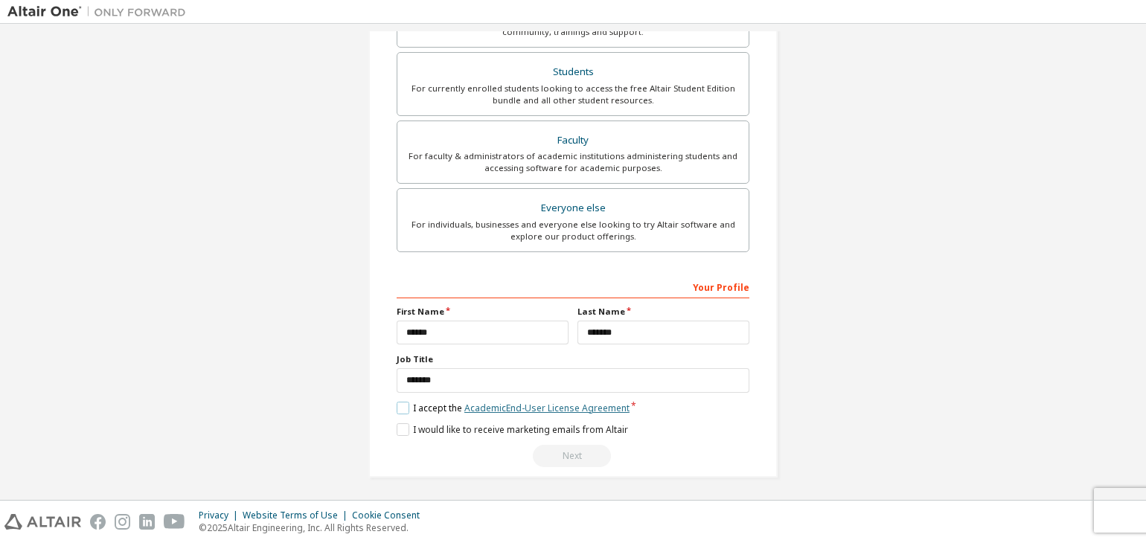
click at [518, 405] on link "Academic End-User License Agreement" at bounding box center [546, 408] width 165 height 13
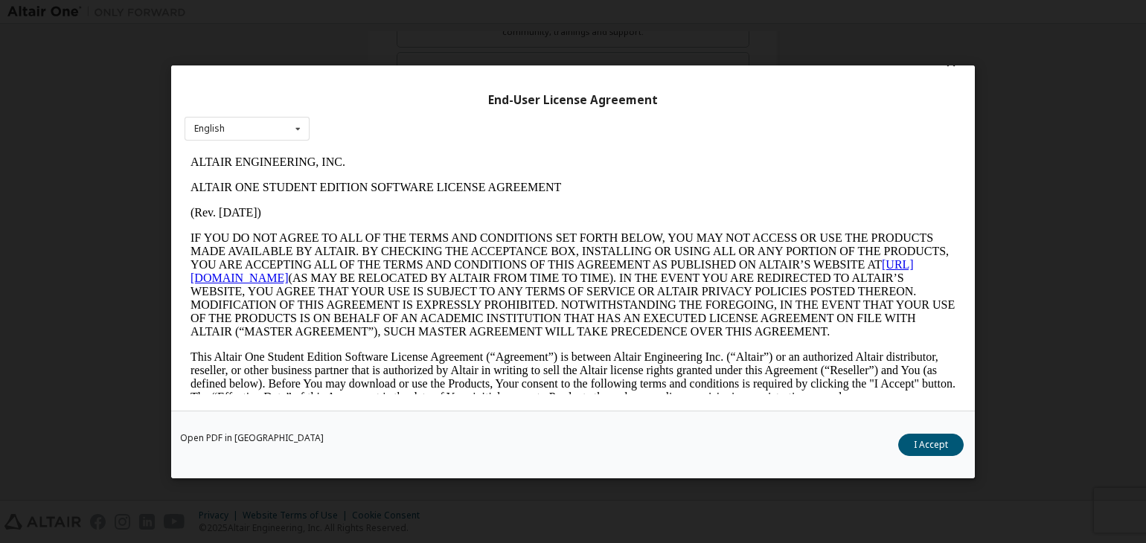
scroll to position [0, 0]
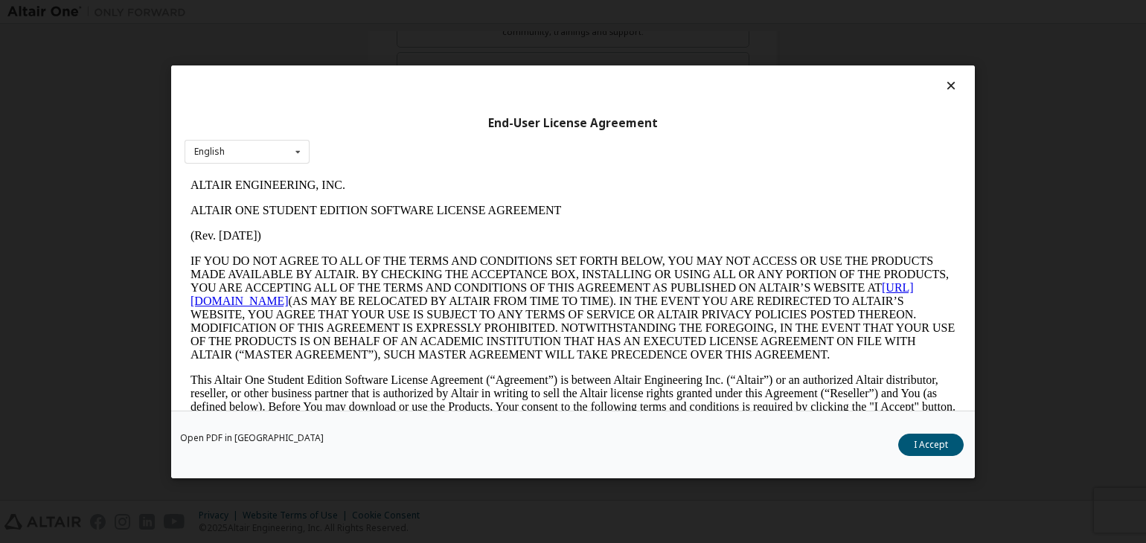
click at [658, 305] on p "IF YOU DO NOT AGREE TO ALL OF THE TERMS AND CONDITIONS SET FORTH BELOW, YOU MAY…" at bounding box center [572, 307] width 765 height 107
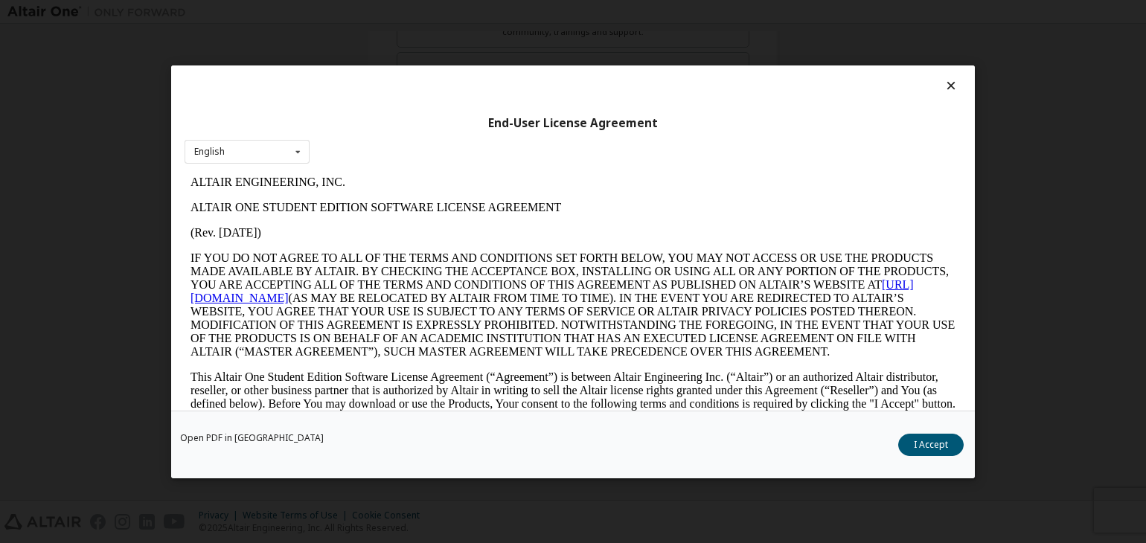
scroll to position [5, 0]
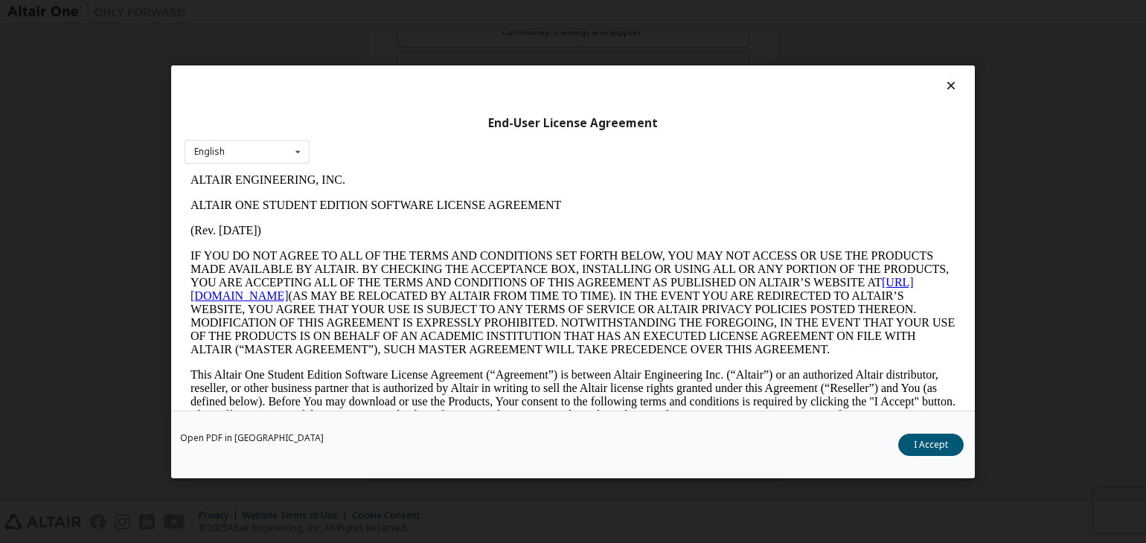
click at [947, 83] on icon at bounding box center [952, 85] width 16 height 13
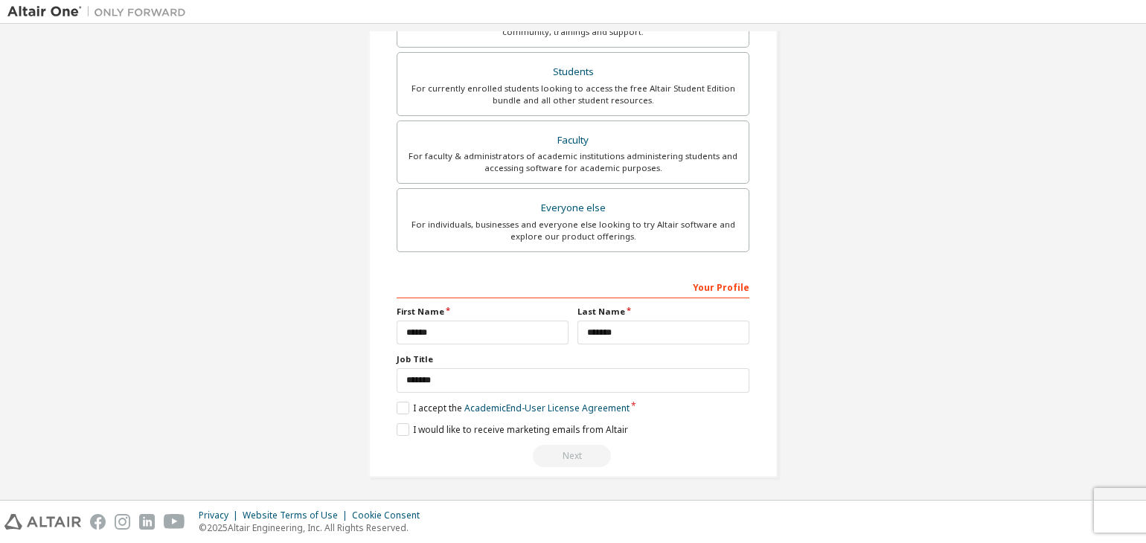
click at [560, 450] on div "Next" at bounding box center [573, 456] width 353 height 22
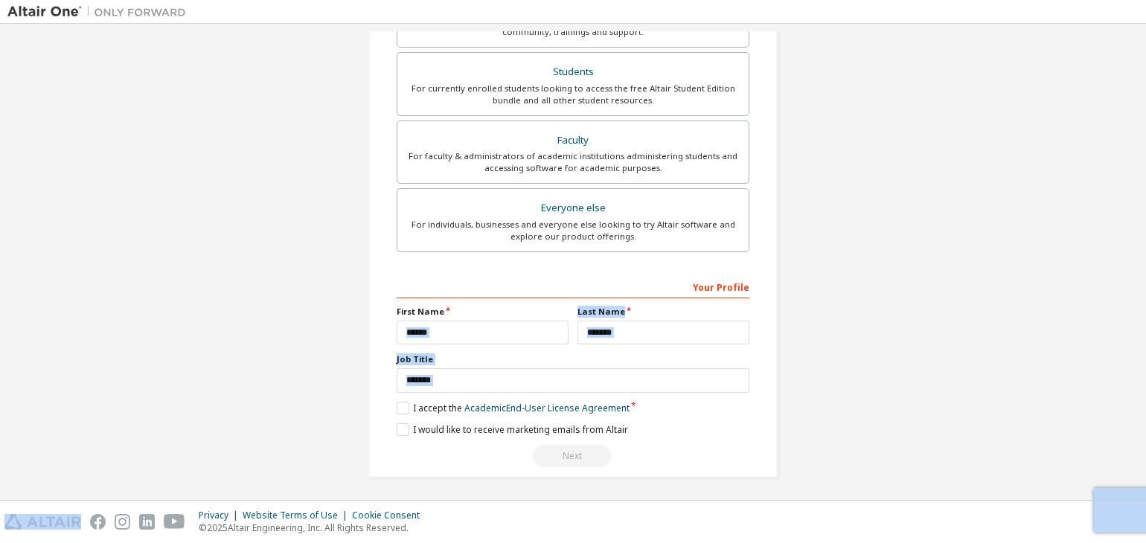
drag, startPoint x: 560, startPoint y: 450, endPoint x: 449, endPoint y: 324, distance: 168.7
click at [449, 324] on div "**********" at bounding box center [573, 371] width 353 height 193
click at [449, 324] on input "******" at bounding box center [483, 333] width 172 height 25
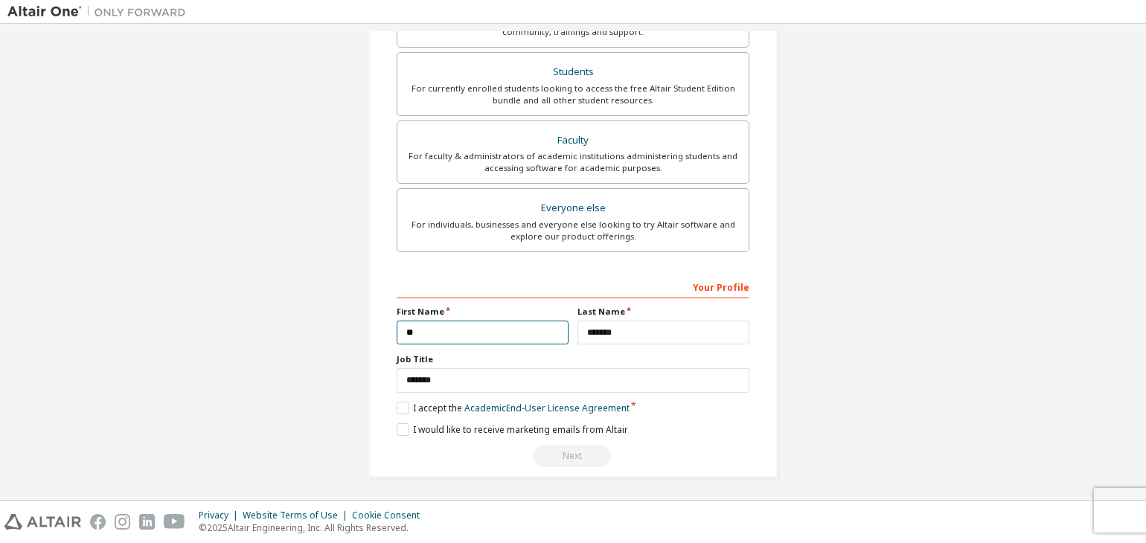
type input "*"
type input "*******"
click at [632, 331] on input "*******" at bounding box center [663, 333] width 172 height 25
type input "*"
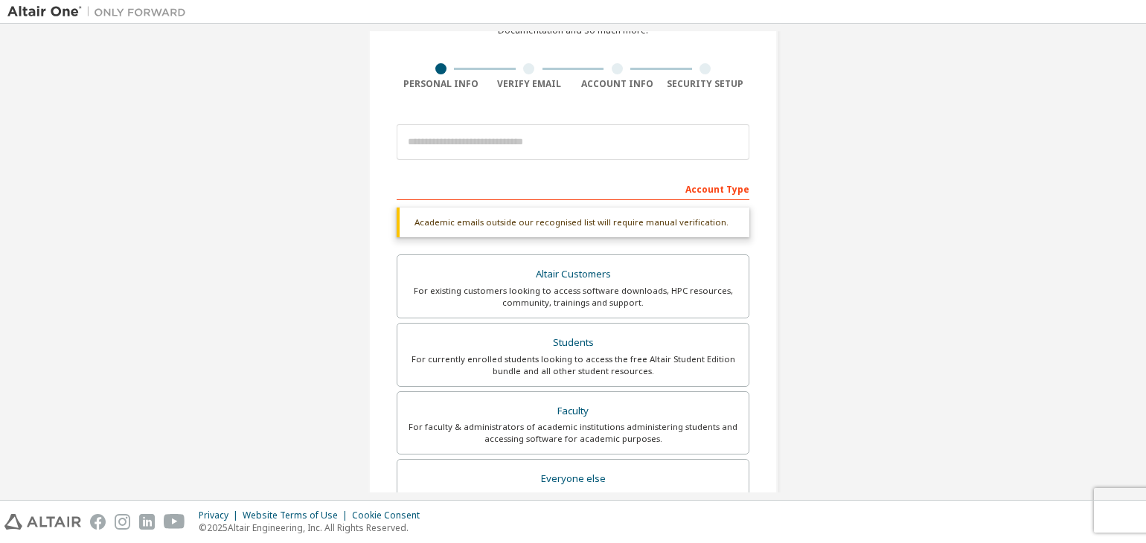
scroll to position [0, 0]
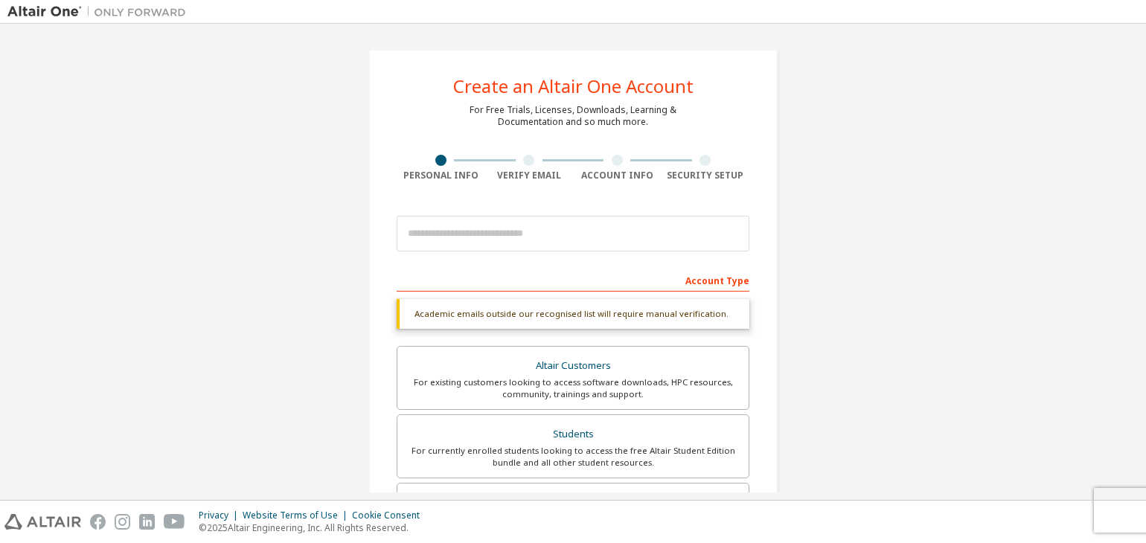
type input "******"
